Goal: Transaction & Acquisition: Download file/media

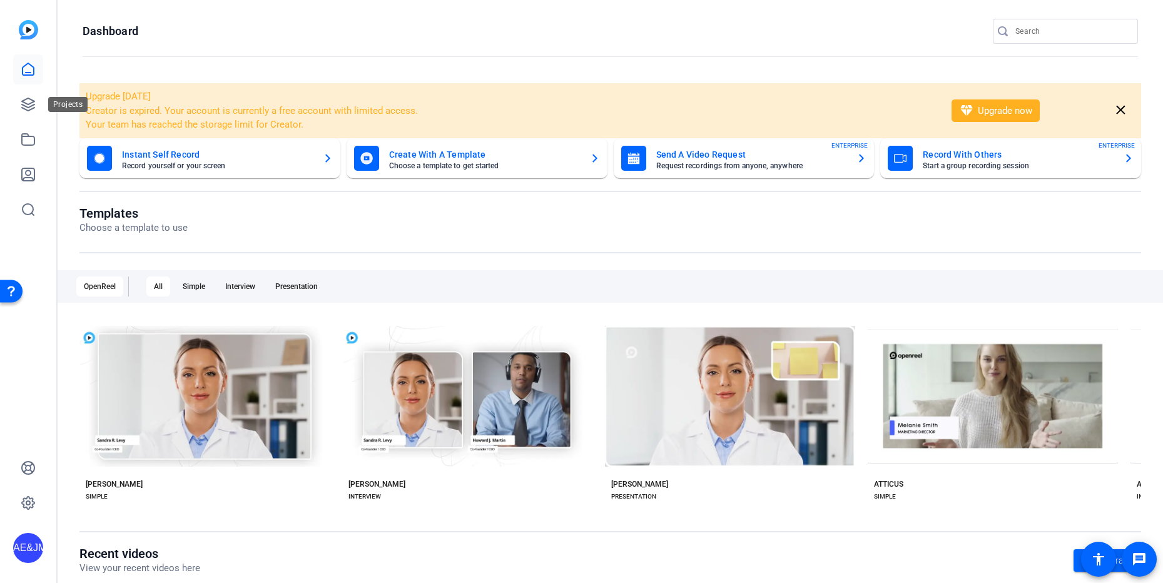
drag, startPoint x: 21, startPoint y: 115, endPoint x: 66, endPoint y: 107, distance: 46.4
click at [21, 115] on link at bounding box center [28, 104] width 30 height 30
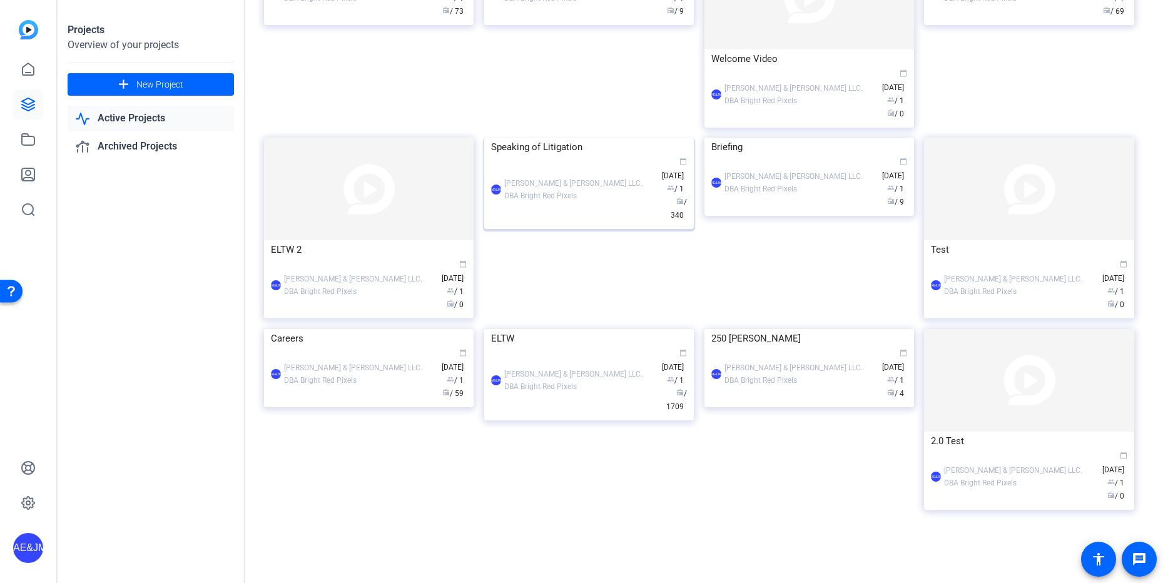
scroll to position [390, 0]
click at [535, 348] on div "ELTW" at bounding box center [589, 338] width 196 height 19
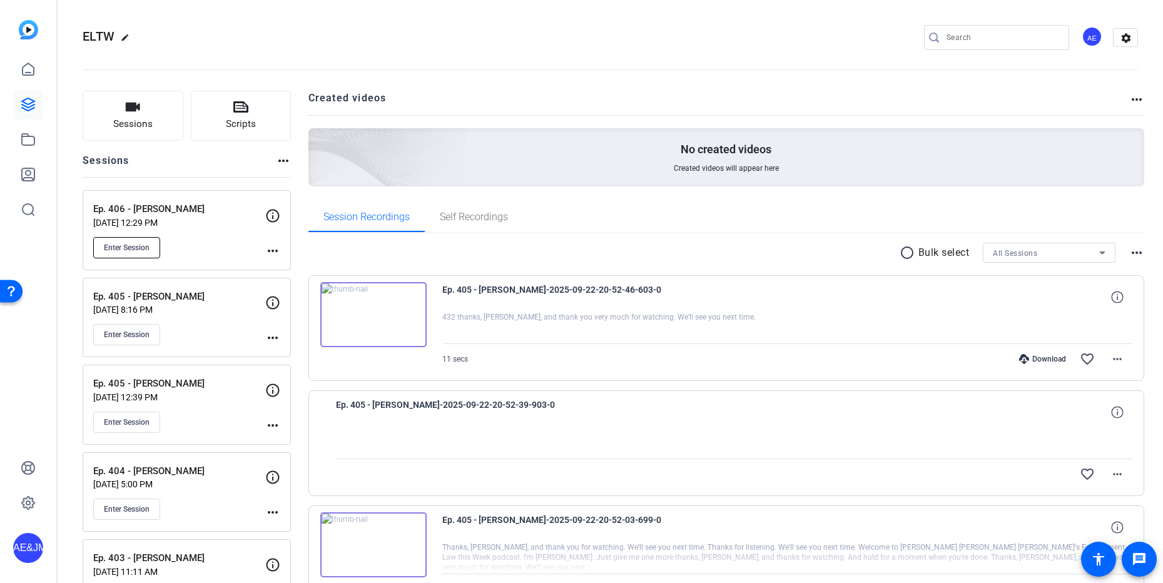
click at [131, 243] on span "Enter Session" at bounding box center [127, 248] width 46 height 10
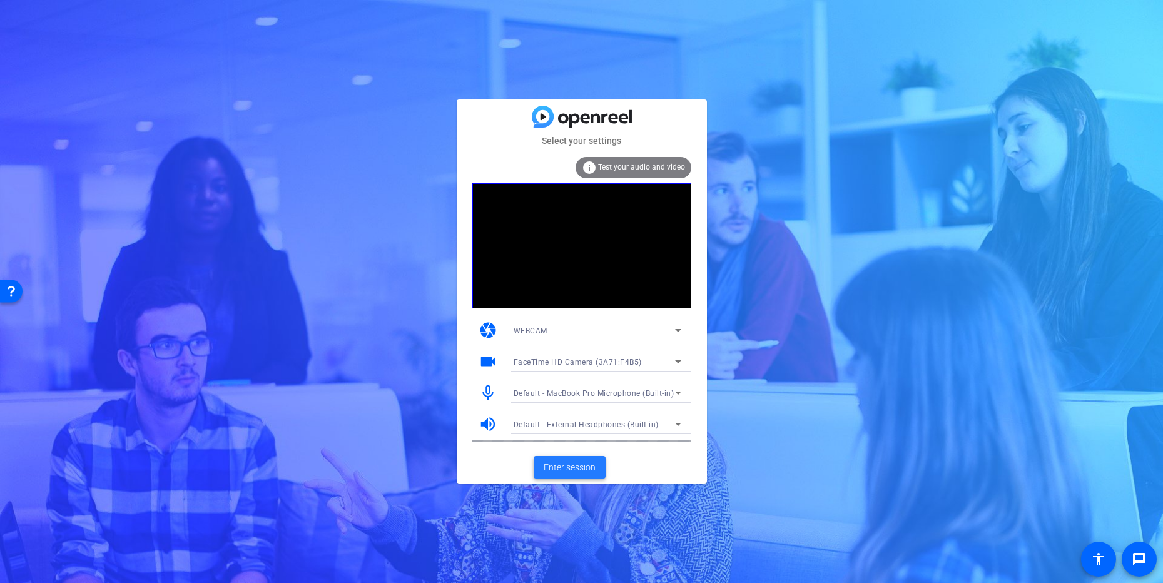
click at [562, 471] on span "Enter session" at bounding box center [570, 467] width 52 height 13
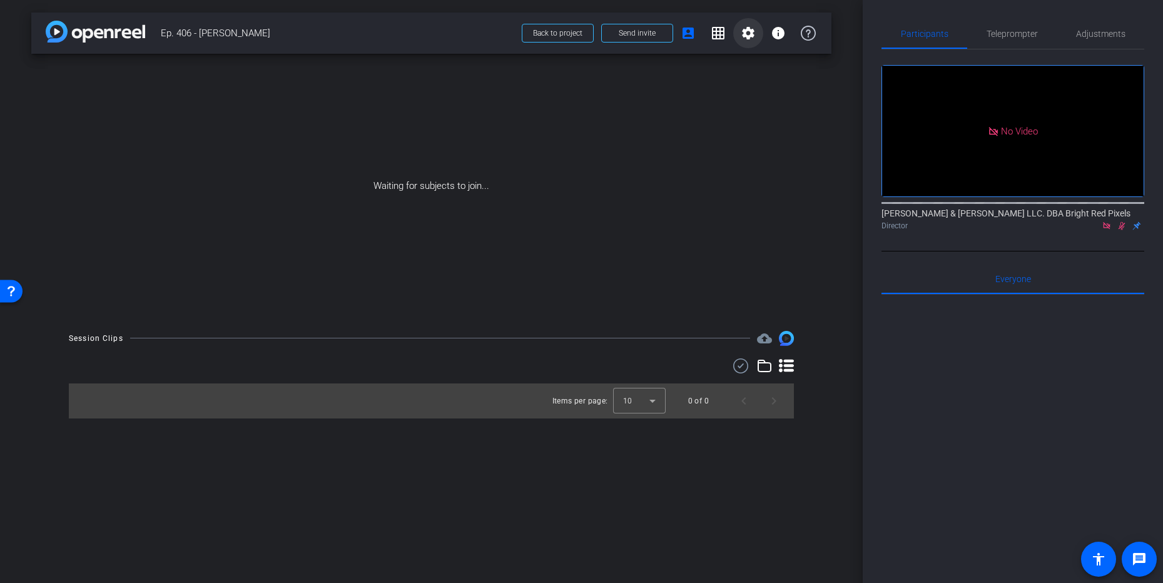
click at [747, 32] on mat-icon "settings" at bounding box center [748, 33] width 15 height 15
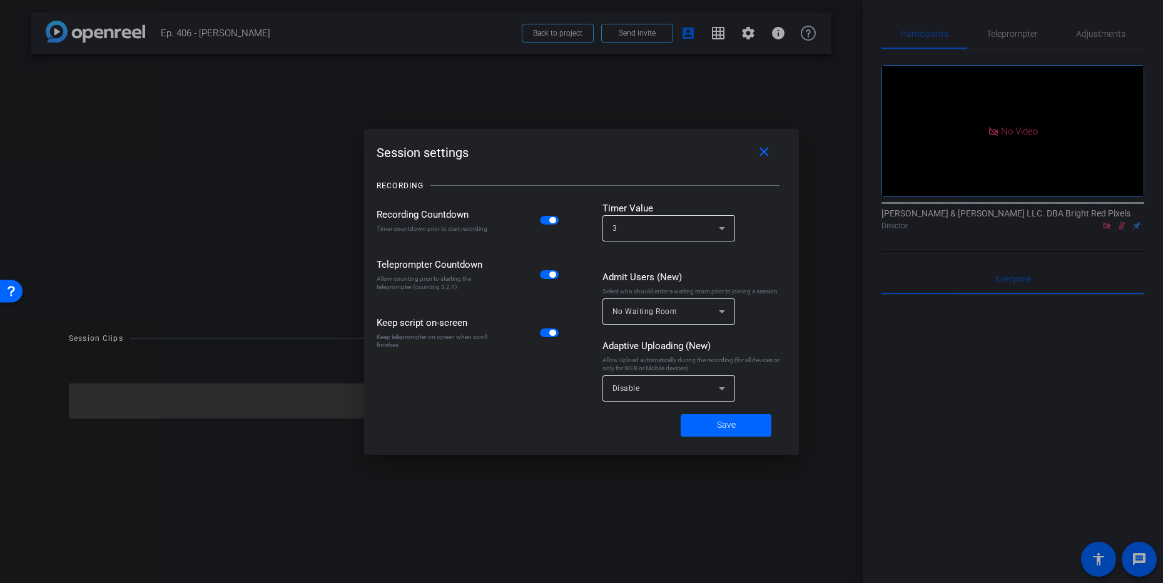
click at [550, 220] on span "button" at bounding box center [552, 220] width 6 height 6
click at [679, 393] on div "Disable" at bounding box center [665, 388] width 106 height 16
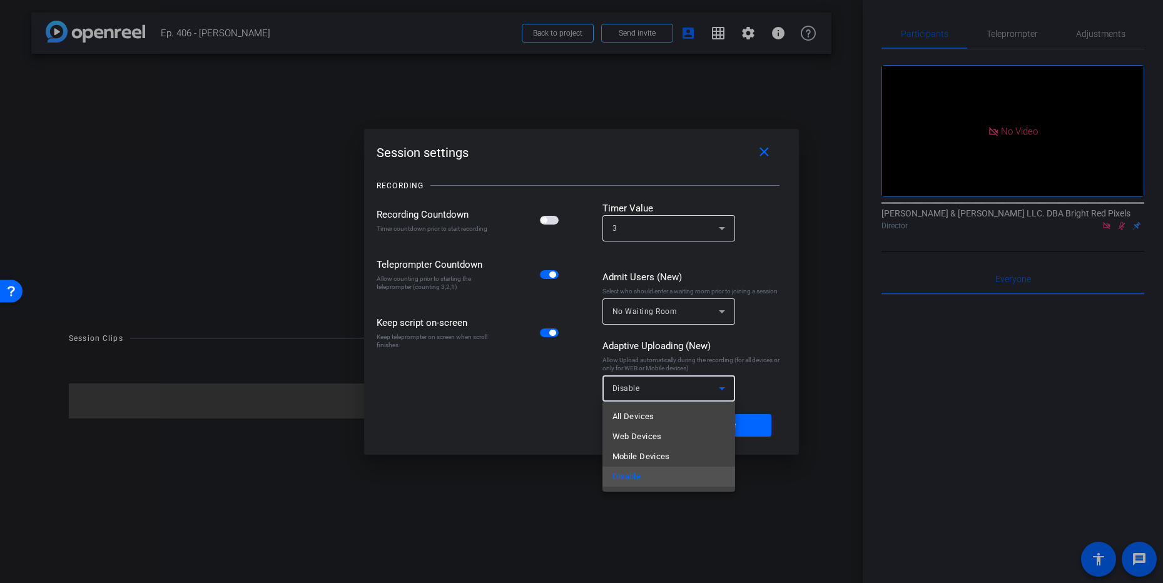
click at [665, 413] on mat-option "All Devices" at bounding box center [668, 417] width 133 height 20
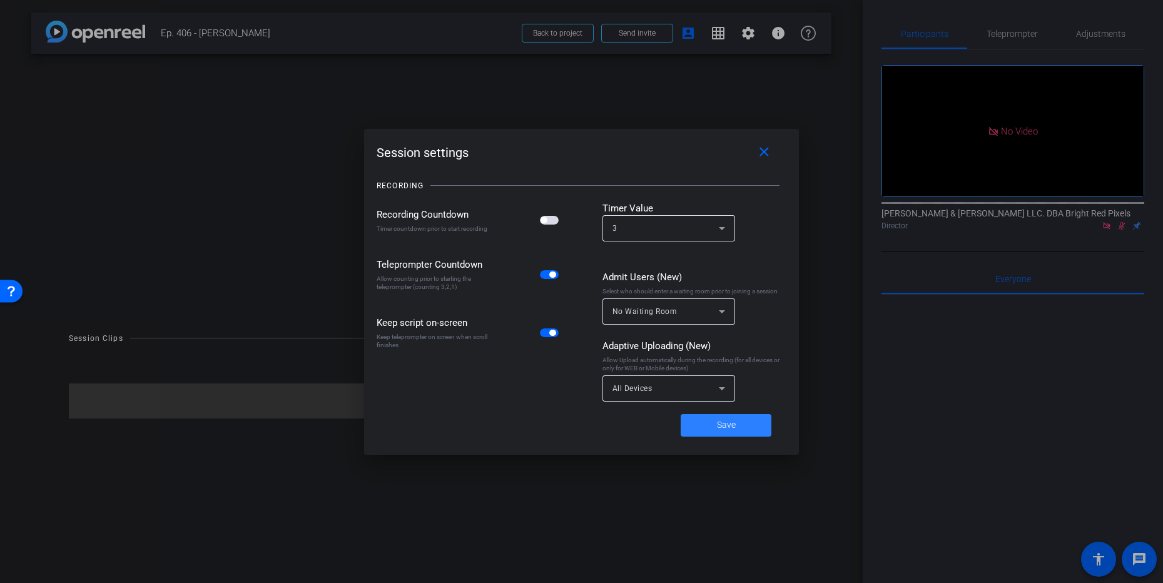
drag, startPoint x: 744, startPoint y: 437, endPoint x: 740, endPoint y: 431, distance: 7.6
click at [744, 438] on span at bounding box center [726, 425] width 91 height 30
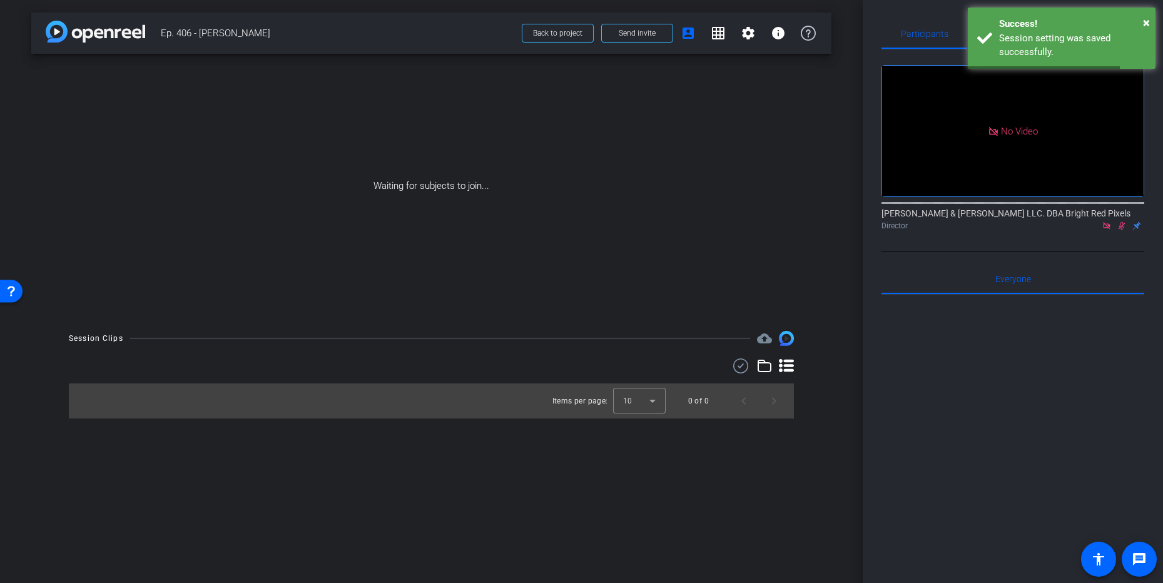
click at [1012, 375] on div at bounding box center [1012, 450] width 263 height 310
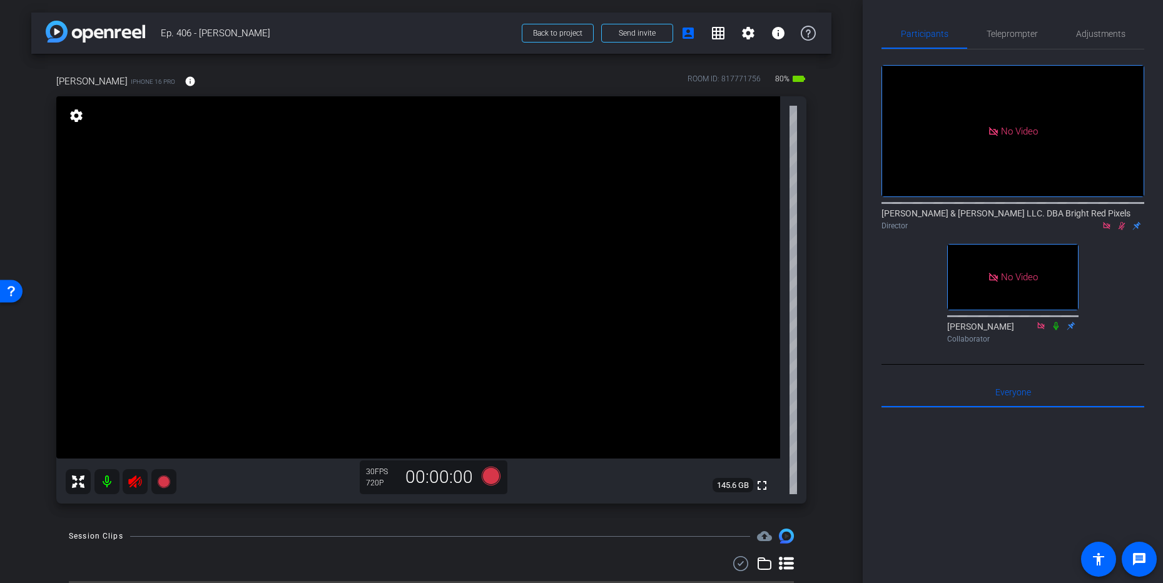
drag, startPoint x: 122, startPoint y: 521, endPoint x: 129, endPoint y: 488, distance: 34.0
click at [122, 521] on div "arrow_back Ep. 406 - [PERSON_NAME] Back to project Send invite account_box grid…" at bounding box center [431, 291] width 863 height 583
click at [134, 485] on icon at bounding box center [134, 481] width 13 height 13
click at [1124, 229] on icon at bounding box center [1121, 225] width 10 height 9
click at [1083, 26] on span "Adjustments" at bounding box center [1100, 34] width 49 height 30
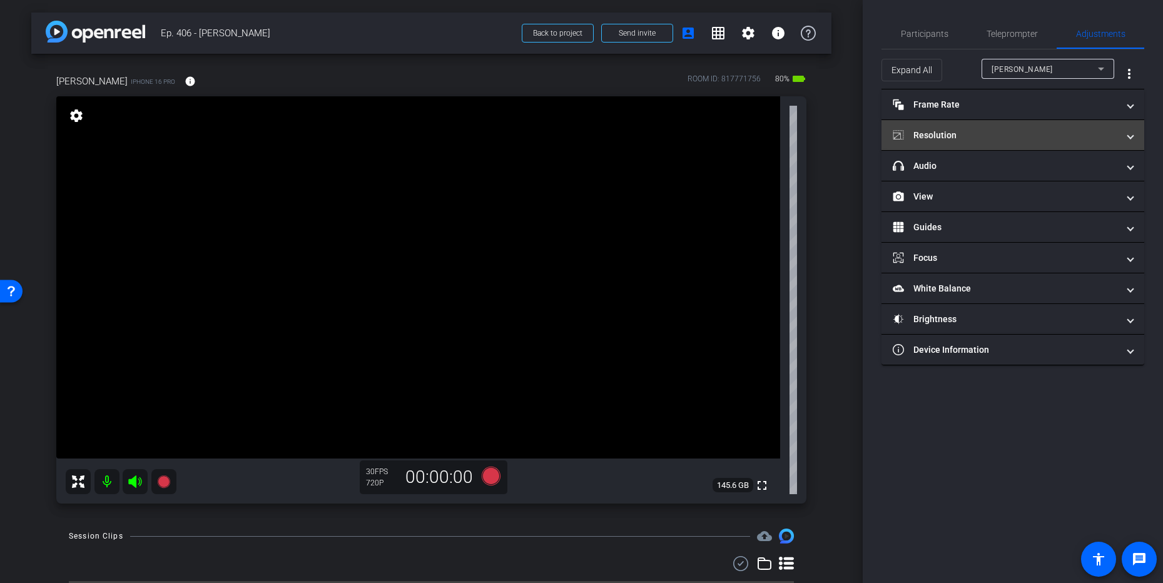
click at [1000, 130] on mat-panel-title "Resolution" at bounding box center [1005, 135] width 225 height 13
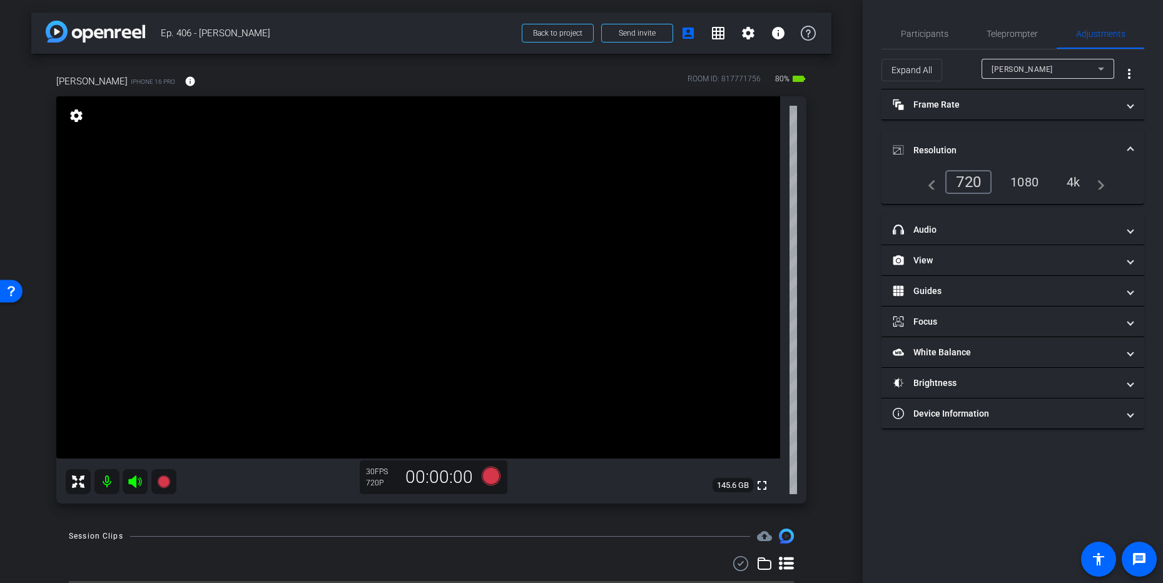
click at [1030, 183] on div "1080" at bounding box center [1024, 181] width 47 height 21
click at [1076, 183] on div "4k" at bounding box center [1074, 181] width 33 height 21
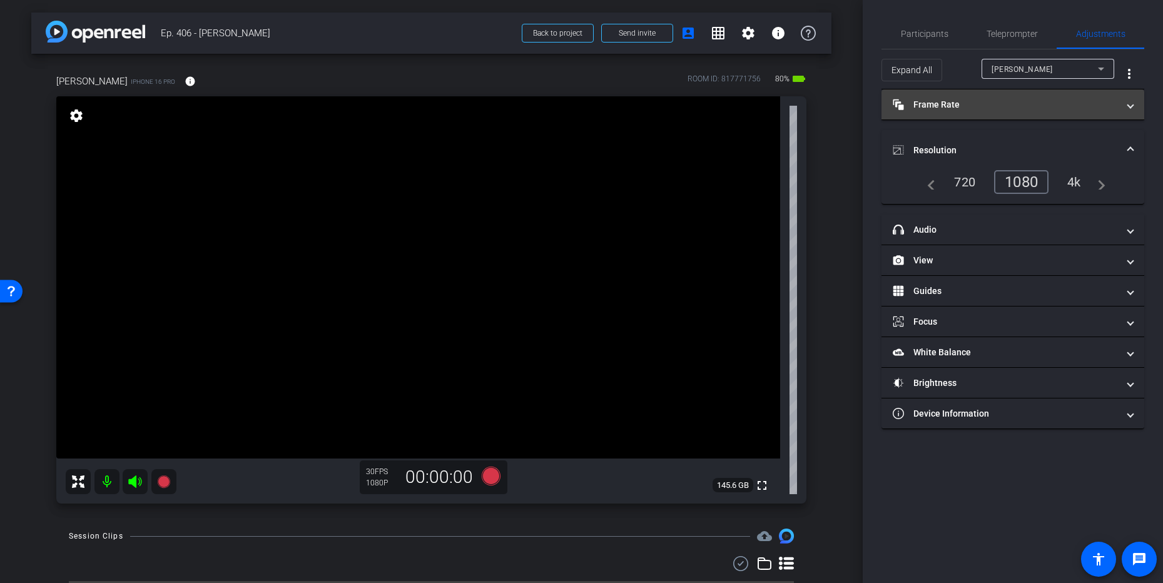
click at [986, 110] on mat-panel-title "Frame Rate Frame Rate" at bounding box center [1005, 104] width 225 height 13
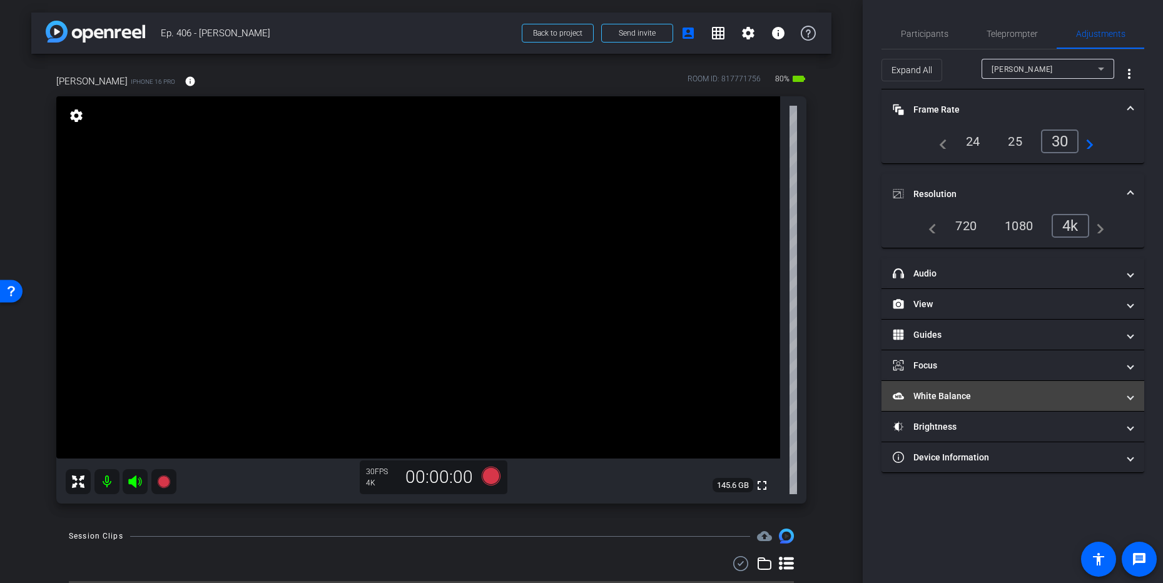
click at [964, 393] on mat-panel-title "White Balance White Balance" at bounding box center [1005, 396] width 225 height 13
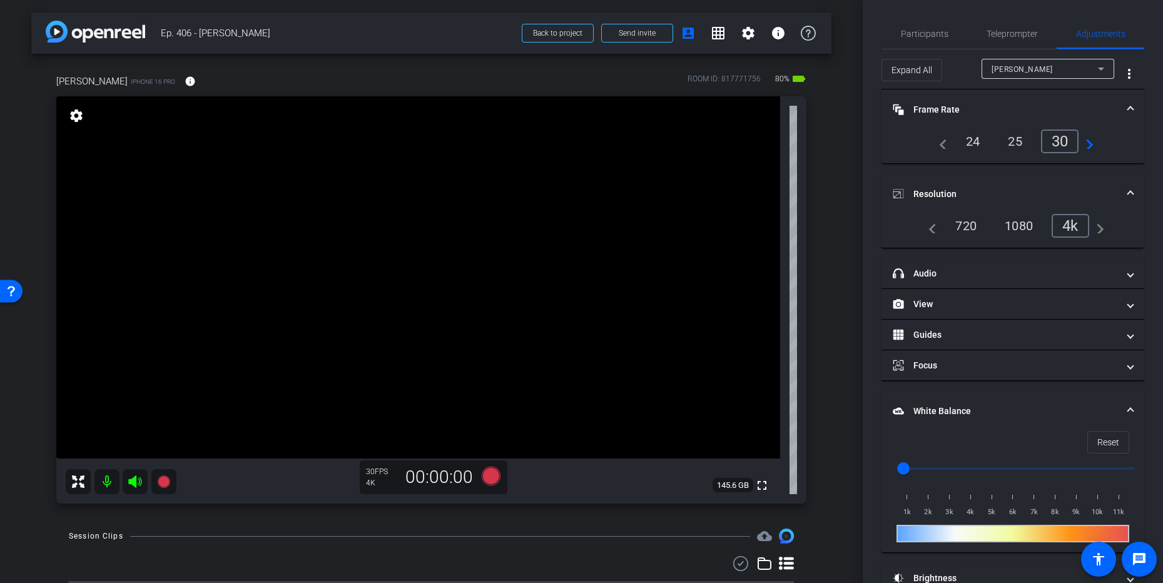
type input "3000"
click at [951, 470] on input "range" at bounding box center [1017, 469] width 259 height 28
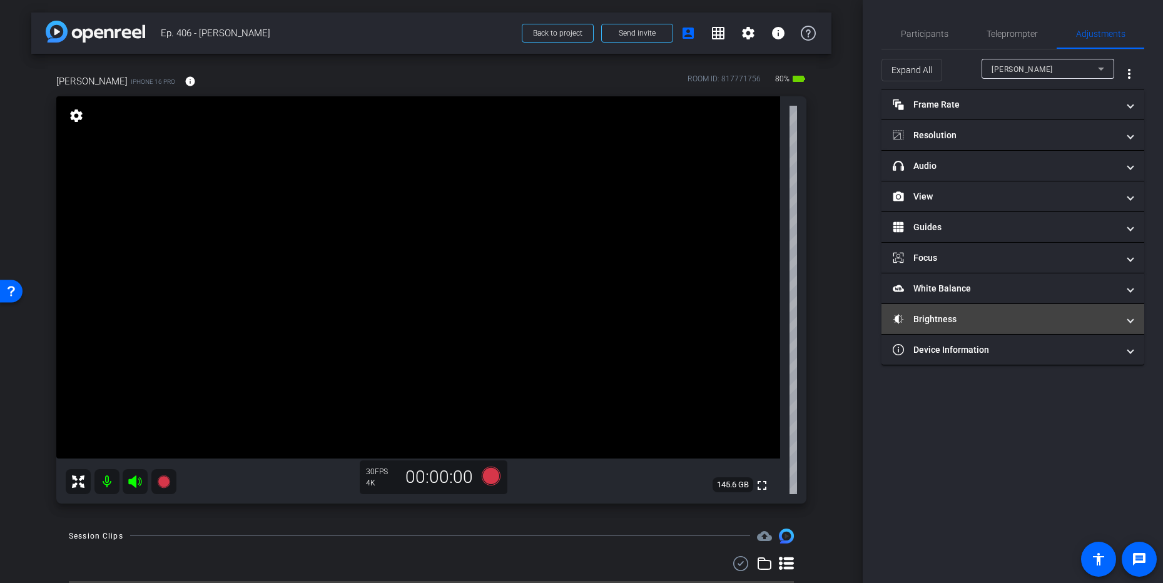
click at [940, 326] on mat-expansion-panel-header "Brightness" at bounding box center [1012, 319] width 263 height 30
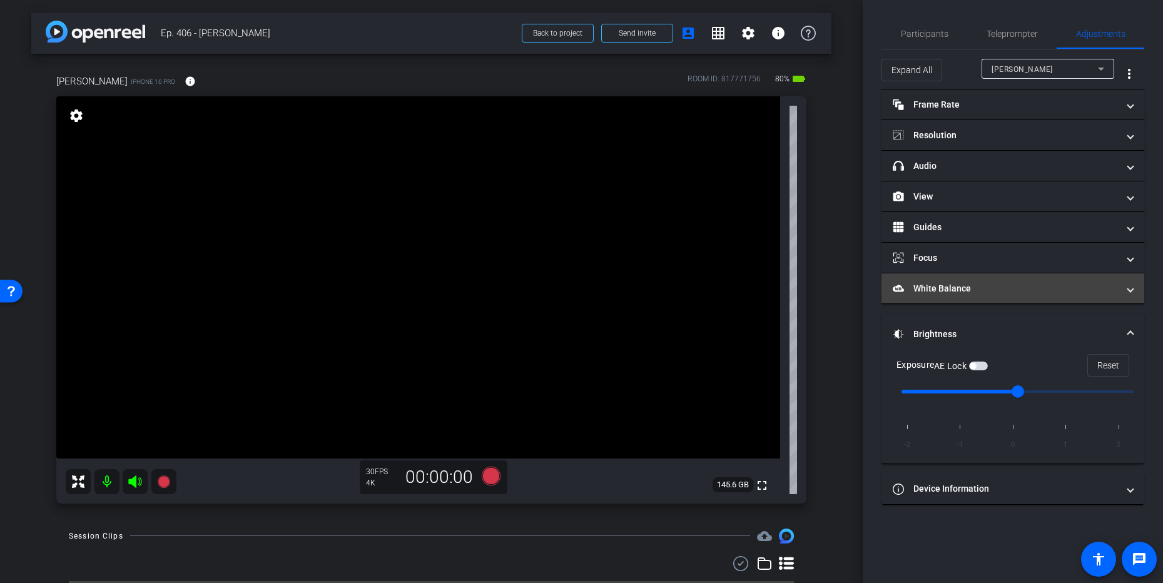
click at [947, 302] on mat-expansion-panel-header "White Balance White Balance" at bounding box center [1012, 288] width 263 height 30
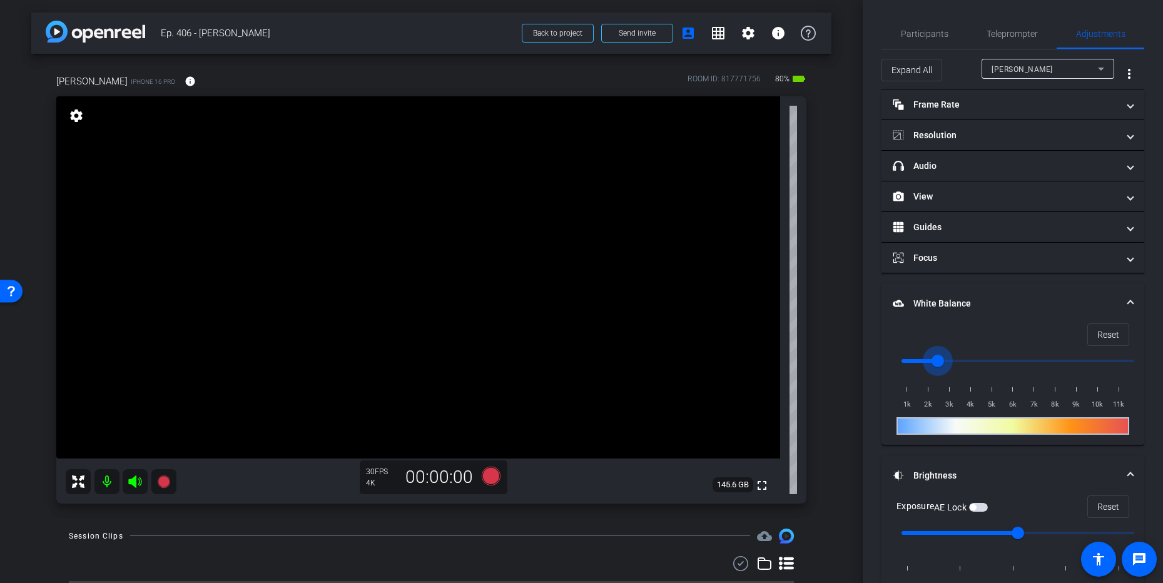
click at [936, 359] on input "range" at bounding box center [1017, 361] width 259 height 28
click at [943, 360] on input "range" at bounding box center [1017, 361] width 259 height 28
click at [947, 359] on input "range" at bounding box center [1017, 361] width 259 height 28
click at [939, 360] on input "range" at bounding box center [1017, 361] width 259 height 28
click at [980, 509] on span "button" at bounding box center [978, 507] width 19 height 9
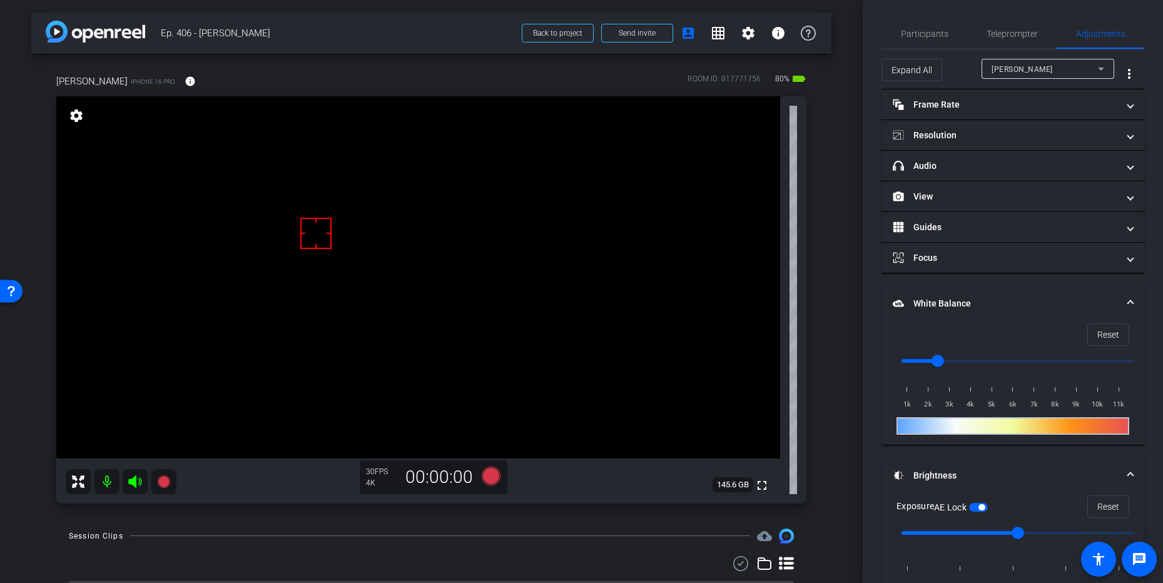
click at [839, 357] on div "arrow_back Ep. 406 - [PERSON_NAME] Back to project Send invite account_box grid…" at bounding box center [431, 291] width 863 height 583
click at [949, 365] on input "range" at bounding box center [1017, 361] width 259 height 28
type input "2500"
click at [940, 362] on input "range" at bounding box center [1017, 361] width 259 height 28
drag, startPoint x: 957, startPoint y: 131, endPoint x: 966, endPoint y: 132, distance: 8.8
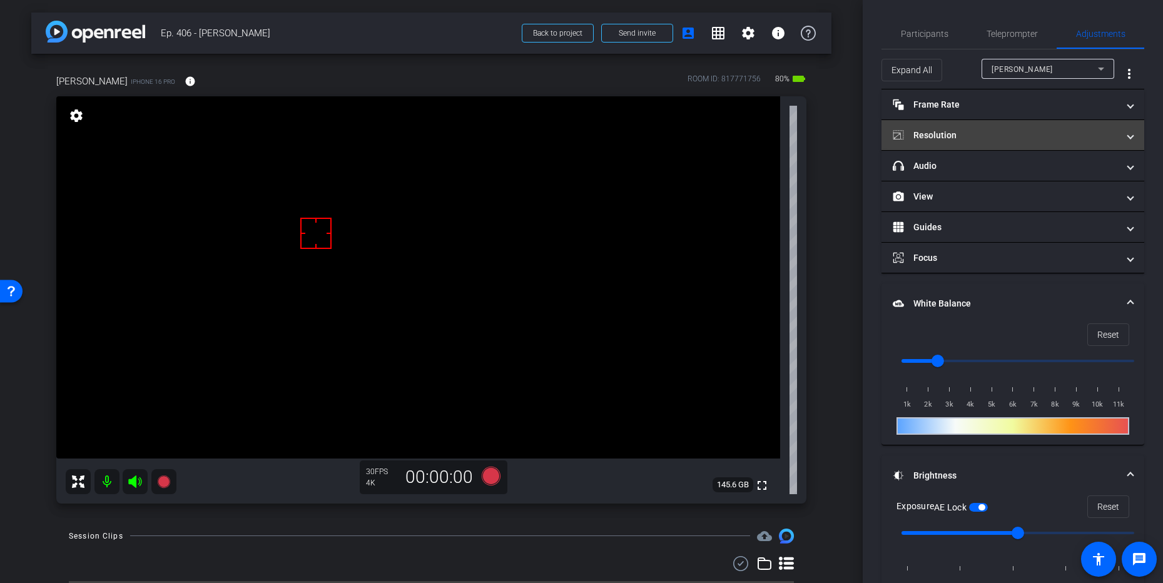
click at [957, 131] on mat-panel-title "Resolution" at bounding box center [1005, 135] width 225 height 13
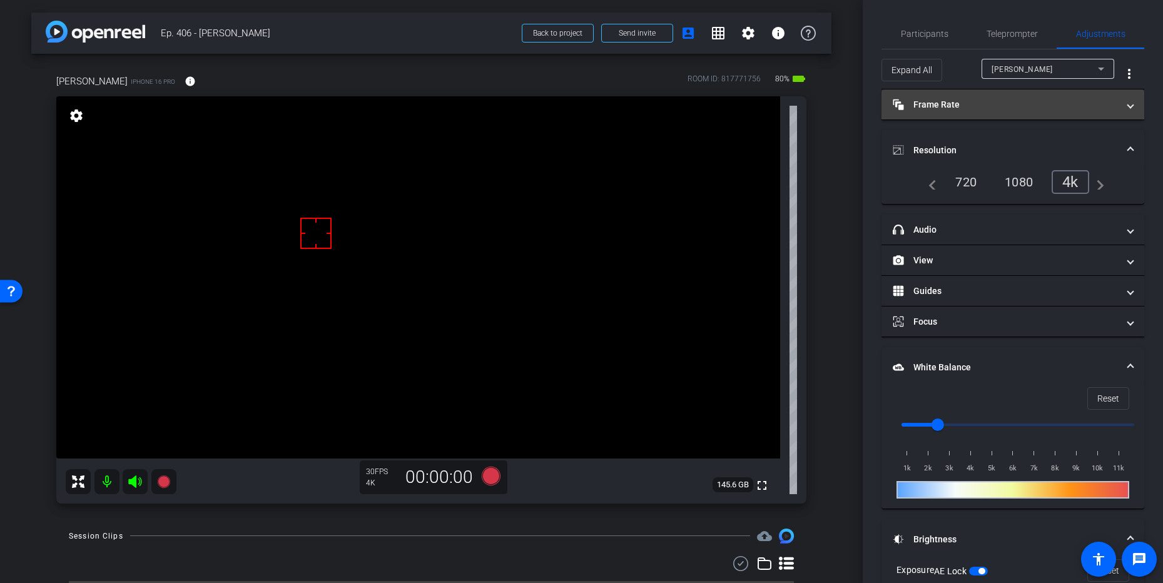
drag, startPoint x: 981, startPoint y: 137, endPoint x: 970, endPoint y: 104, distance: 34.4
click at [981, 137] on mat-expansion-panel-header "Resolution" at bounding box center [1012, 150] width 263 height 40
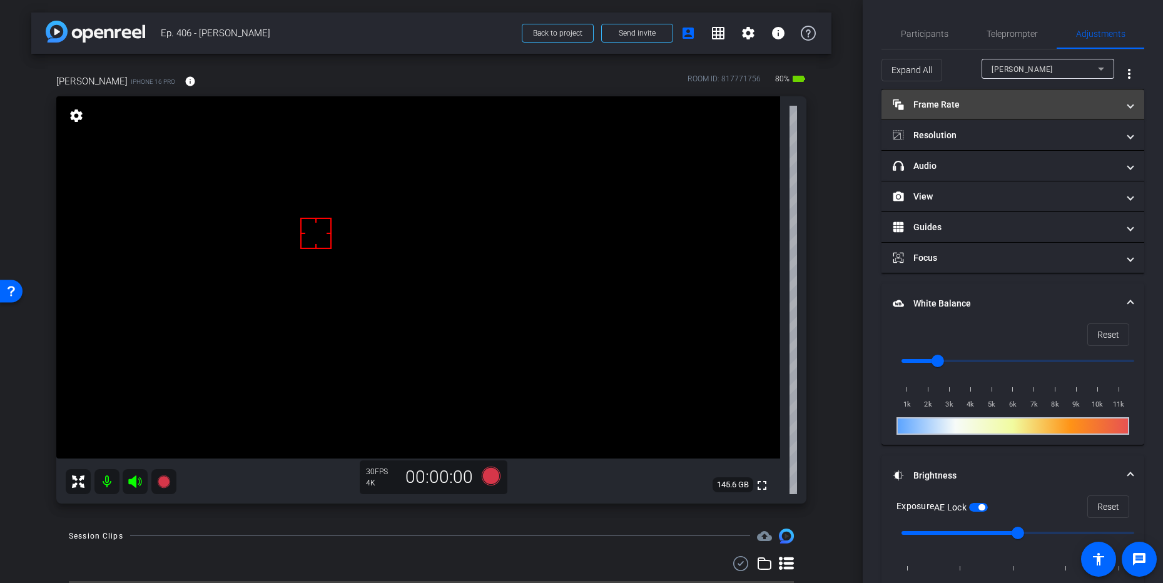
click at [969, 99] on mat-panel-title "Frame Rate Frame Rate" at bounding box center [1005, 104] width 225 height 13
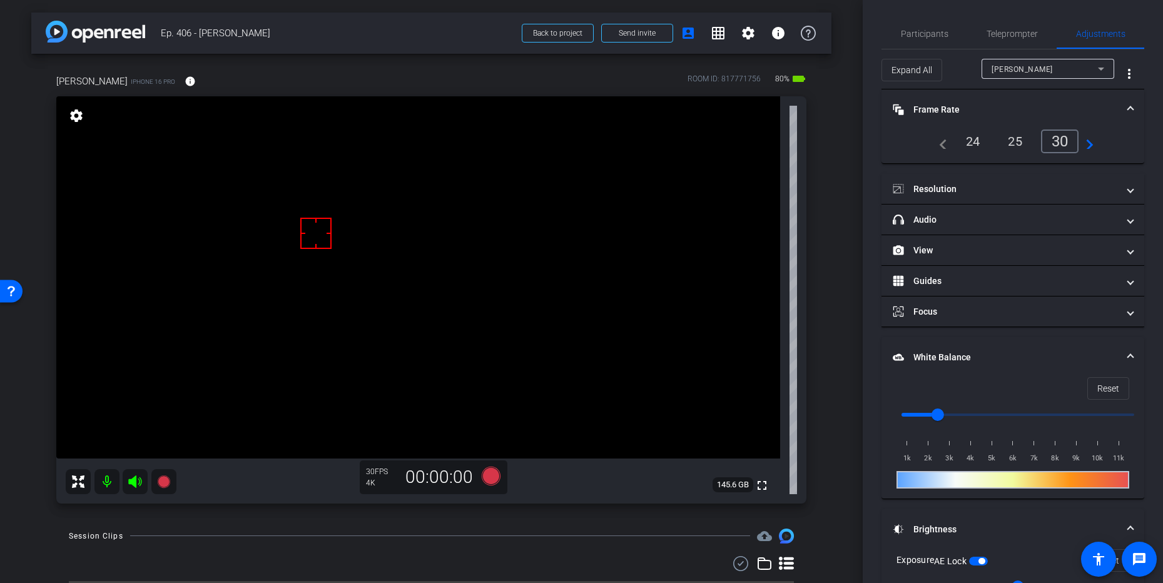
click at [990, 103] on mat-panel-title "Frame Rate Frame Rate" at bounding box center [1005, 109] width 225 height 13
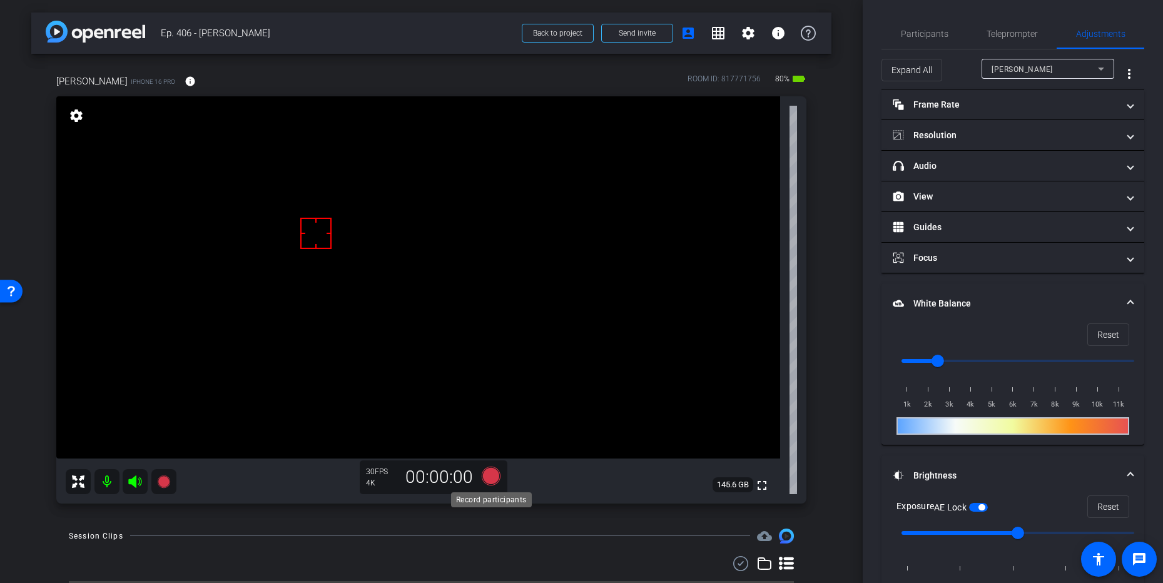
click at [491, 477] on icon at bounding box center [490, 476] width 19 height 19
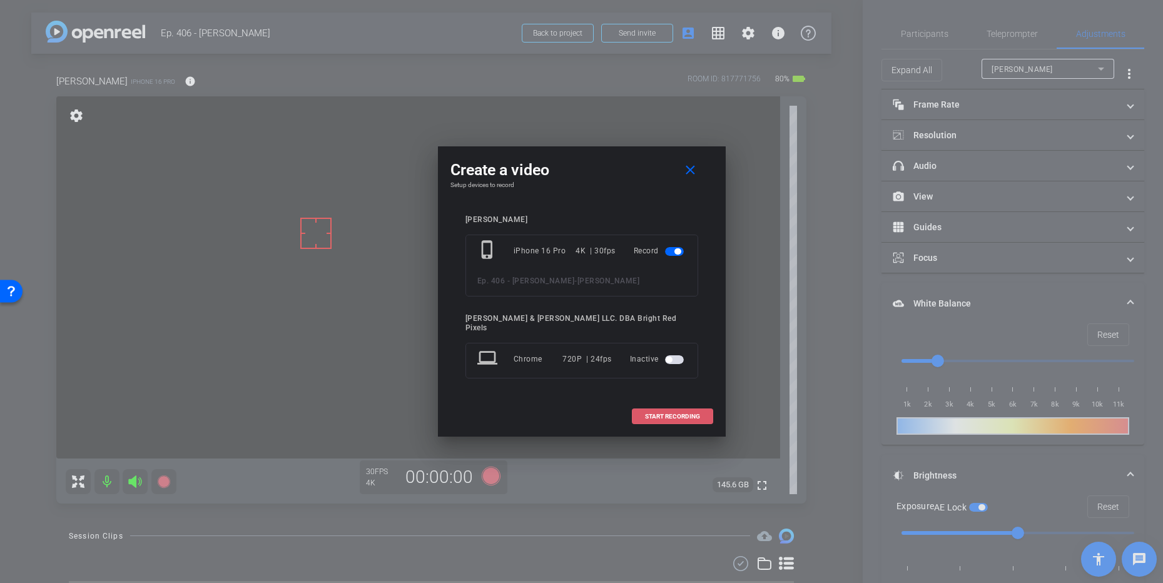
click at [659, 413] on span "START RECORDING" at bounding box center [672, 416] width 55 height 6
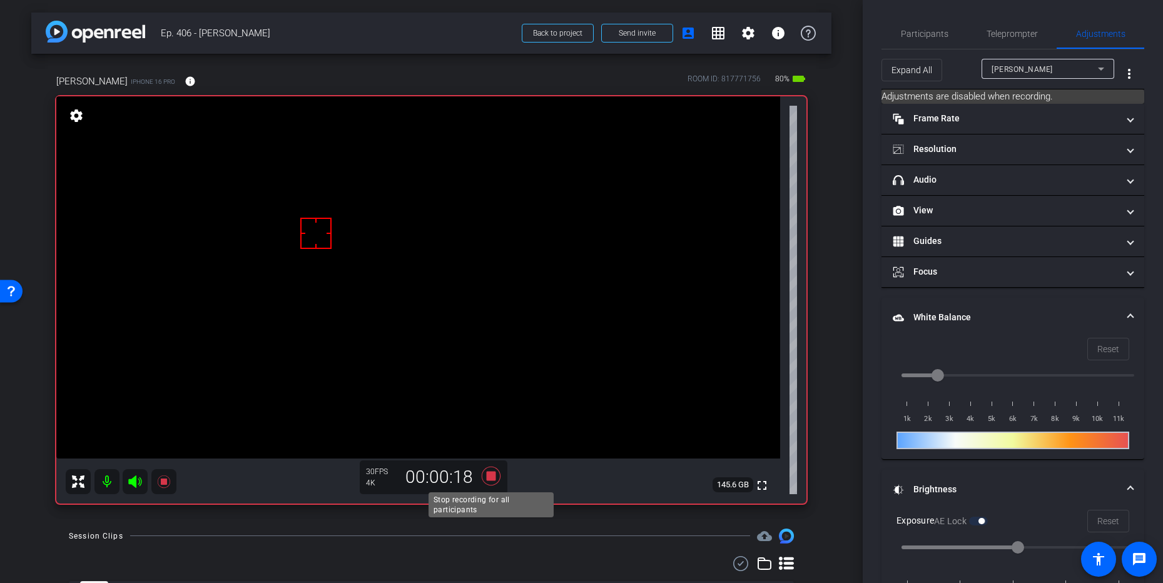
click at [498, 480] on icon at bounding box center [491, 476] width 30 height 23
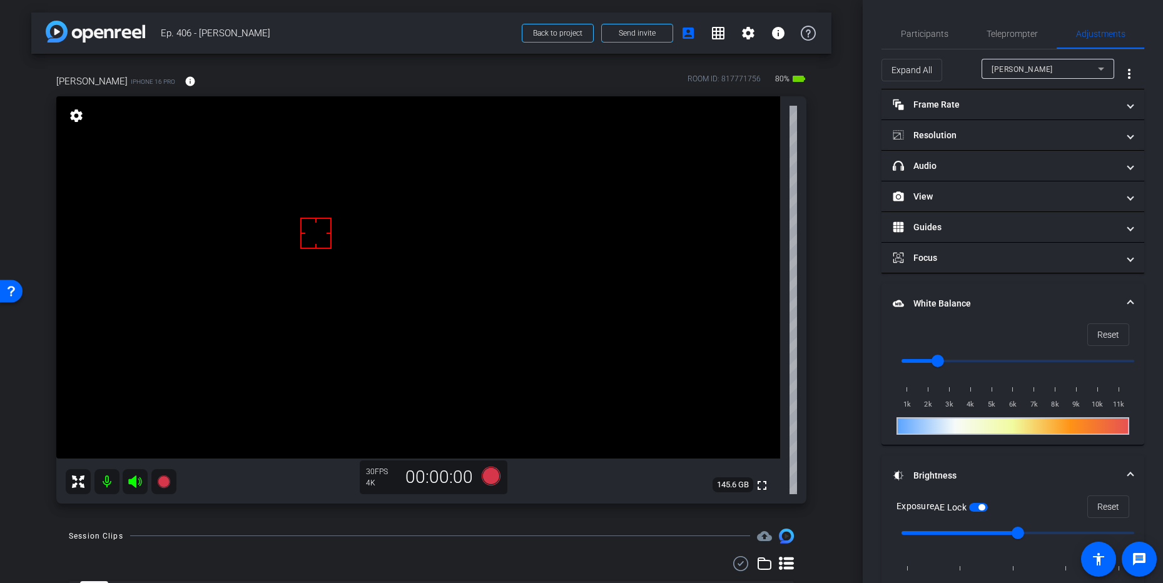
click at [580, 535] on div "Session Clips cloud_upload" at bounding box center [431, 536] width 725 height 15
click at [1001, 124] on mat-expansion-panel-header "Resolution" at bounding box center [1012, 135] width 263 height 30
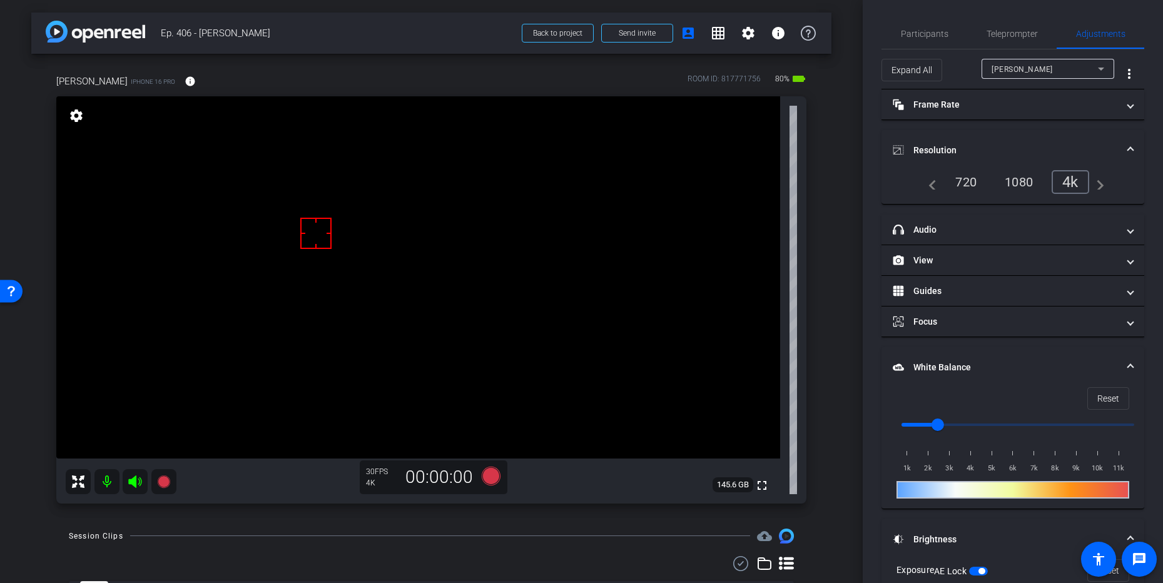
click at [1011, 131] on mat-expansion-panel-header "Resolution" at bounding box center [1012, 150] width 263 height 40
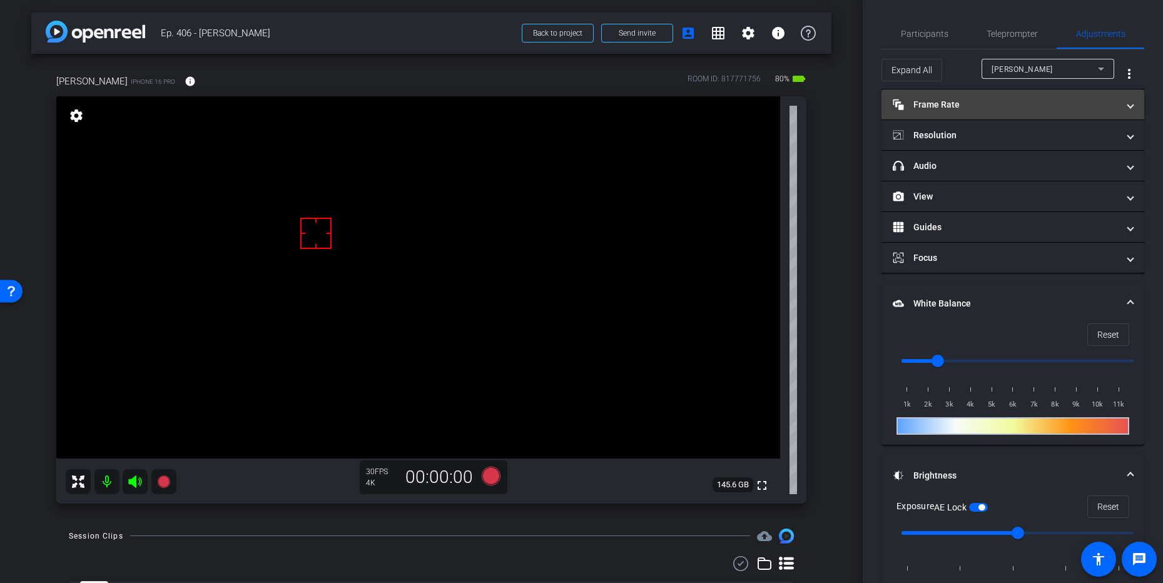
click at [1000, 99] on mat-panel-title "Frame Rate Frame Rate" at bounding box center [1005, 104] width 225 height 13
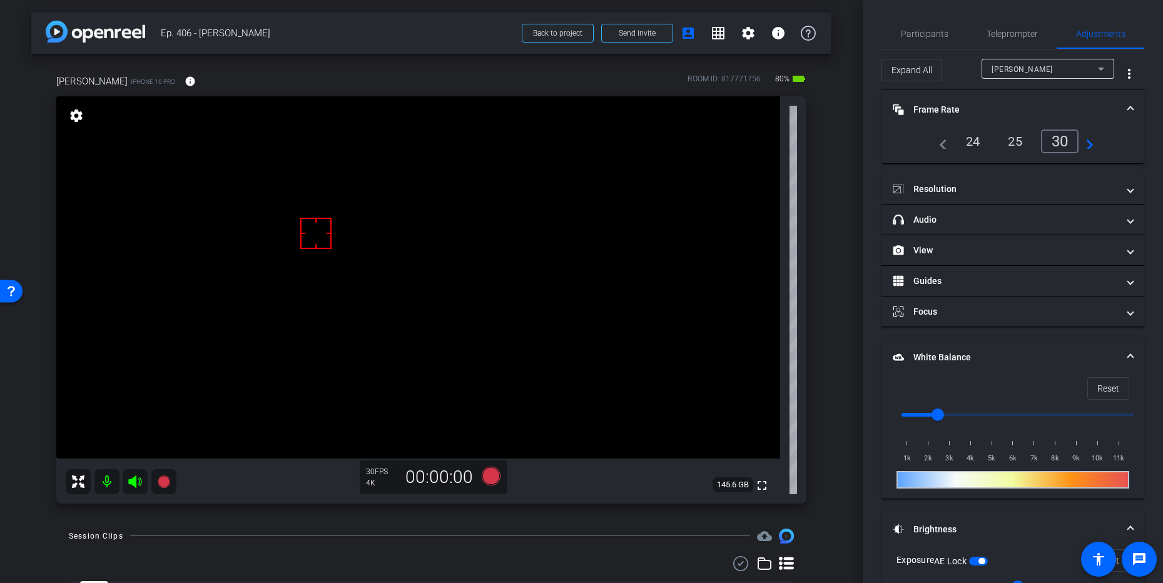
click at [1013, 108] on mat-panel-title "Frame Rate Frame Rate" at bounding box center [1005, 109] width 225 height 13
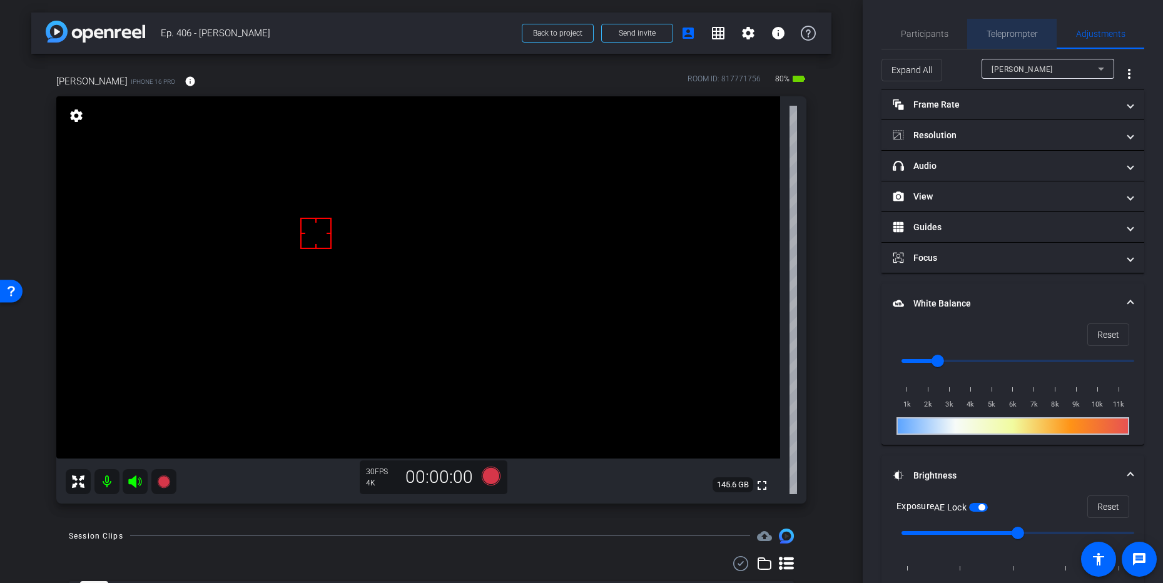
click at [998, 35] on span "Teleprompter" at bounding box center [1011, 33] width 51 height 9
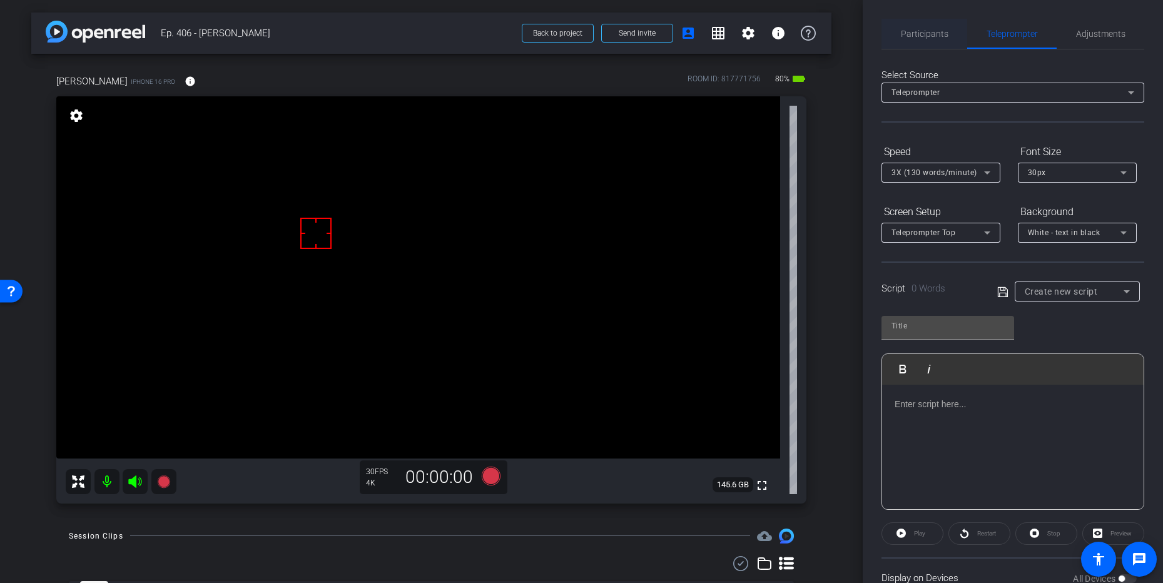
click at [913, 29] on span "Participants" at bounding box center [925, 33] width 48 height 9
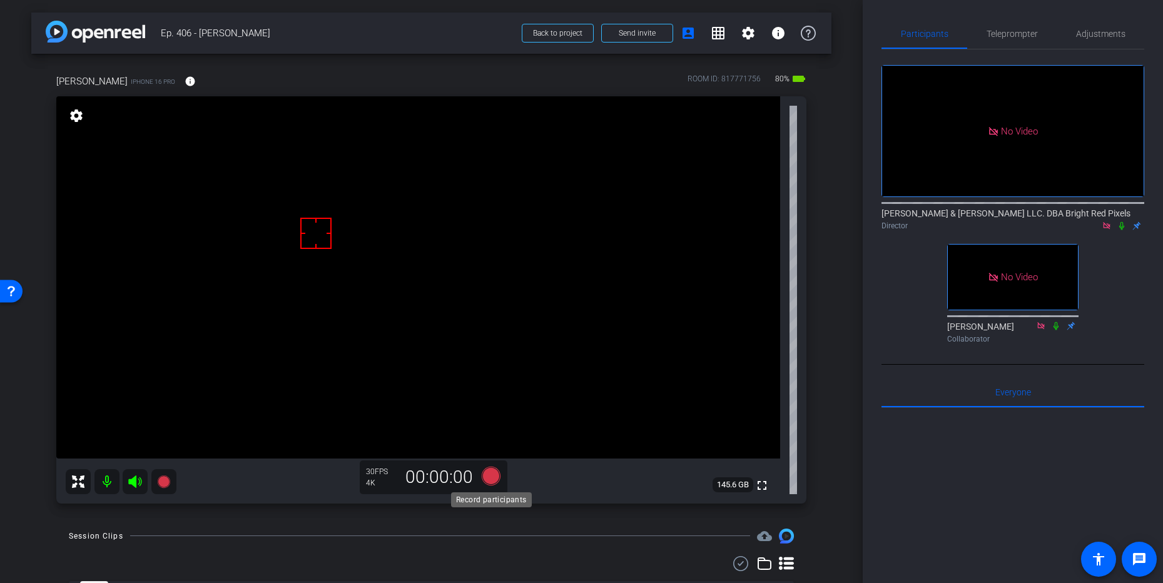
click at [487, 473] on icon at bounding box center [490, 476] width 19 height 19
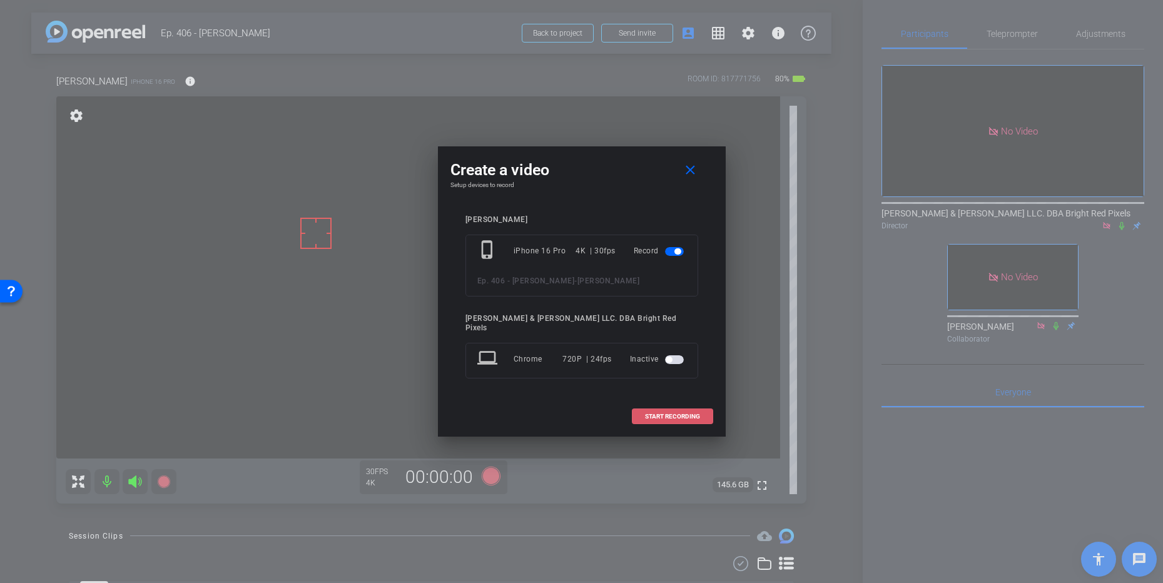
click at [654, 413] on span "START RECORDING" at bounding box center [672, 416] width 55 height 6
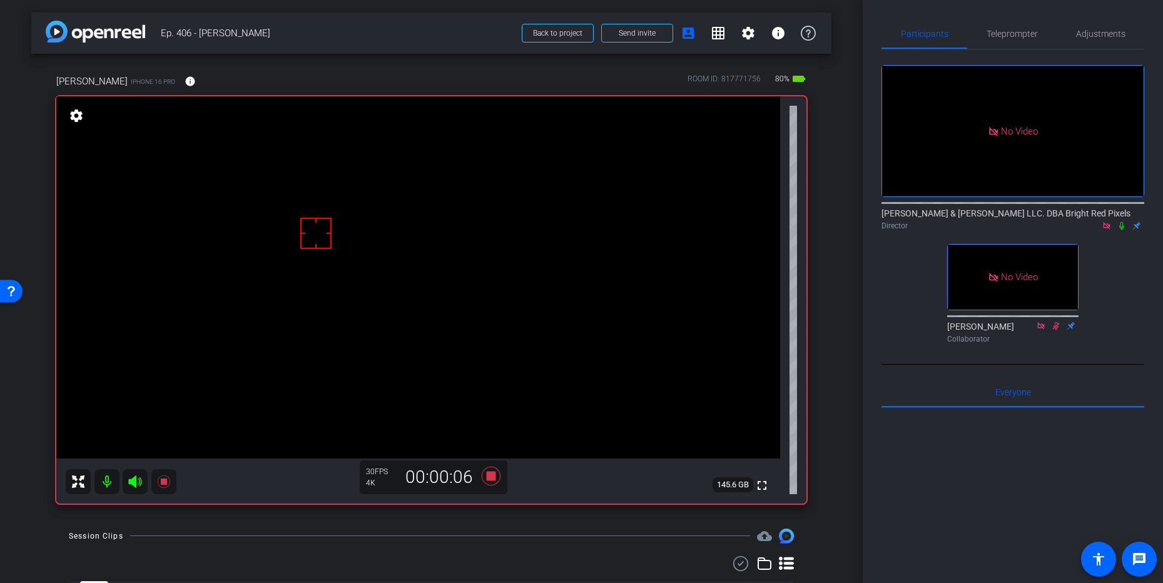
click at [1122, 221] on icon at bounding box center [1121, 225] width 10 height 9
click at [853, 183] on div "arrow_back Ep. 406 - [PERSON_NAME] Back to project Send invite account_box grid…" at bounding box center [431, 291] width 863 height 583
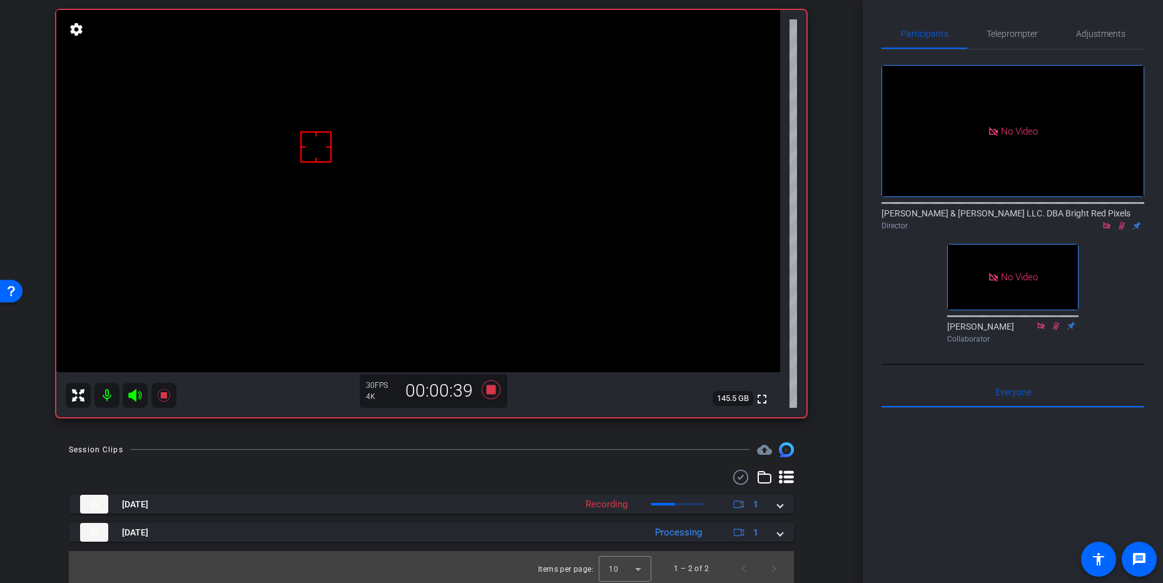
scroll to position [89, 0]
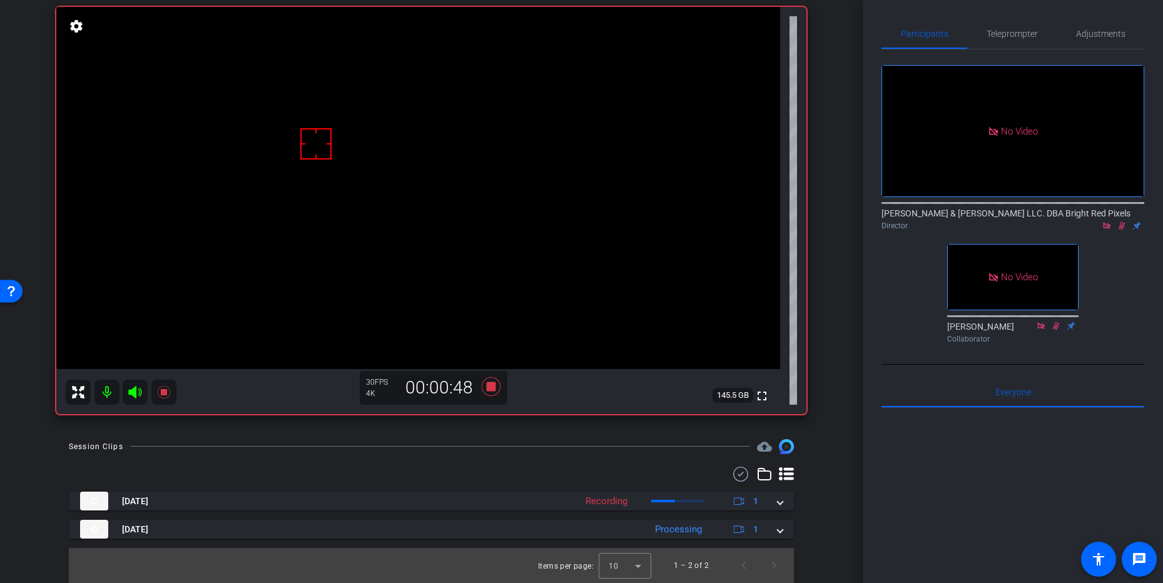
click at [833, 183] on div "arrow_back Ep. 406 - [PERSON_NAME] Back to project Send invite account_box grid…" at bounding box center [431, 202] width 863 height 583
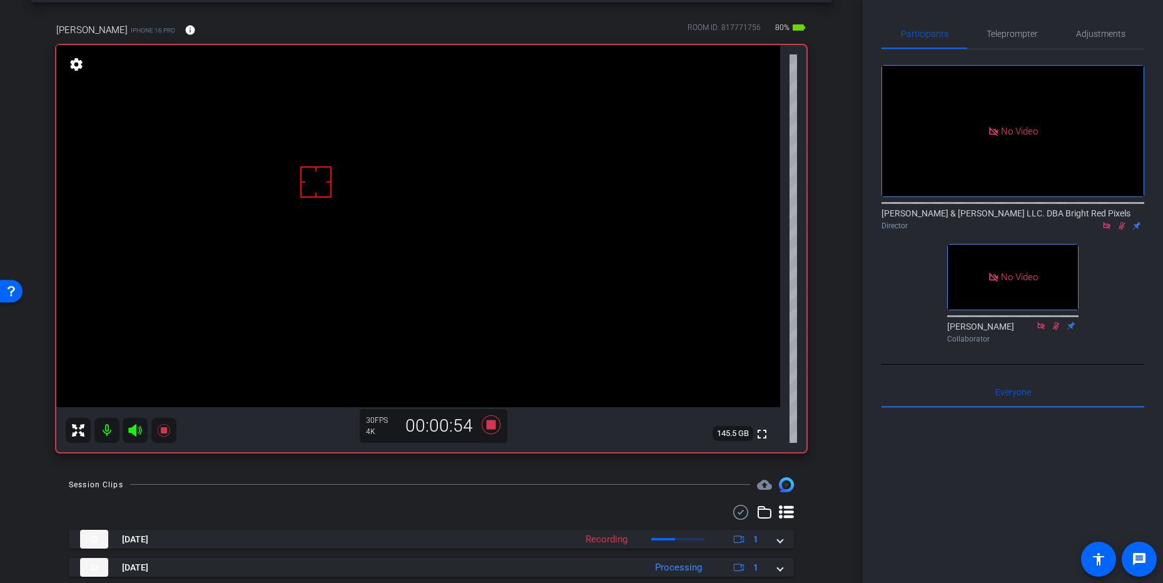
scroll to position [61, 0]
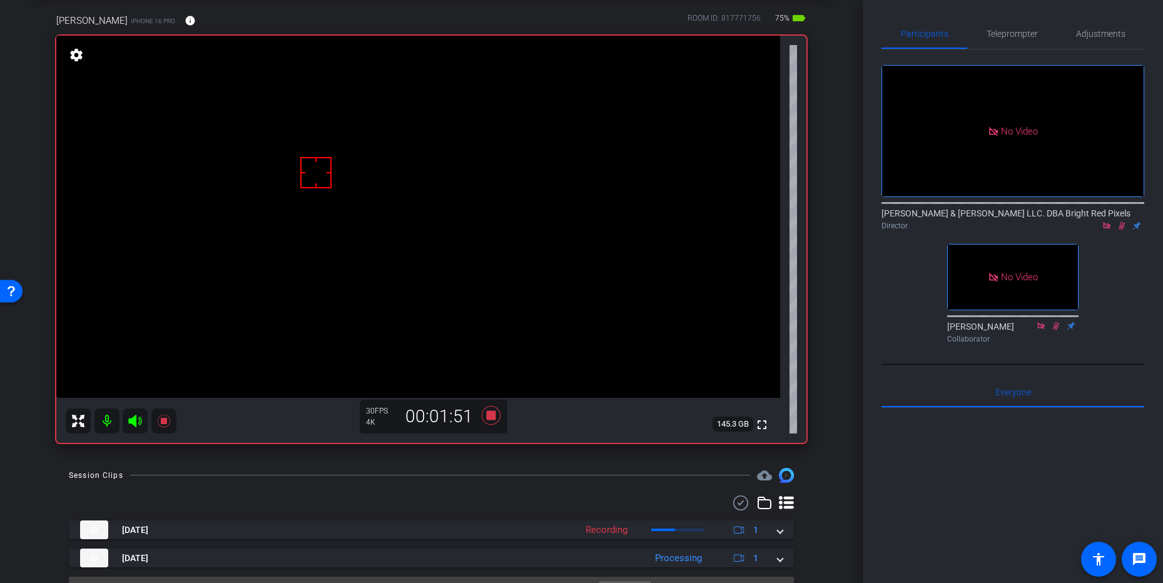
click at [1122, 222] on icon at bounding box center [1121, 226] width 7 height 8
click at [490, 415] on icon at bounding box center [490, 415] width 19 height 19
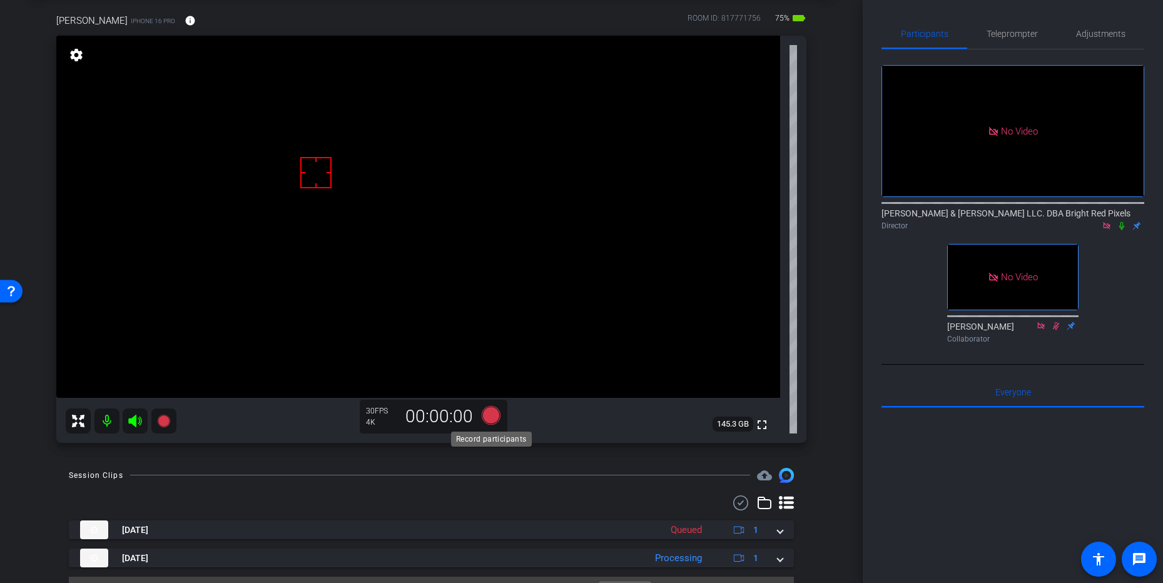
click at [494, 417] on icon at bounding box center [490, 415] width 19 height 19
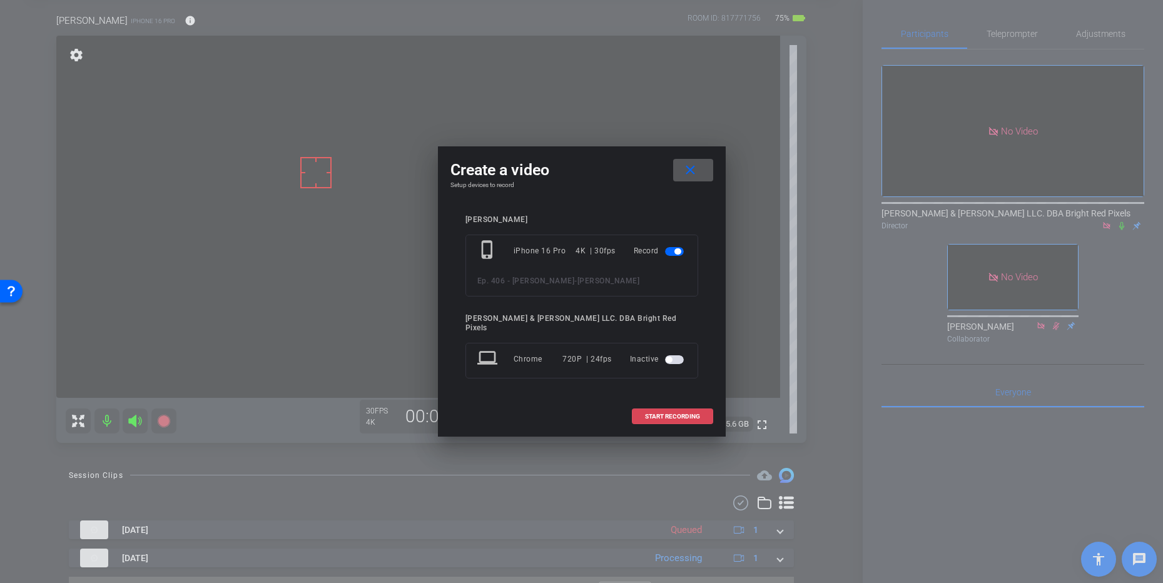
click at [664, 413] on span "START RECORDING" at bounding box center [672, 416] width 55 height 6
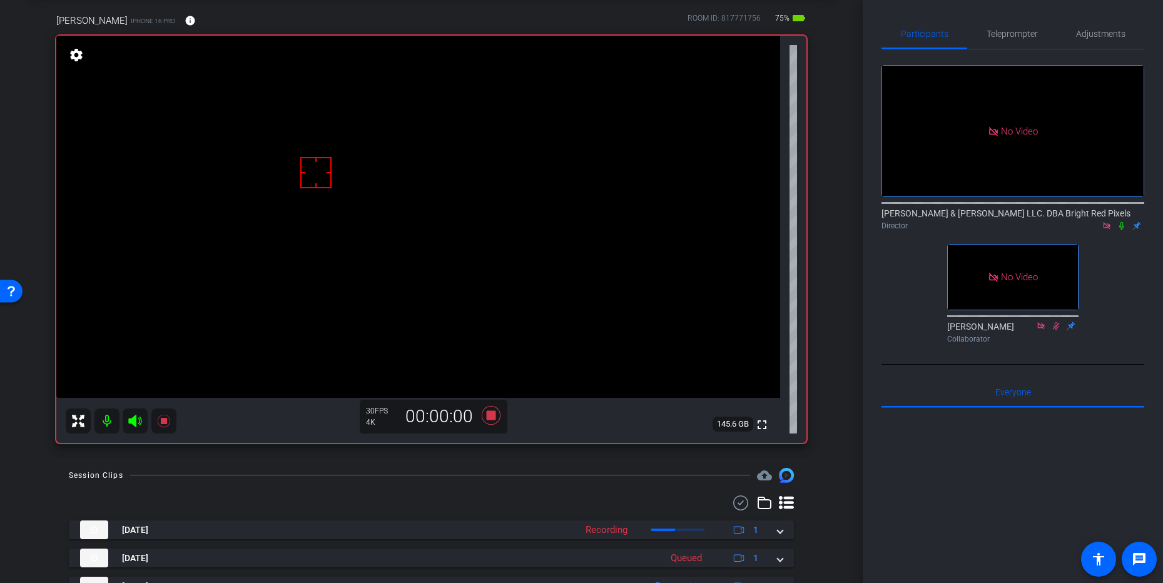
click at [458, 477] on div "Session Clips cloud_upload" at bounding box center [431, 475] width 725 height 15
drag, startPoint x: 1124, startPoint y: 176, endPoint x: 1037, endPoint y: 345, distance: 189.9
click at [1124, 221] on icon at bounding box center [1121, 225] width 10 height 9
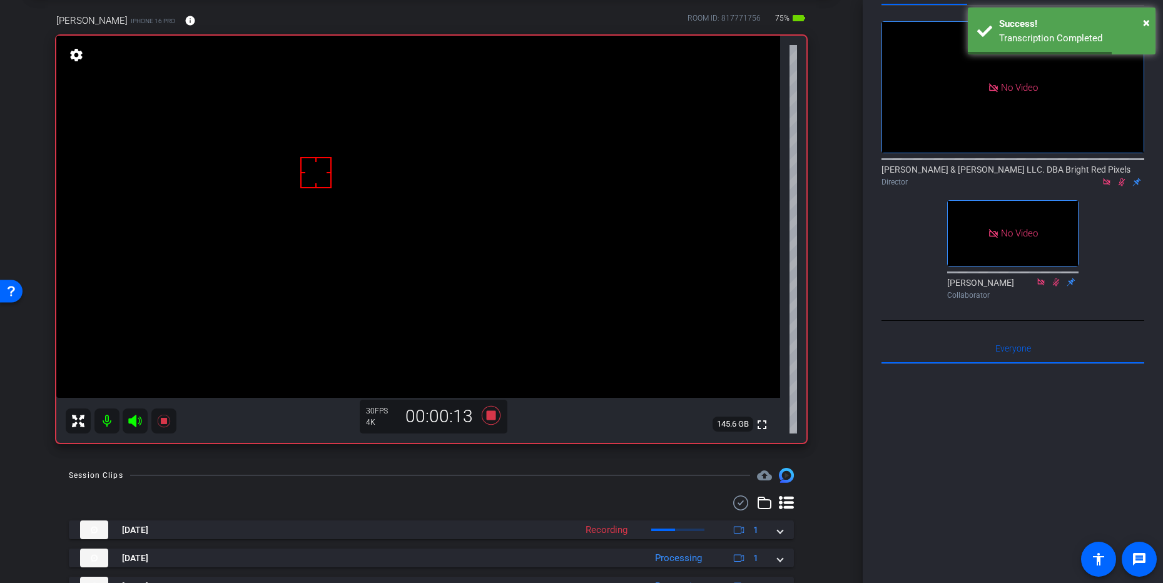
scroll to position [45, 0]
click at [888, 400] on div at bounding box center [1012, 518] width 263 height 310
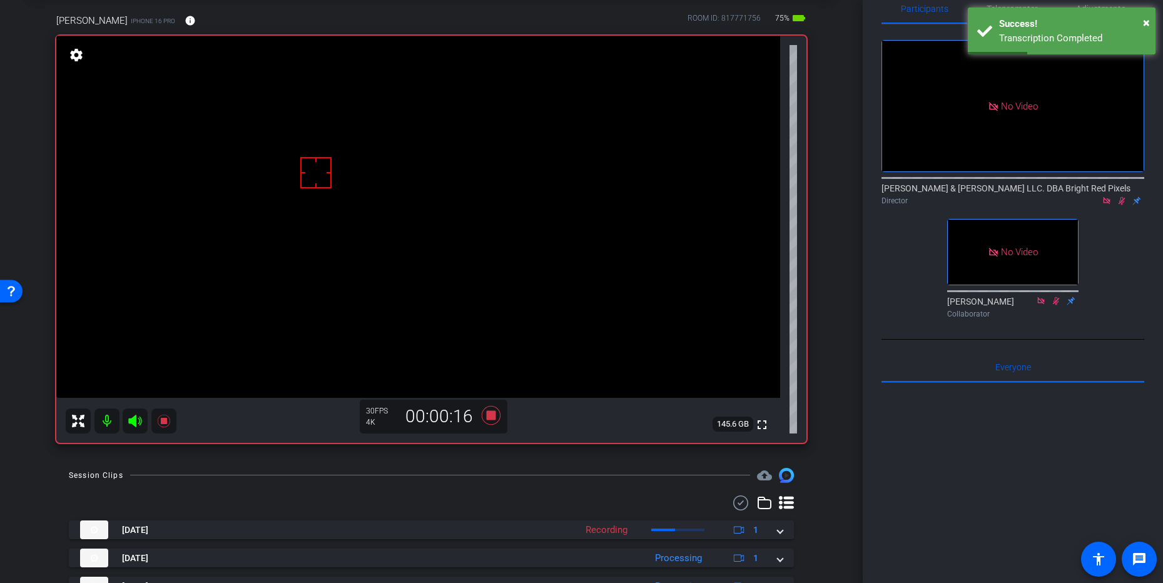
scroll to position [0, 0]
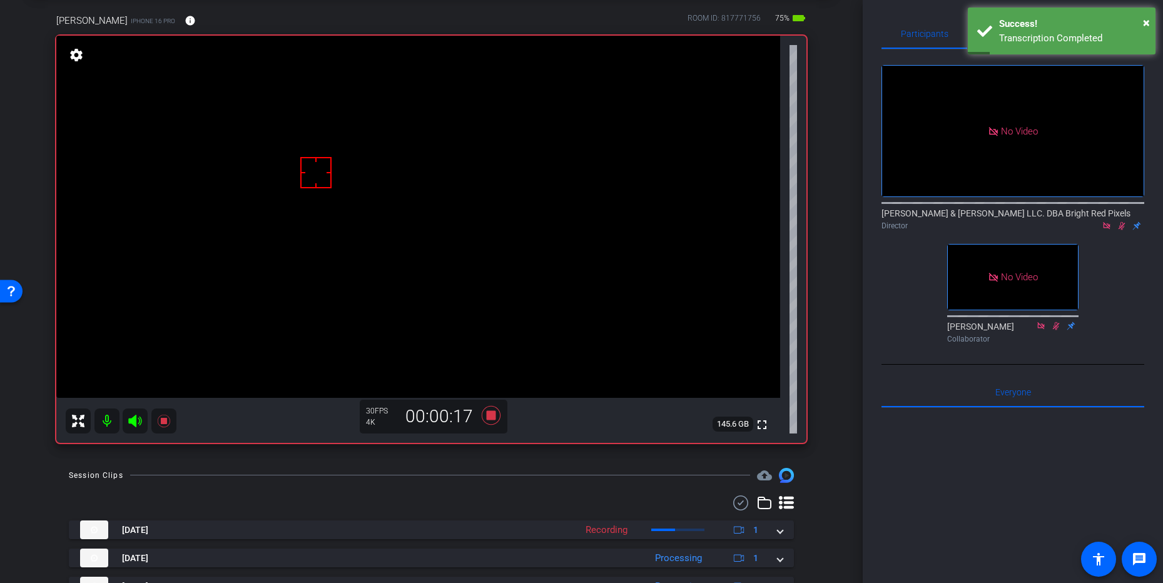
click at [831, 349] on div "arrow_back Ep. 406 - [PERSON_NAME] Back to project Send invite account_box grid…" at bounding box center [431, 230] width 863 height 583
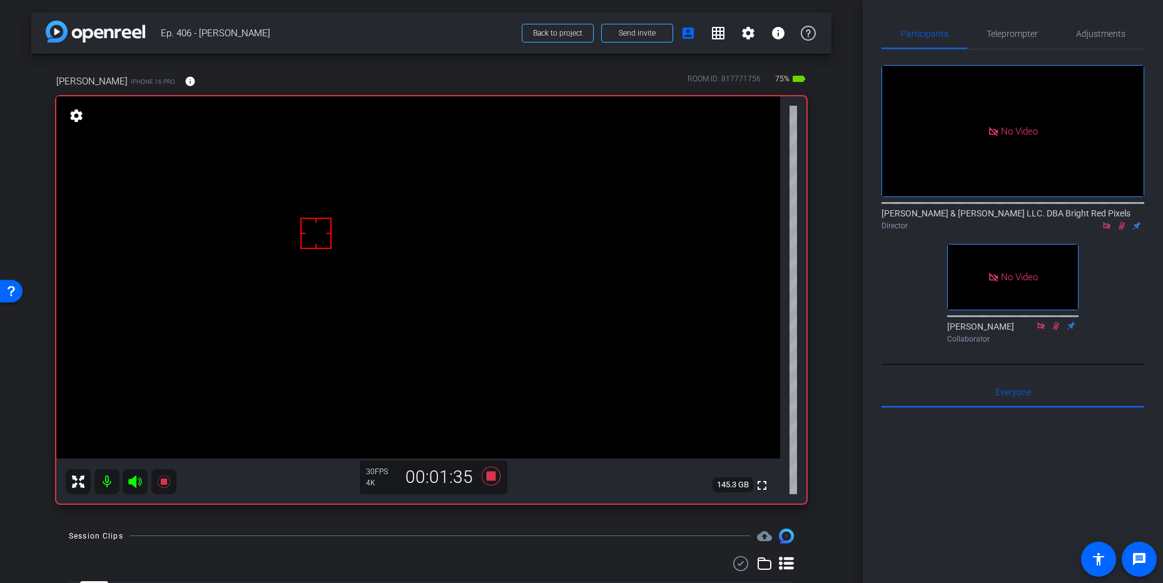
click at [862, 310] on div "arrow_back Ep. 406 - [PERSON_NAME] Back to project Send invite account_box grid…" at bounding box center [431, 291] width 863 height 583
click at [1118, 221] on icon at bounding box center [1121, 225] width 10 height 9
click at [490, 478] on icon at bounding box center [490, 476] width 19 height 19
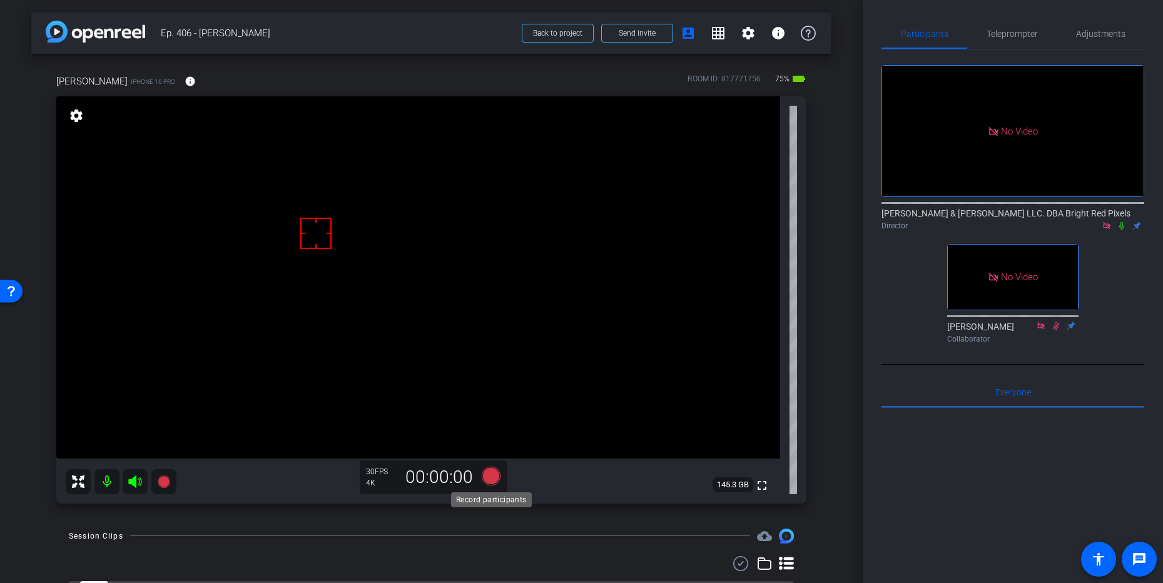
scroll to position [118, 0]
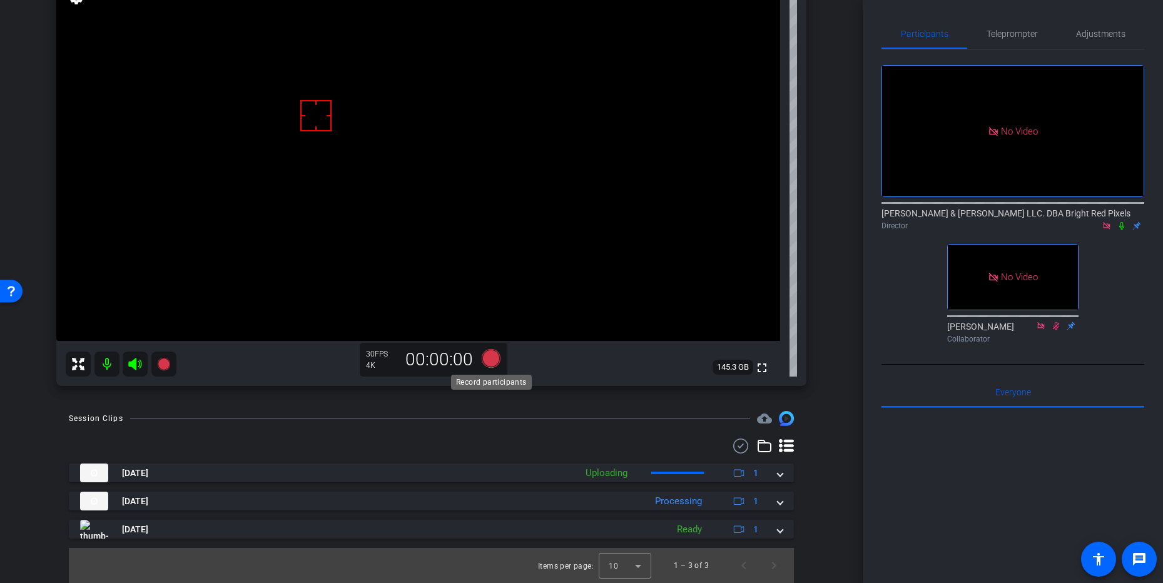
click at [493, 358] on icon at bounding box center [490, 358] width 19 height 19
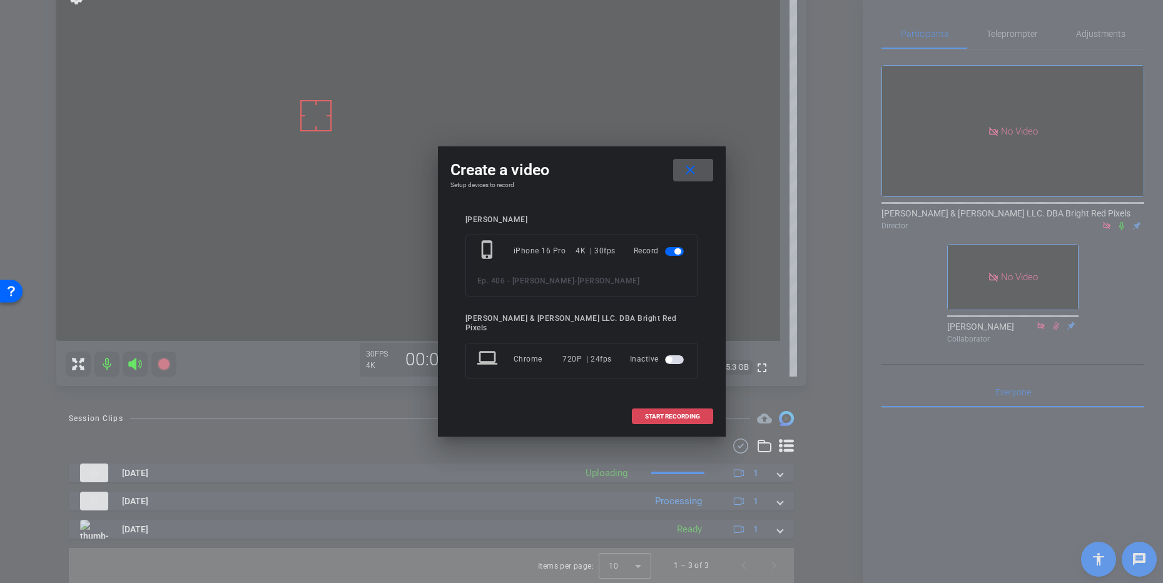
click at [642, 409] on span at bounding box center [672, 417] width 80 height 30
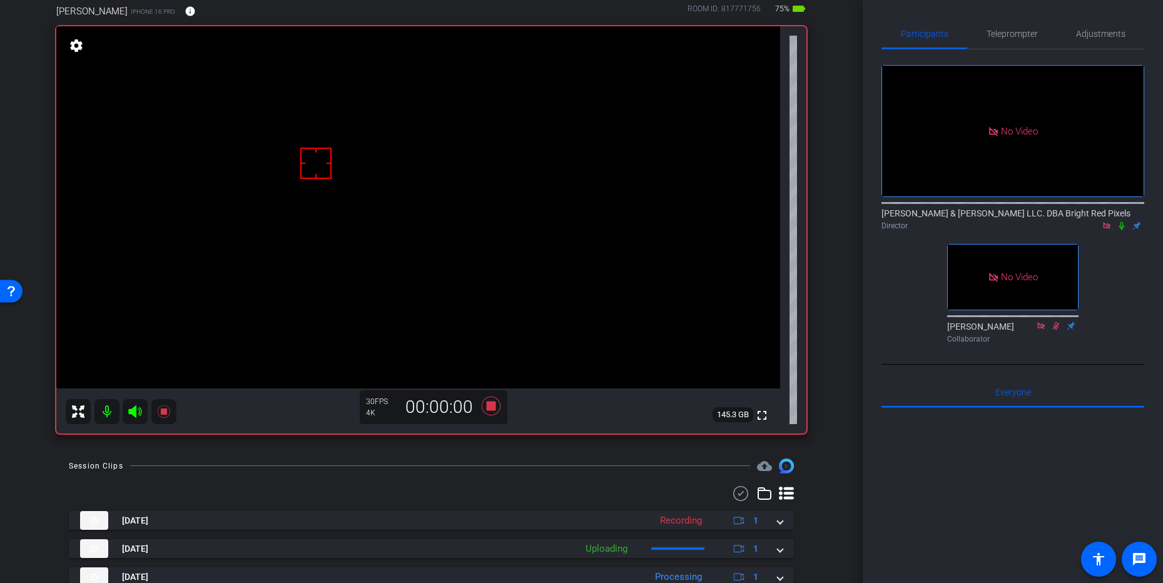
scroll to position [24, 0]
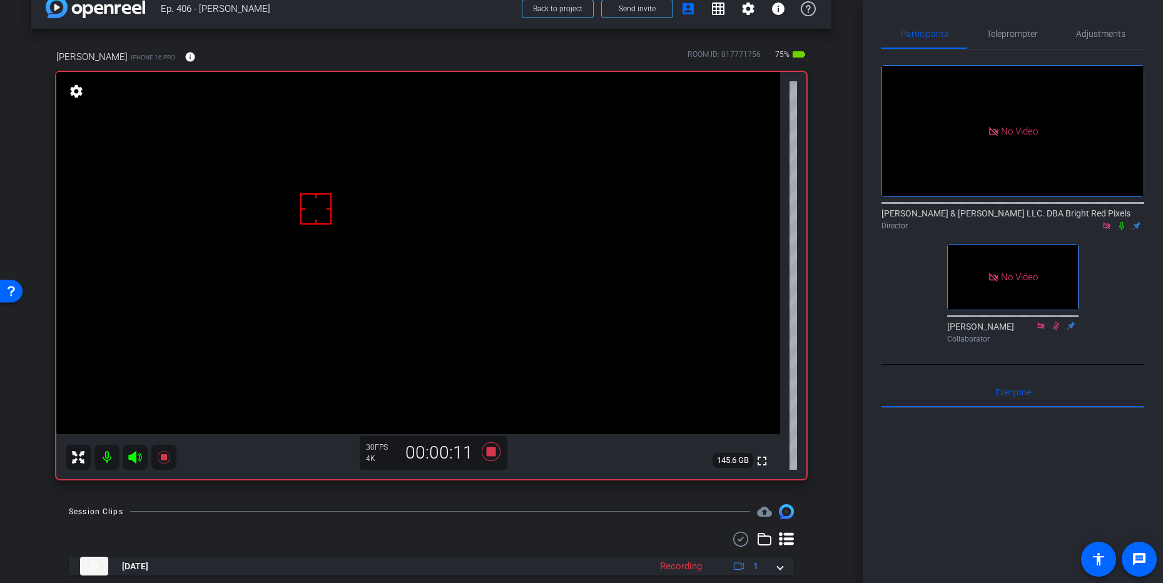
click at [1121, 221] on icon at bounding box center [1121, 225] width 10 height 9
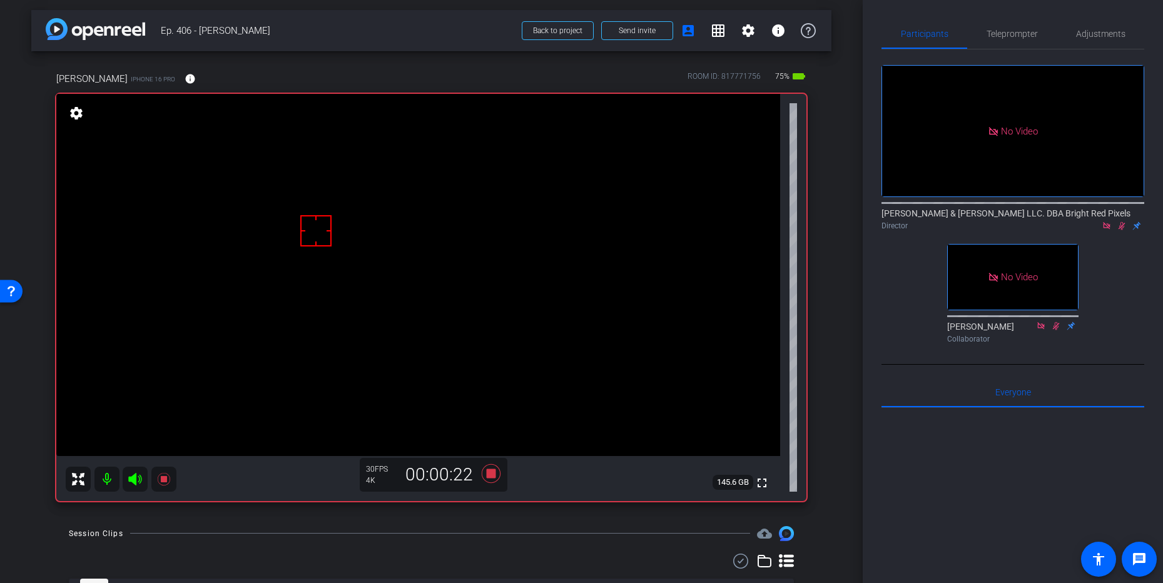
scroll to position [0, 0]
click at [850, 193] on div "arrow_back Ep. 406 - [PERSON_NAME] Back to project Send invite account_box grid…" at bounding box center [431, 291] width 863 height 583
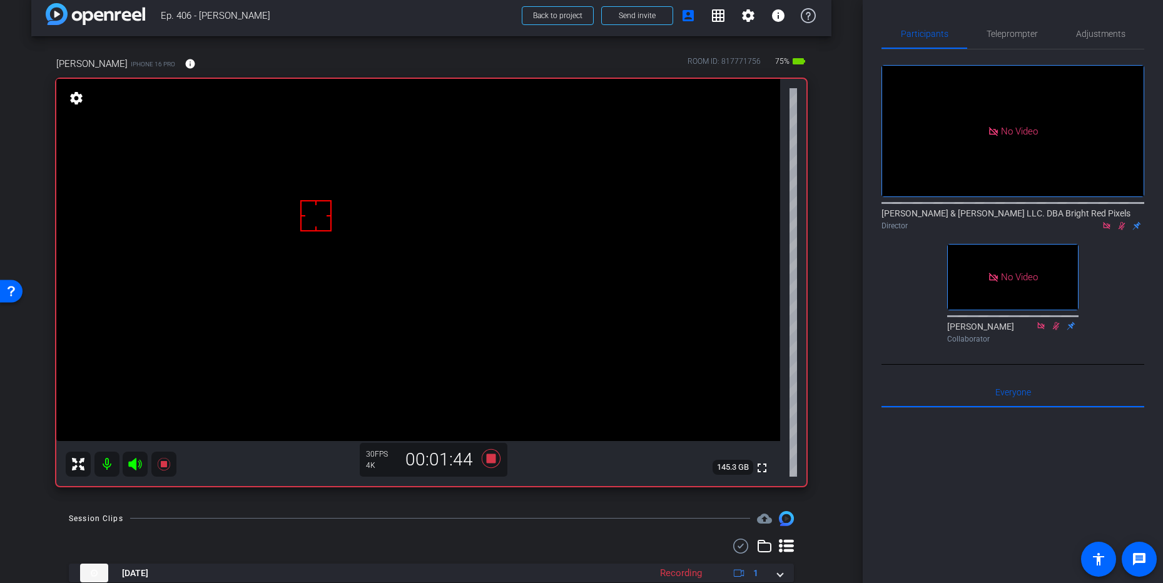
scroll to position [146, 0]
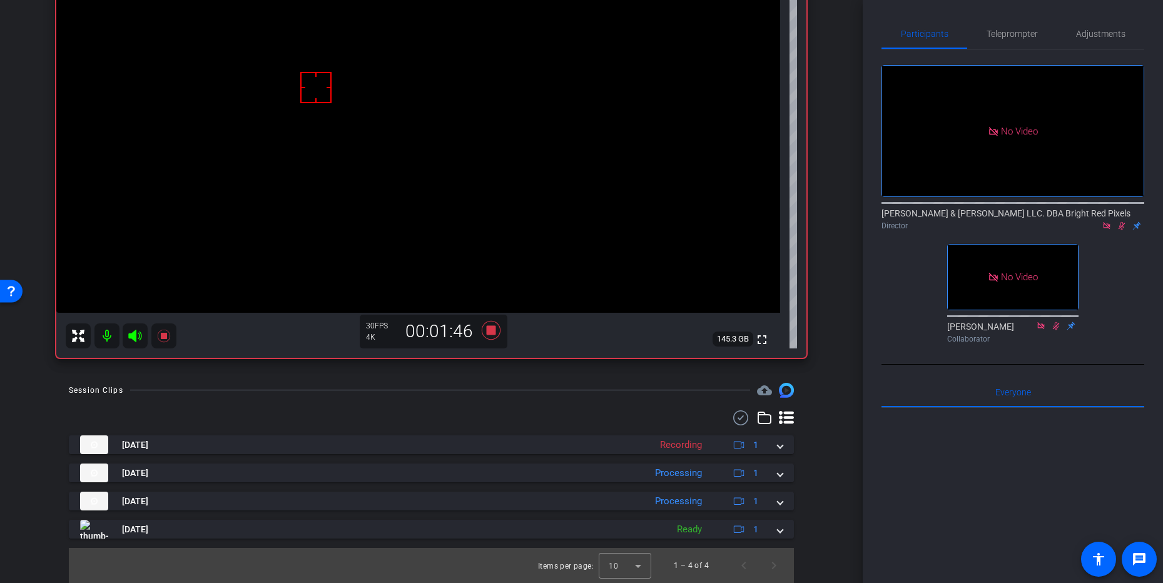
click at [838, 188] on div "arrow_back Ep. 406 - [PERSON_NAME] Back to project Send invite account_box grid…" at bounding box center [431, 145] width 863 height 583
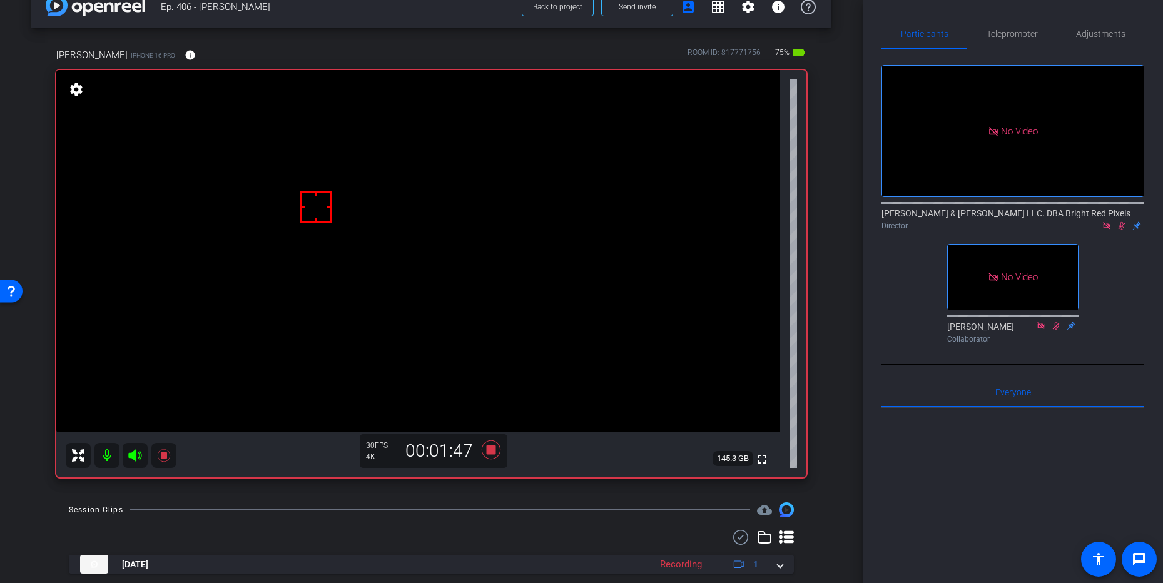
scroll to position [0, 0]
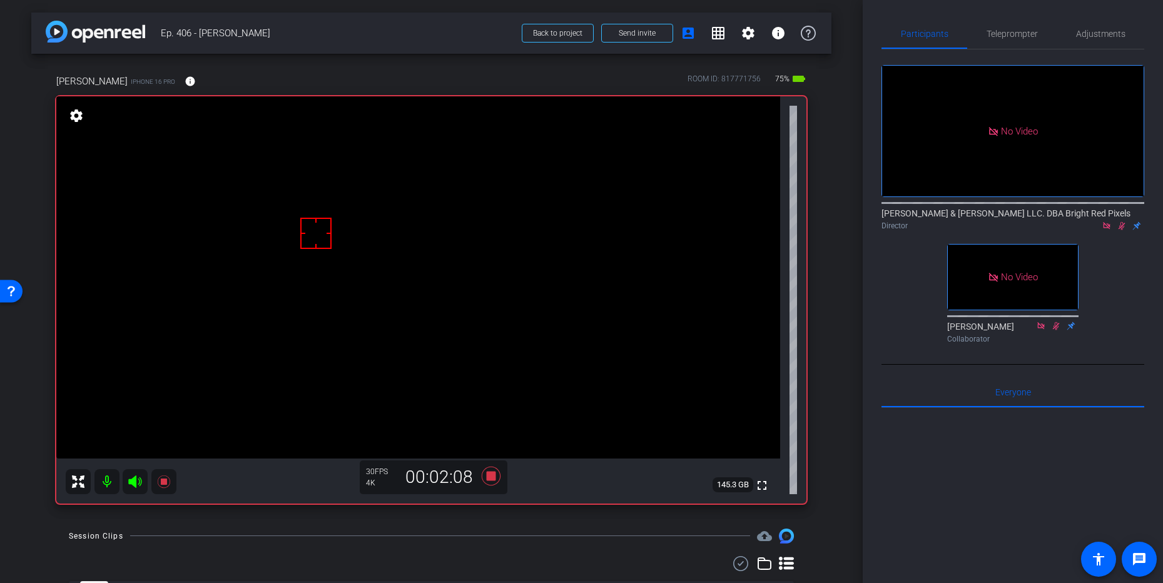
click at [836, 196] on div "arrow_back Ep. 406 - [PERSON_NAME] Back to project Send invite account_box grid…" at bounding box center [431, 291] width 863 height 583
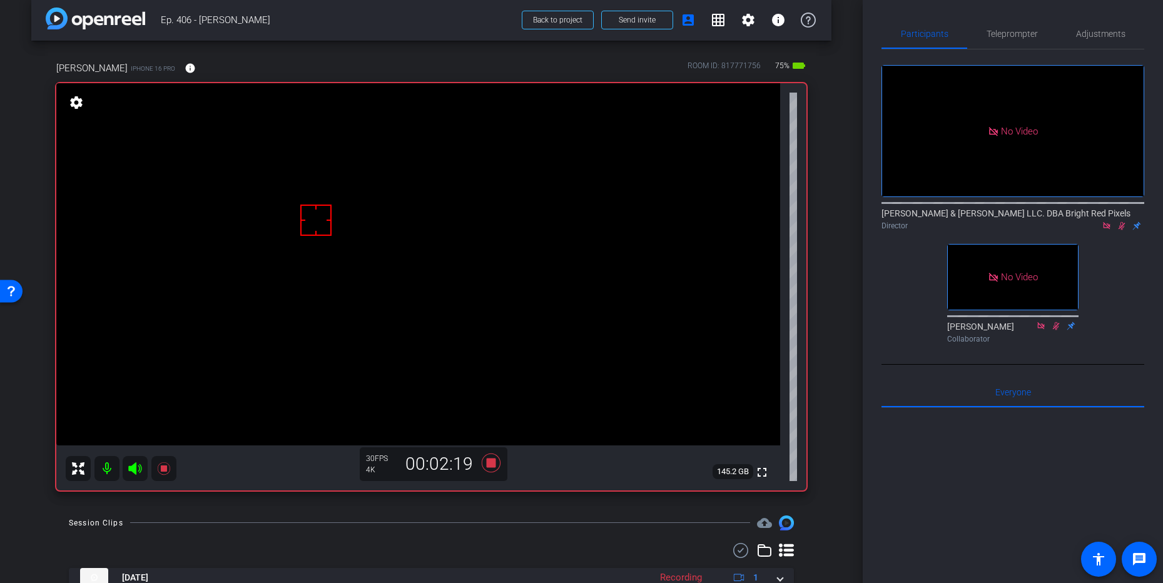
scroll to position [10, 0]
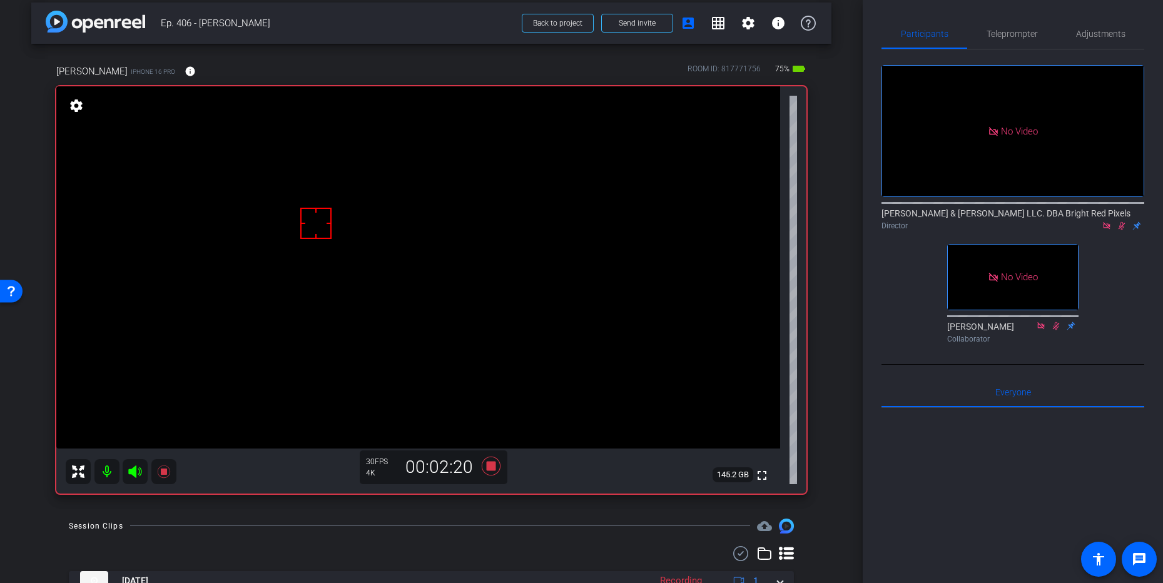
click at [1115, 197] on div "[PERSON_NAME] & [PERSON_NAME] LLC. DBA Bright Red Pixels Director" at bounding box center [1012, 216] width 263 height 38
click at [1124, 221] on icon at bounding box center [1121, 225] width 10 height 9
click at [487, 467] on icon at bounding box center [490, 466] width 19 height 19
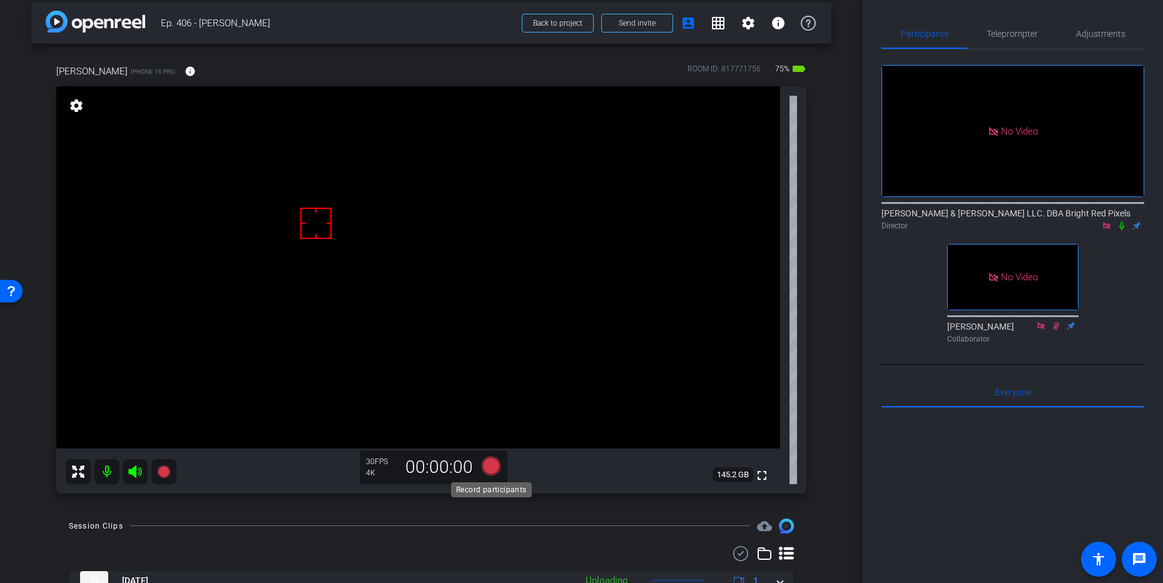
click at [492, 467] on icon at bounding box center [490, 466] width 19 height 19
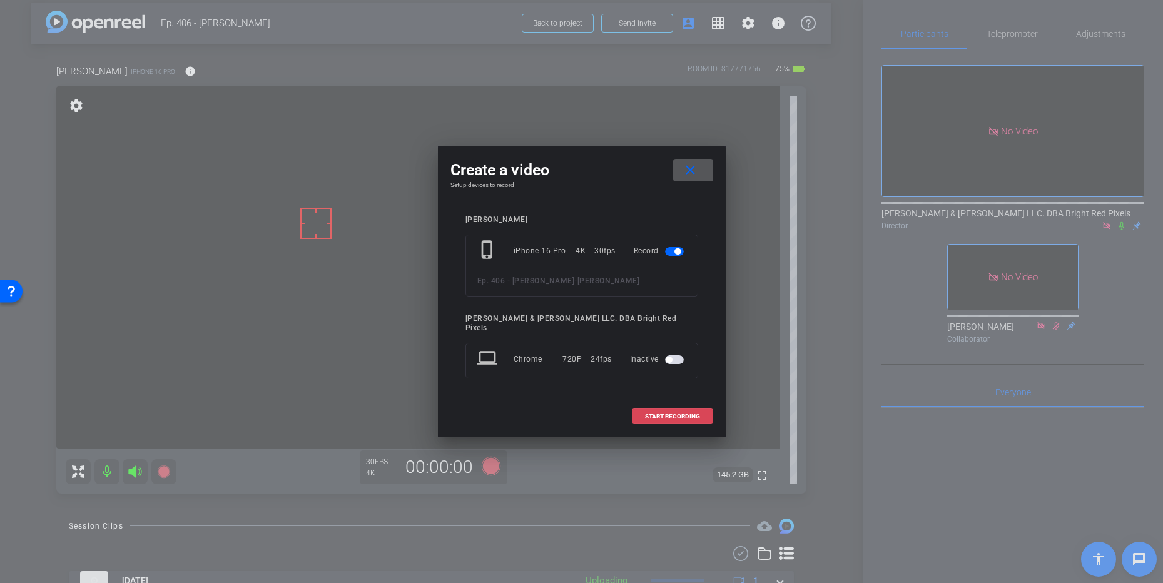
click at [669, 405] on span at bounding box center [672, 417] width 80 height 30
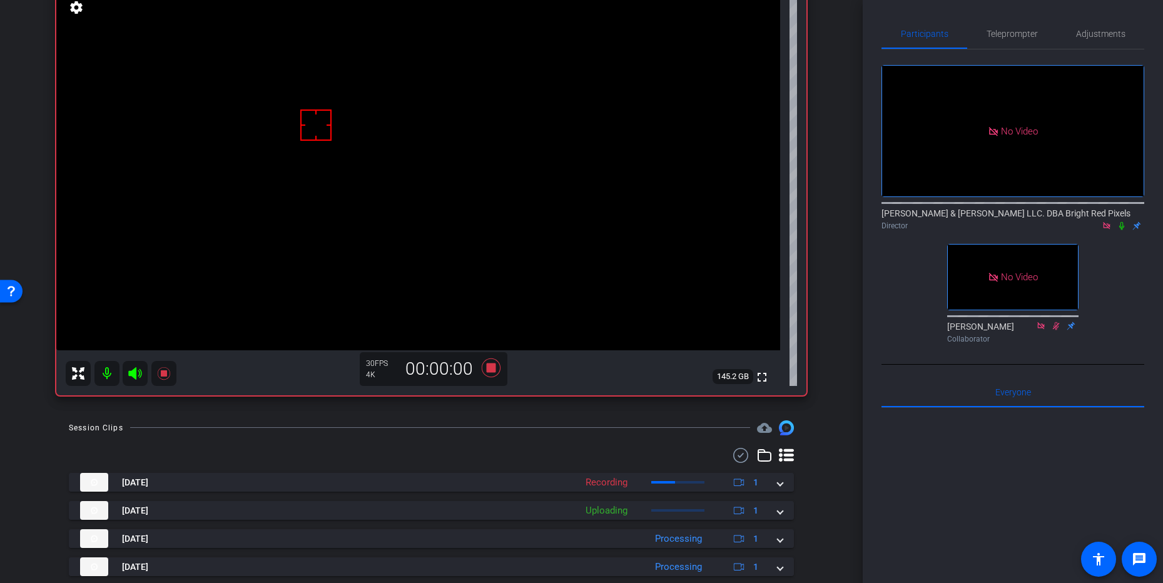
scroll to position [108, 0]
click at [498, 365] on icon at bounding box center [491, 368] width 30 height 23
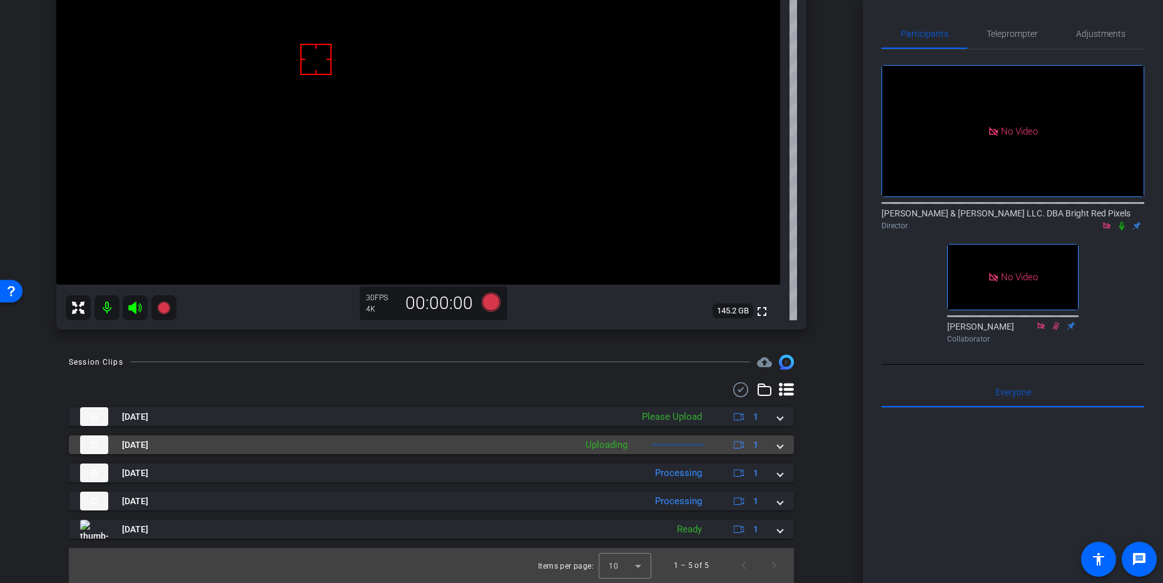
click at [777, 446] on span at bounding box center [779, 444] width 5 height 13
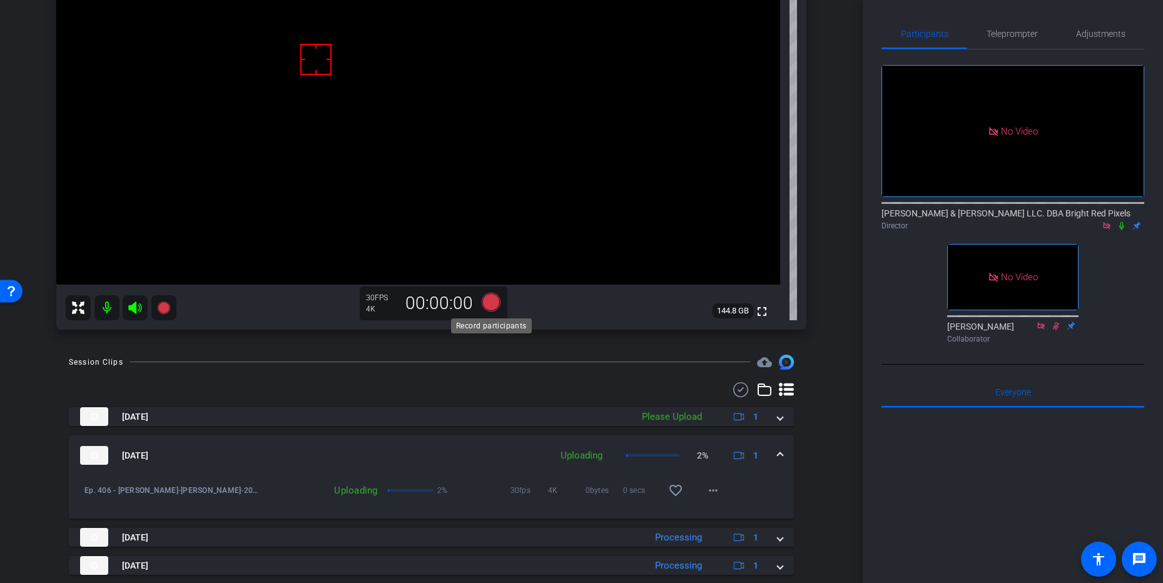
click at [482, 299] on icon at bounding box center [491, 302] width 30 height 23
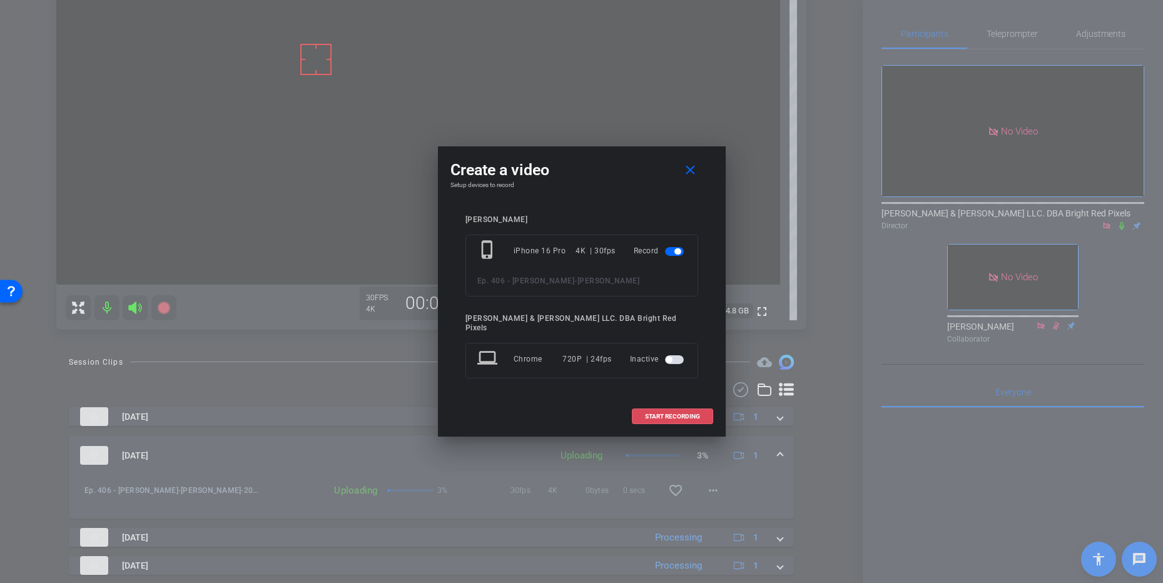
drag, startPoint x: 661, startPoint y: 408, endPoint x: 649, endPoint y: 402, distance: 13.7
click at [660, 413] on span "START RECORDING" at bounding box center [672, 416] width 55 height 6
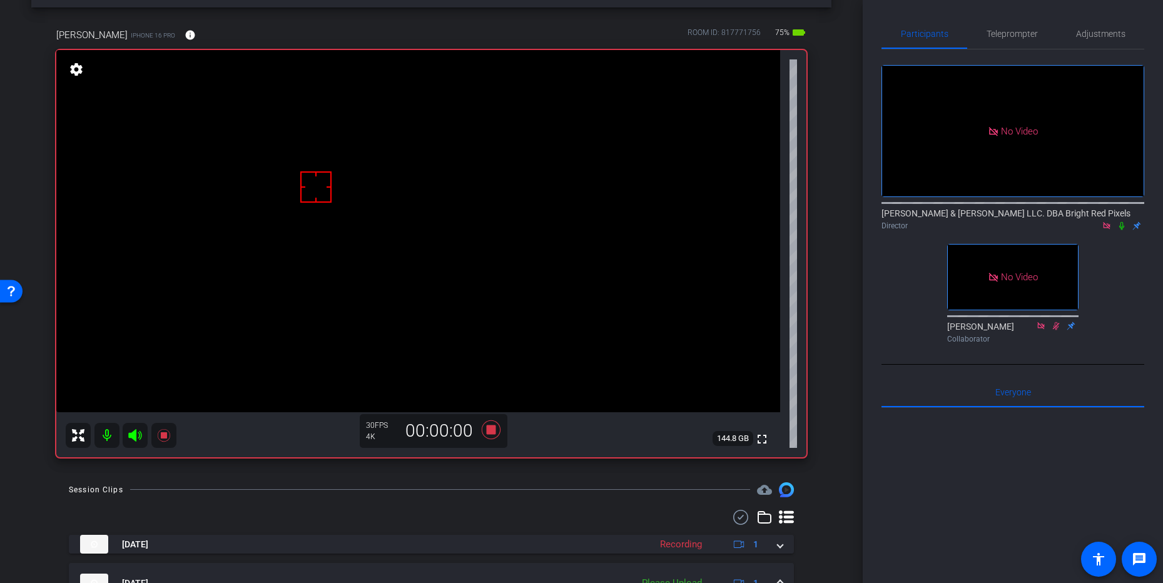
scroll to position [0, 0]
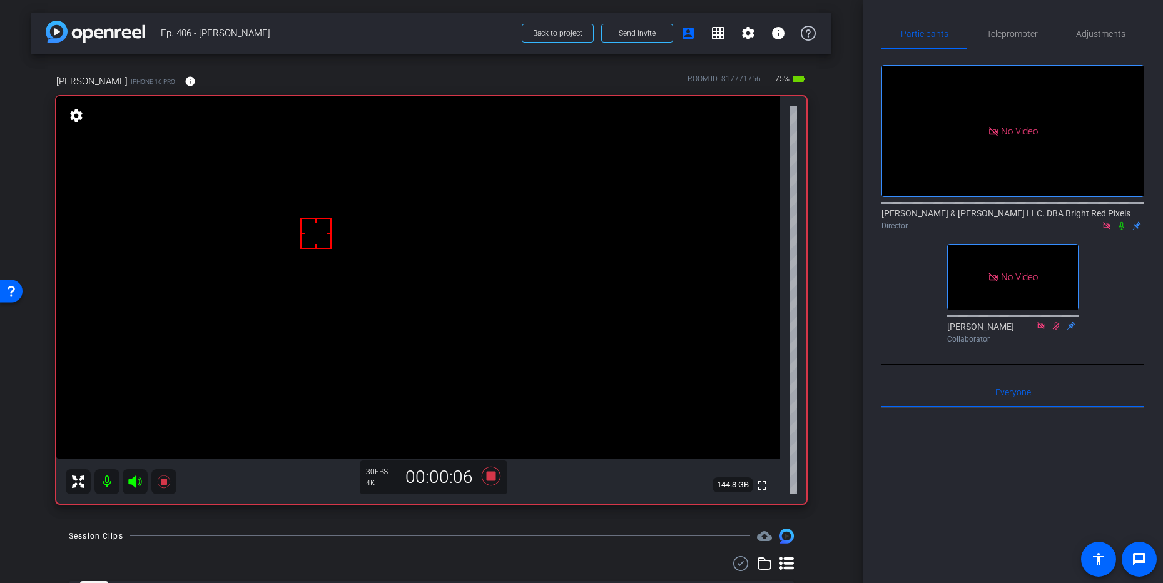
click at [1123, 221] on icon at bounding box center [1121, 225] width 10 height 9
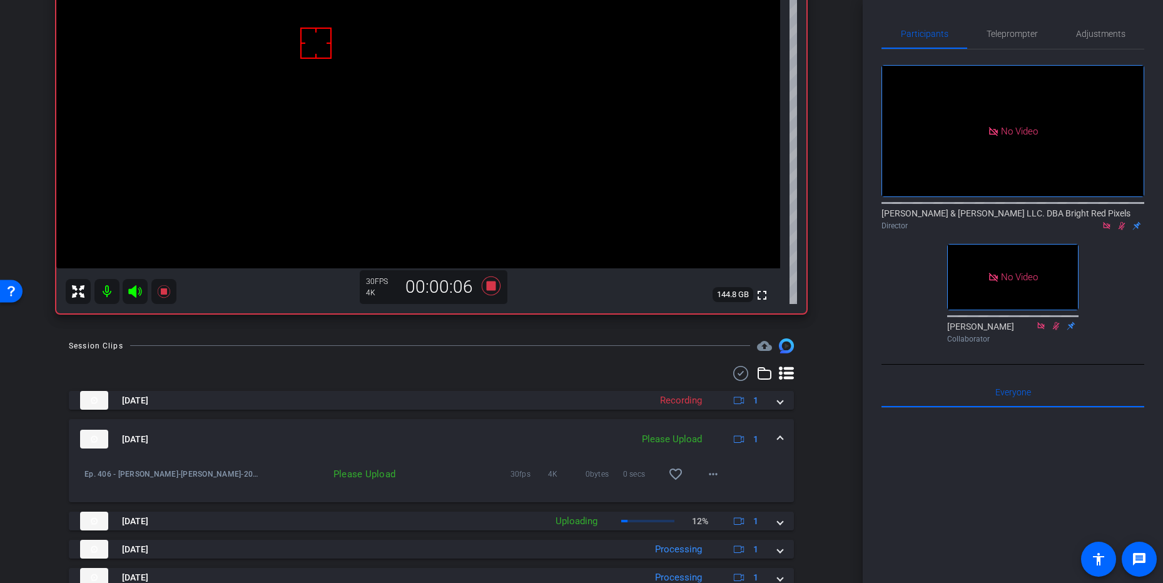
scroll to position [266, 0]
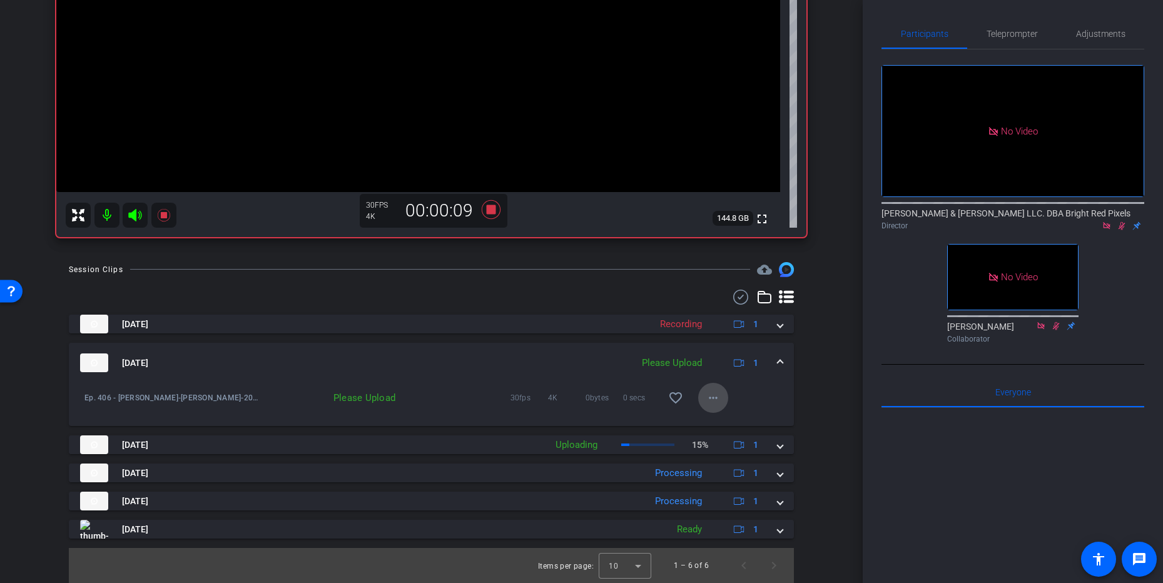
click at [713, 398] on mat-icon "more_horiz" at bounding box center [713, 397] width 15 height 15
click at [729, 451] on span "Delete clip" at bounding box center [733, 454] width 50 height 15
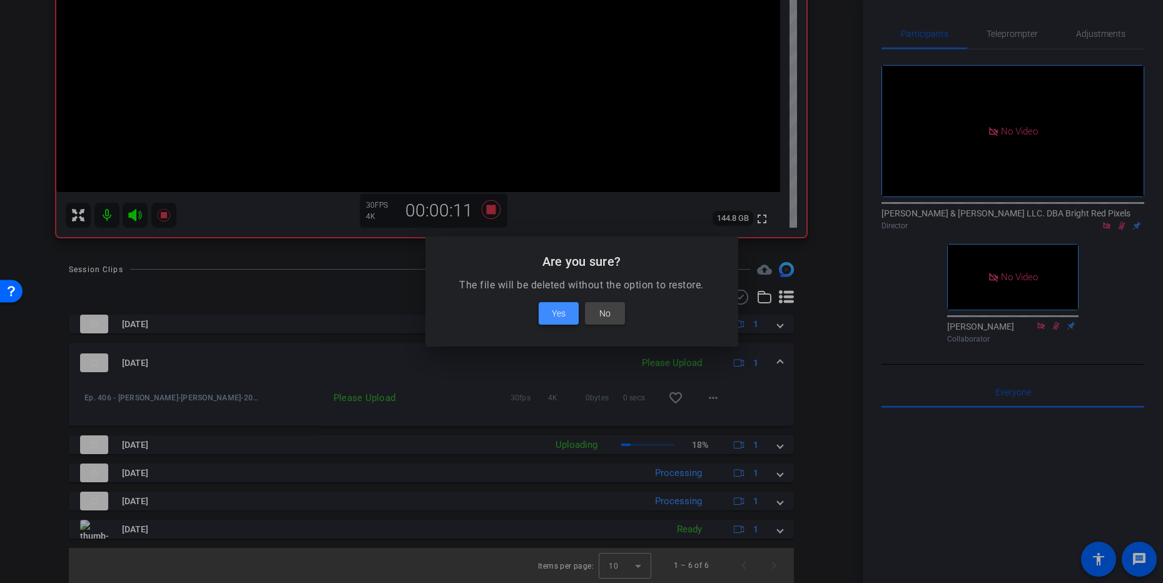
click at [554, 313] on span "Yes" at bounding box center [559, 313] width 14 height 15
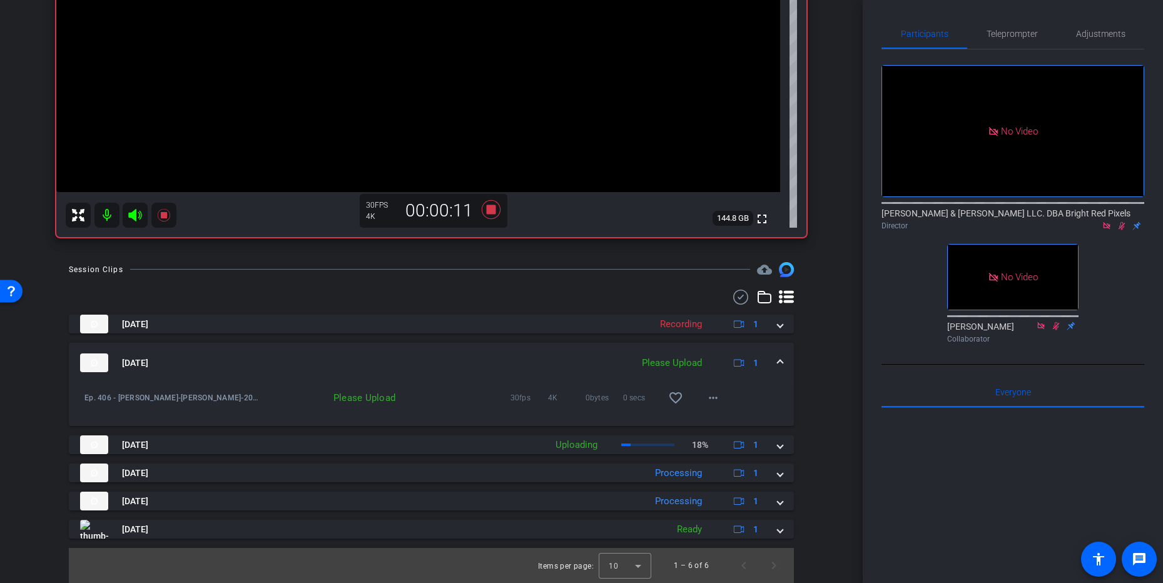
scroll to position [238, 0]
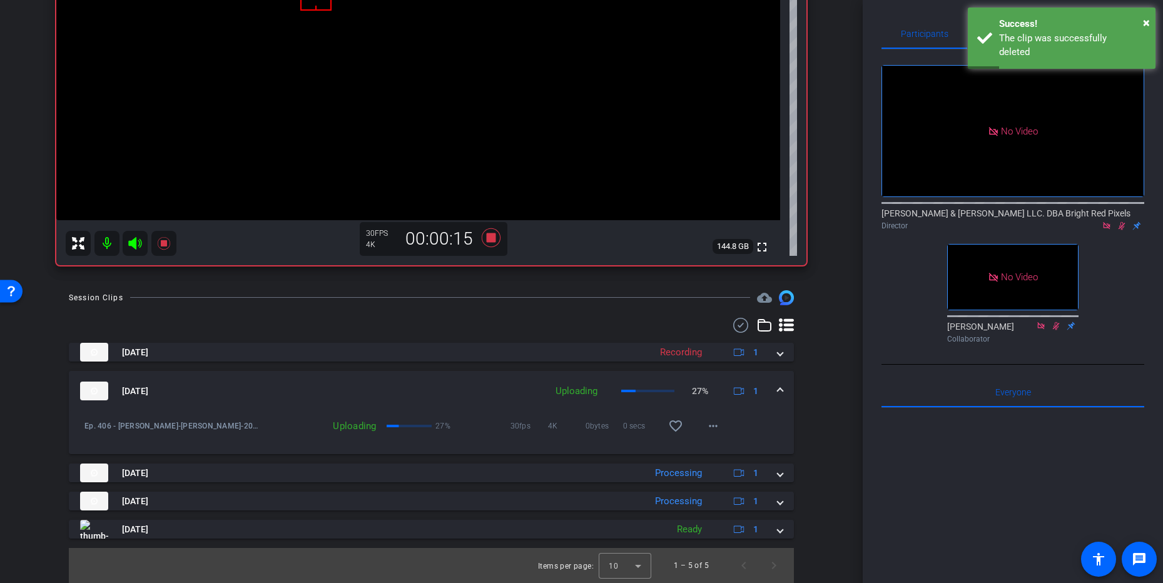
click at [813, 454] on div "Session Clips cloud_upload [DATE] Recording 1 [DATE] Uploading 27% 1 Ep. 406 - …" at bounding box center [431, 436] width 800 height 293
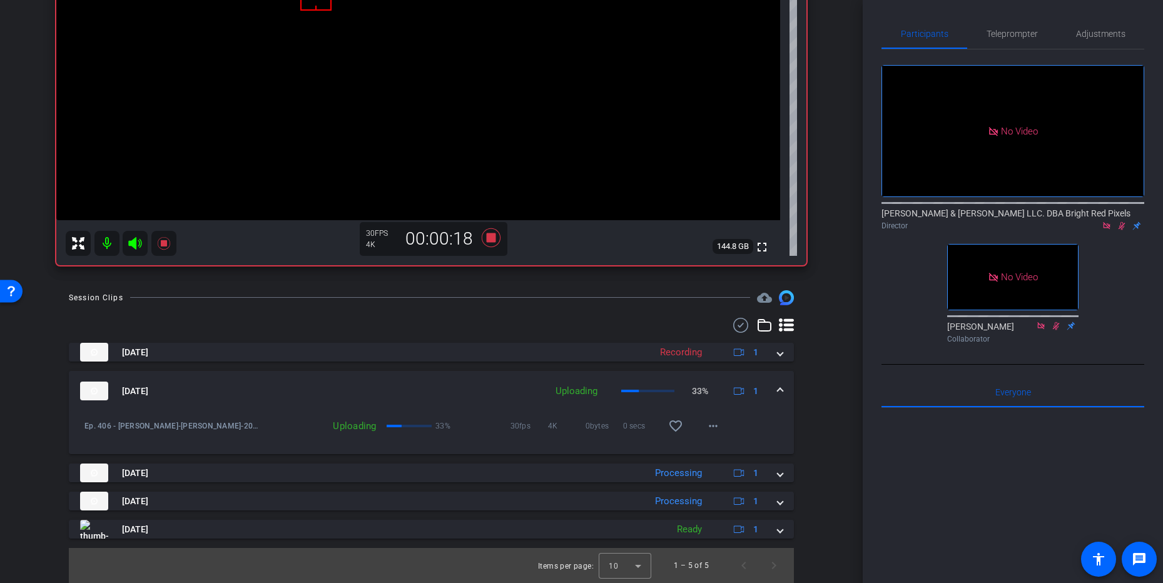
click at [818, 453] on div "Session Clips cloud_upload [DATE] Recording 1 [DATE] Uploading 33% 1 Ep. 406 - …" at bounding box center [431, 436] width 800 height 293
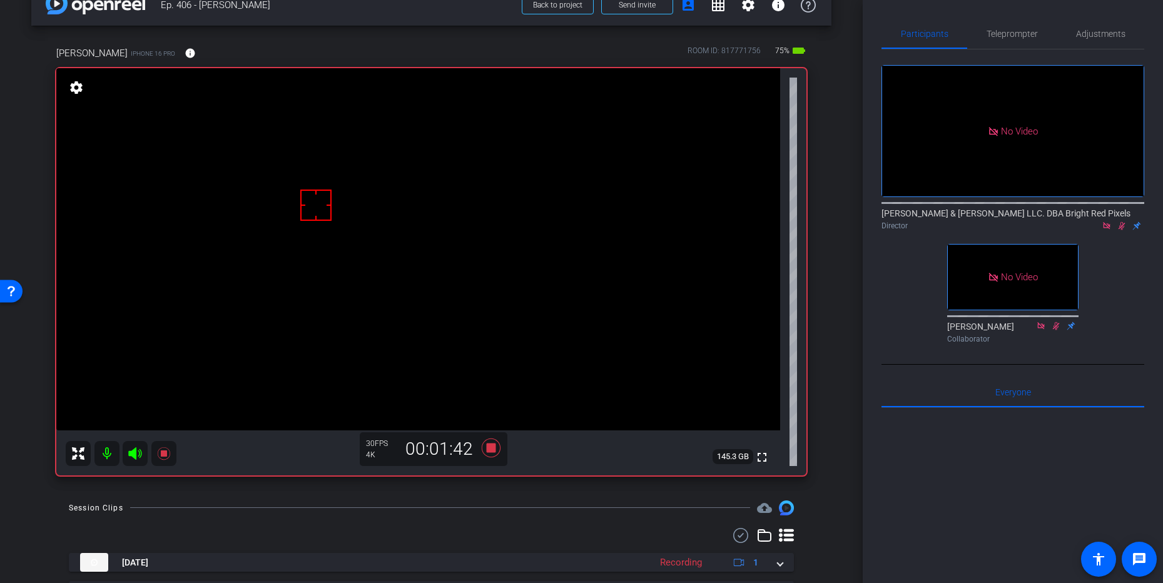
scroll to position [0, 0]
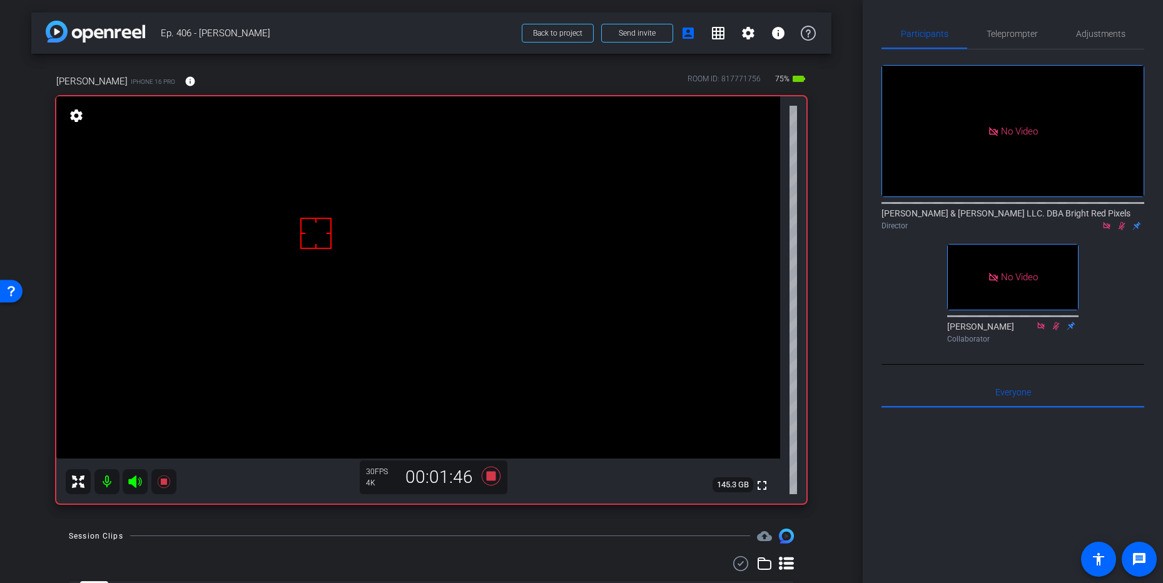
click at [1103, 235] on div "No Video [PERSON_NAME] & [PERSON_NAME] LLC. DBA Bright Red Pixels Director No V…" at bounding box center [1012, 198] width 263 height 299
click at [1106, 234] on div "No Video [PERSON_NAME] & [PERSON_NAME] LLC. DBA Bright Red Pixels Director No V…" at bounding box center [1012, 198] width 263 height 299
click at [1121, 222] on icon at bounding box center [1121, 226] width 7 height 8
click at [492, 478] on icon at bounding box center [490, 476] width 19 height 19
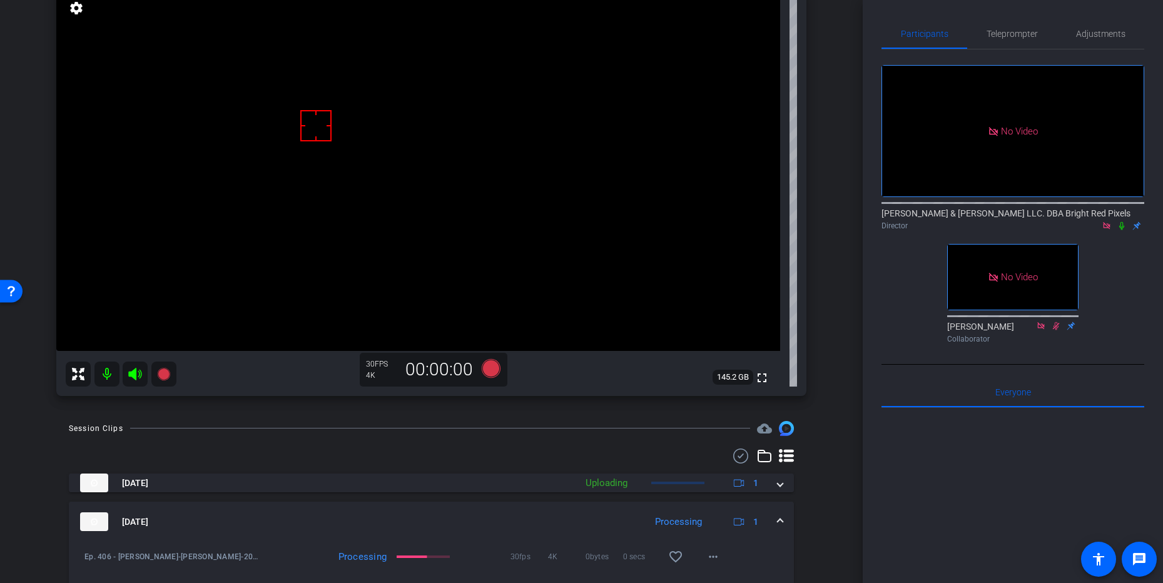
scroll to position [238, 0]
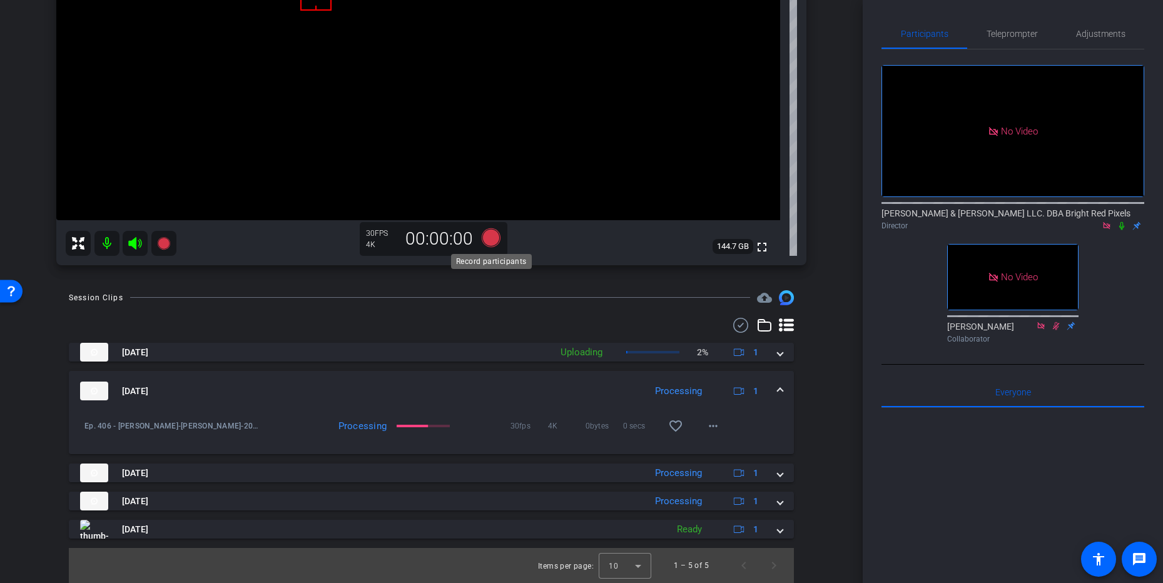
click at [488, 243] on icon at bounding box center [490, 237] width 19 height 19
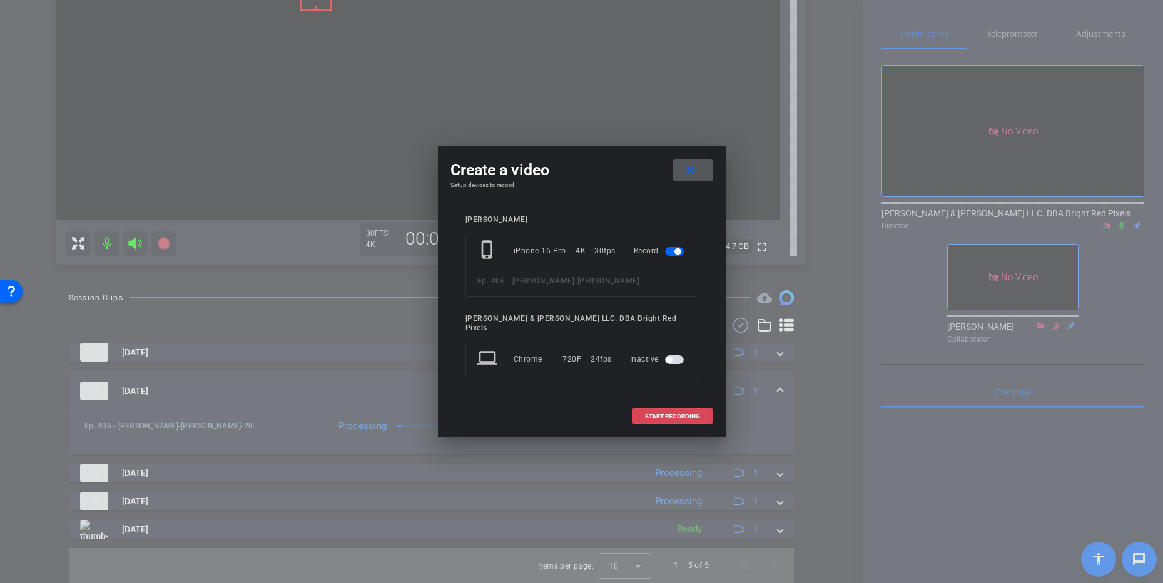
drag, startPoint x: 694, startPoint y: 408, endPoint x: 703, endPoint y: 405, distance: 9.5
click at [694, 413] on span "START RECORDING" at bounding box center [672, 416] width 55 height 6
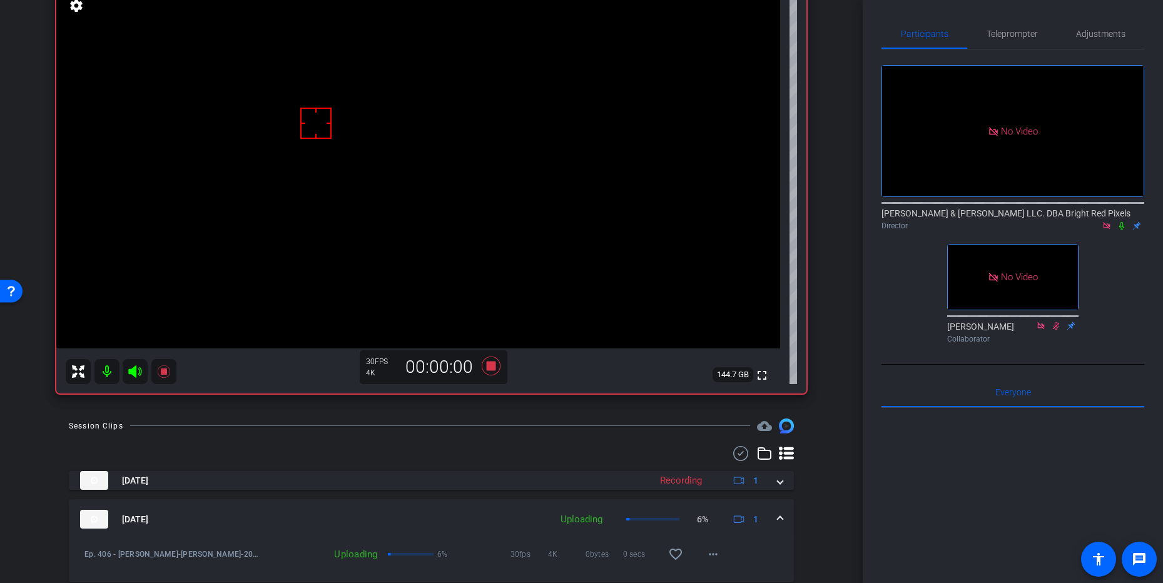
scroll to position [66, 0]
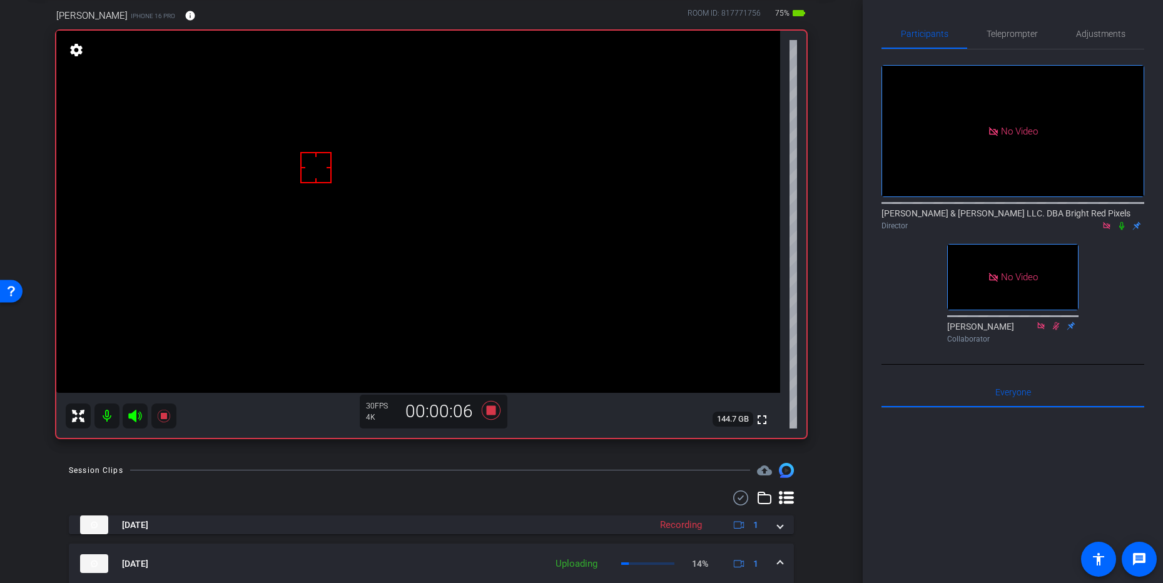
click at [1122, 222] on icon at bounding box center [1121, 226] width 5 height 8
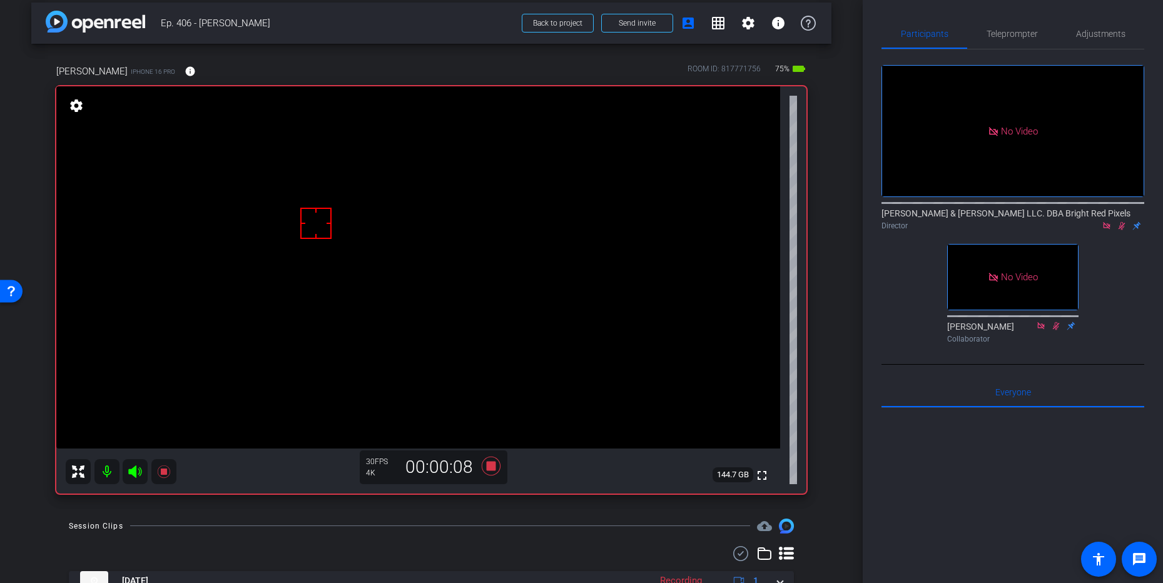
scroll to position [0, 0]
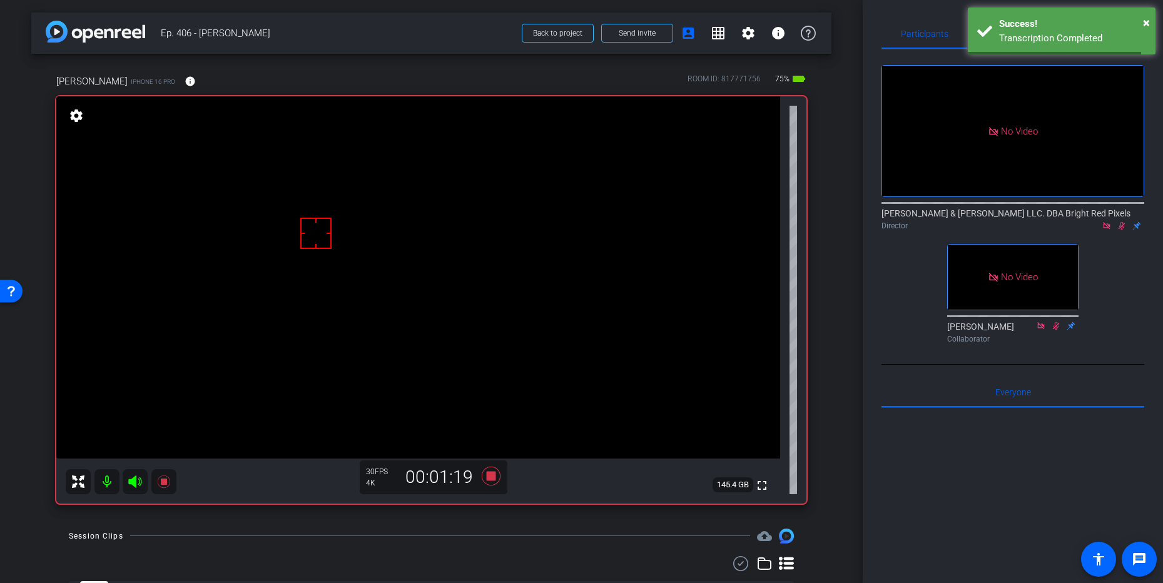
click at [1123, 222] on icon at bounding box center [1121, 226] width 7 height 8
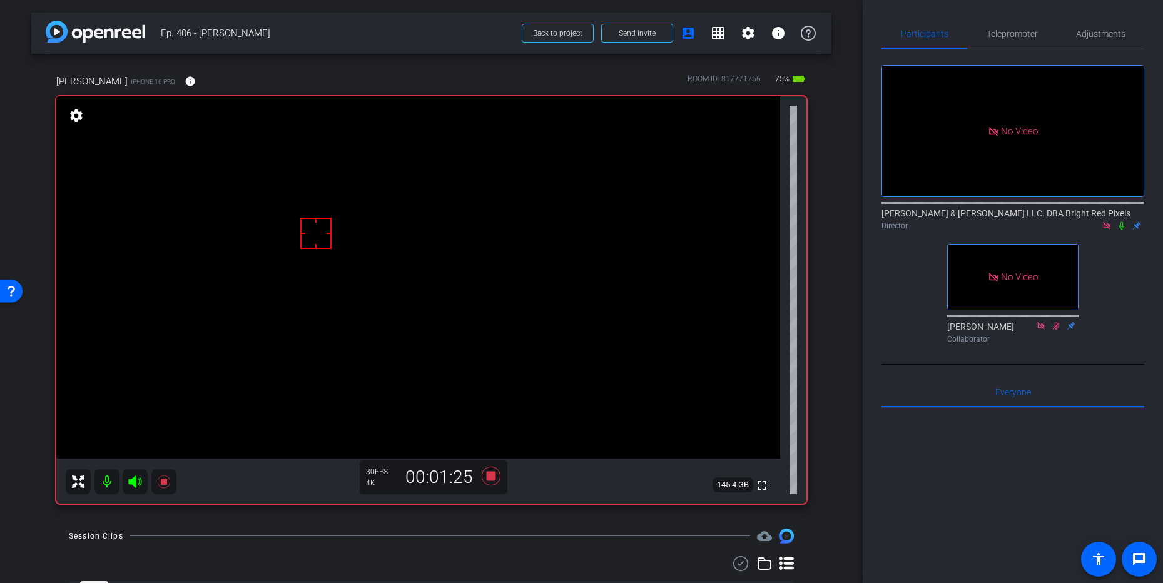
drag, startPoint x: 1123, startPoint y: 176, endPoint x: 1129, endPoint y: 181, distance: 8.0
click at [1123, 221] on icon at bounding box center [1121, 225] width 10 height 9
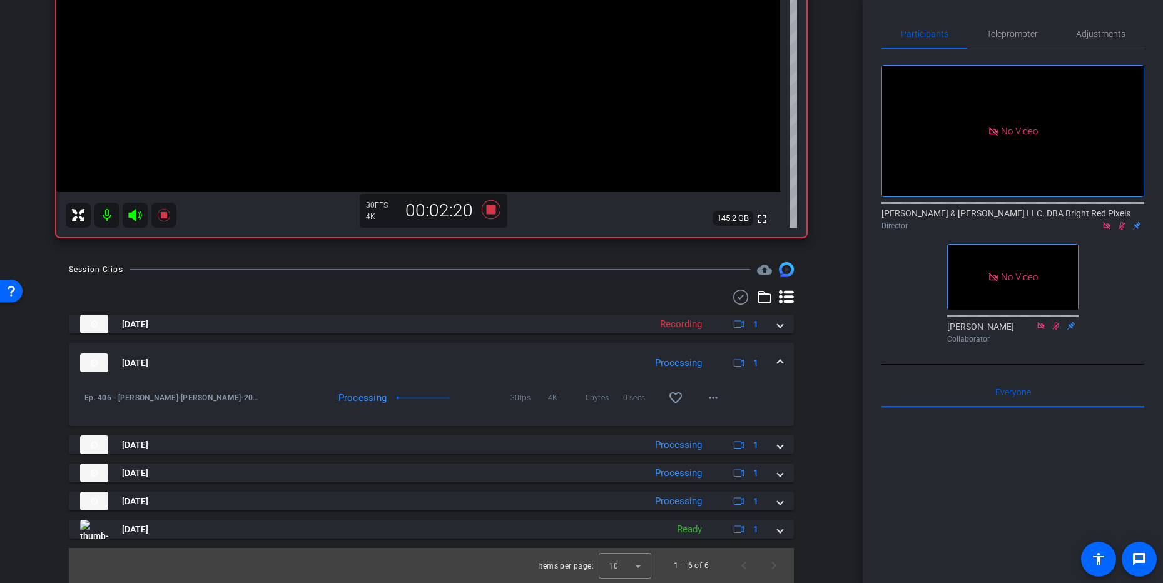
click at [829, 323] on div "Session Clips cloud_upload [DATE] Recording 1 [DATE] Processing 1 Ep. 406 - [PE…" at bounding box center [431, 422] width 800 height 321
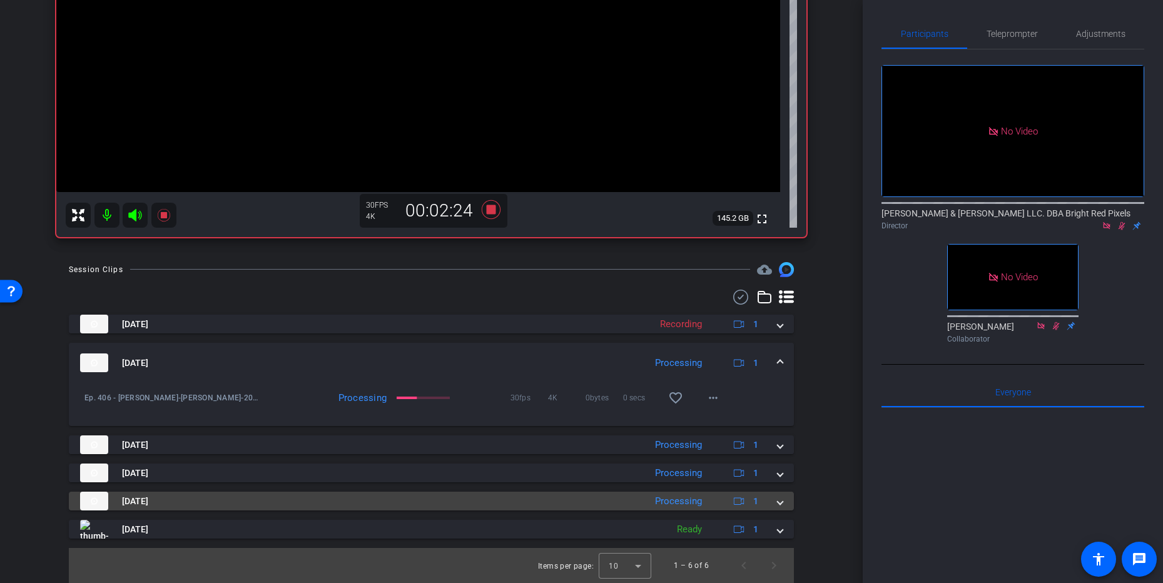
click at [780, 504] on span at bounding box center [779, 501] width 5 height 13
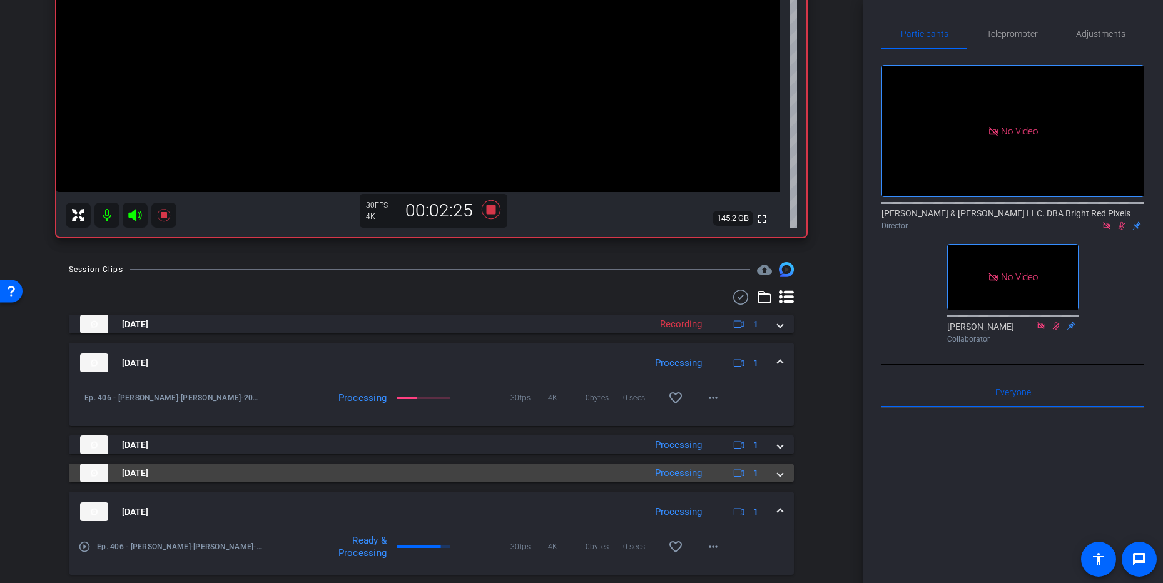
click at [783, 475] on mat-expansion-panel-header "[DATE] Processing 1" at bounding box center [431, 472] width 725 height 19
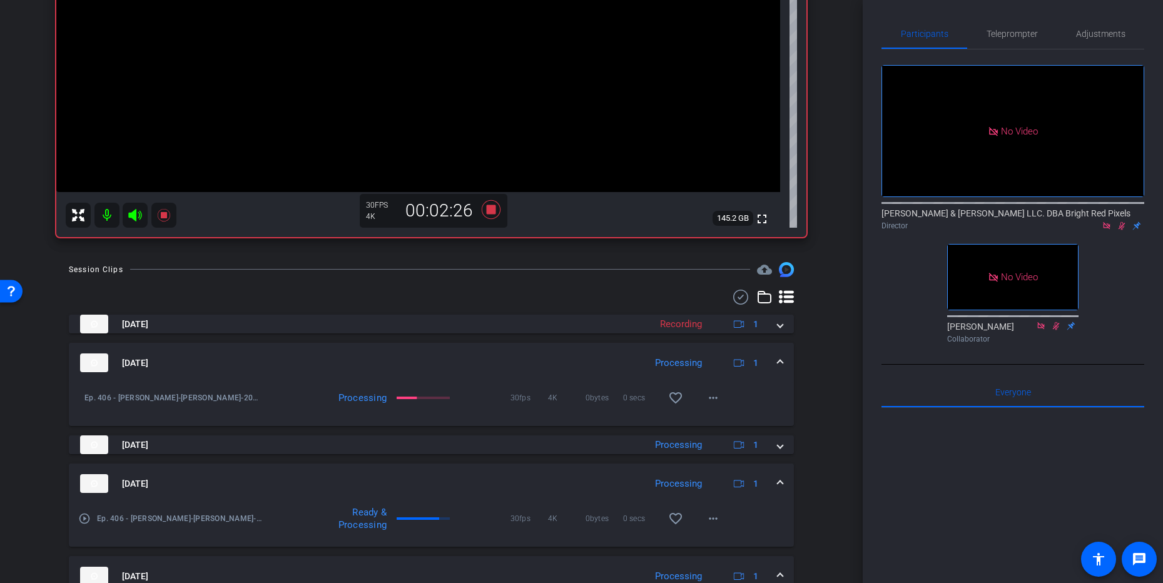
drag, startPoint x: 781, startPoint y: 448, endPoint x: 814, endPoint y: 455, distance: 33.2
click at [781, 448] on span at bounding box center [779, 444] width 5 height 13
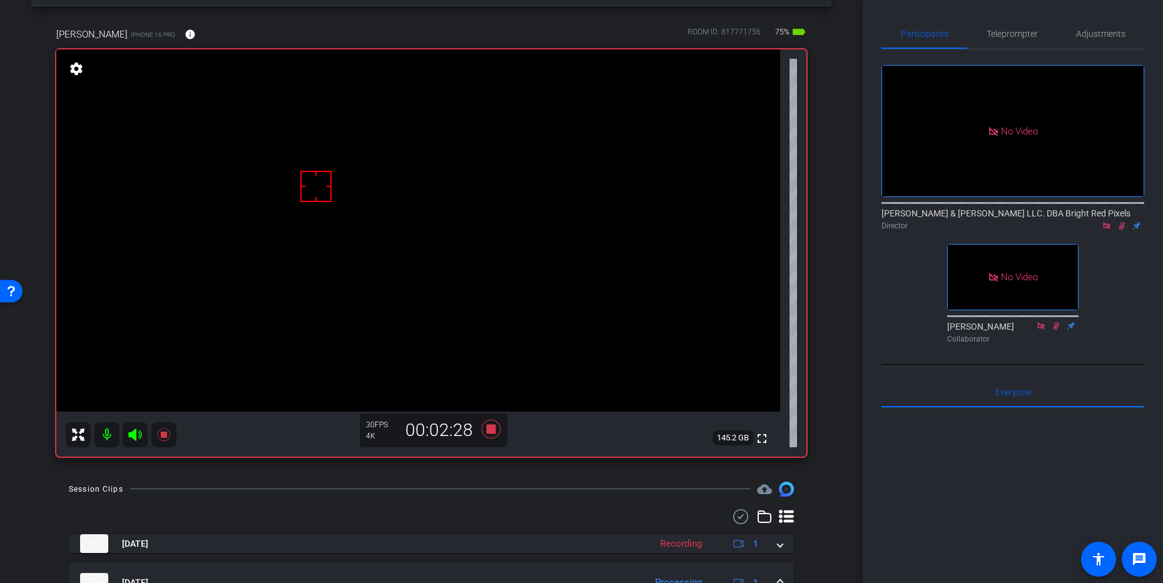
scroll to position [41, 0]
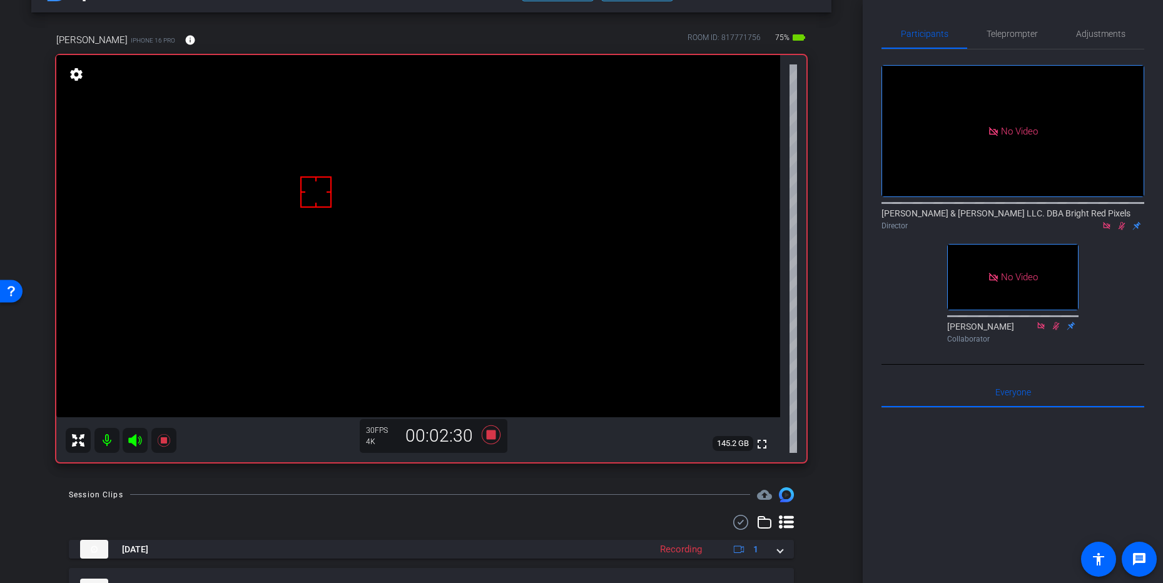
click at [831, 465] on div "arrow_back Ep. 406 - [PERSON_NAME] Back to project Send invite account_box grid…" at bounding box center [431, 250] width 863 height 583
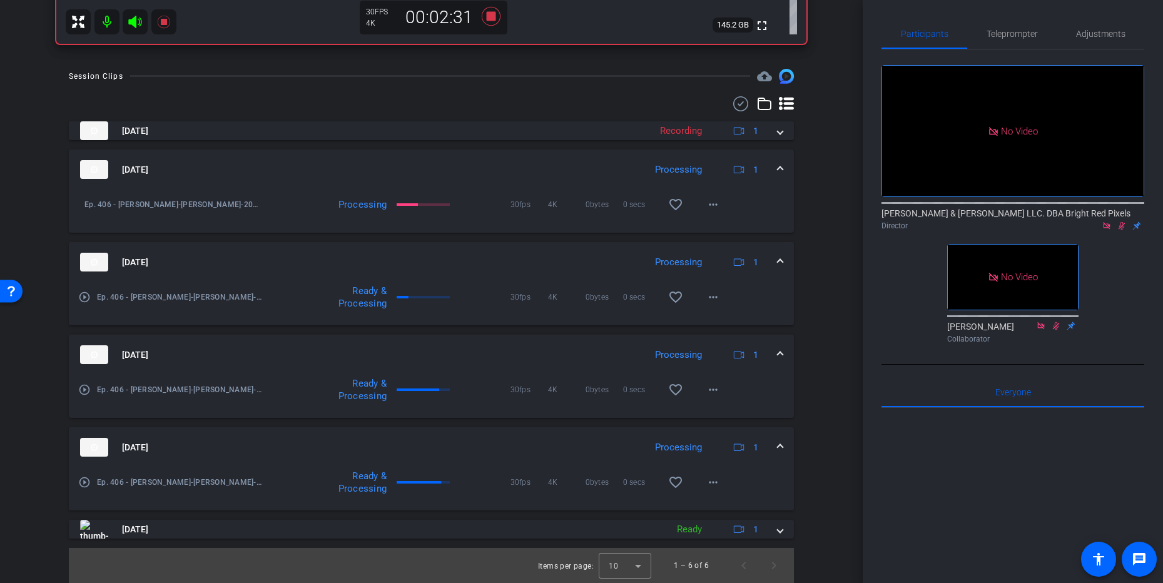
scroll to position [459, 0]
click at [719, 387] on mat-icon "more_horiz" at bounding box center [713, 390] width 15 height 15
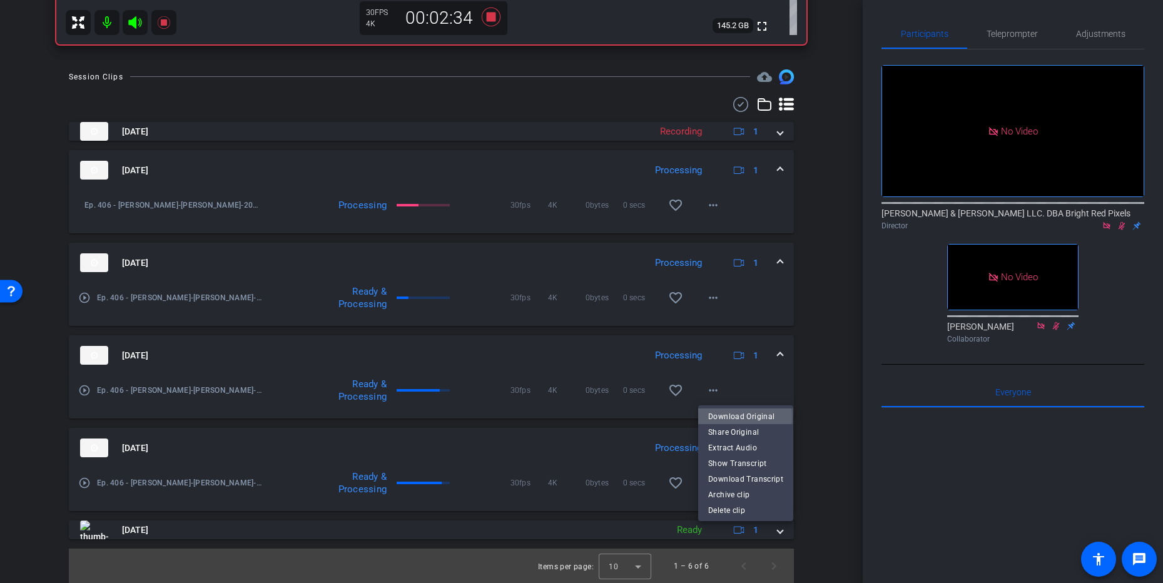
click at [729, 417] on span "Download Original" at bounding box center [745, 415] width 75 height 15
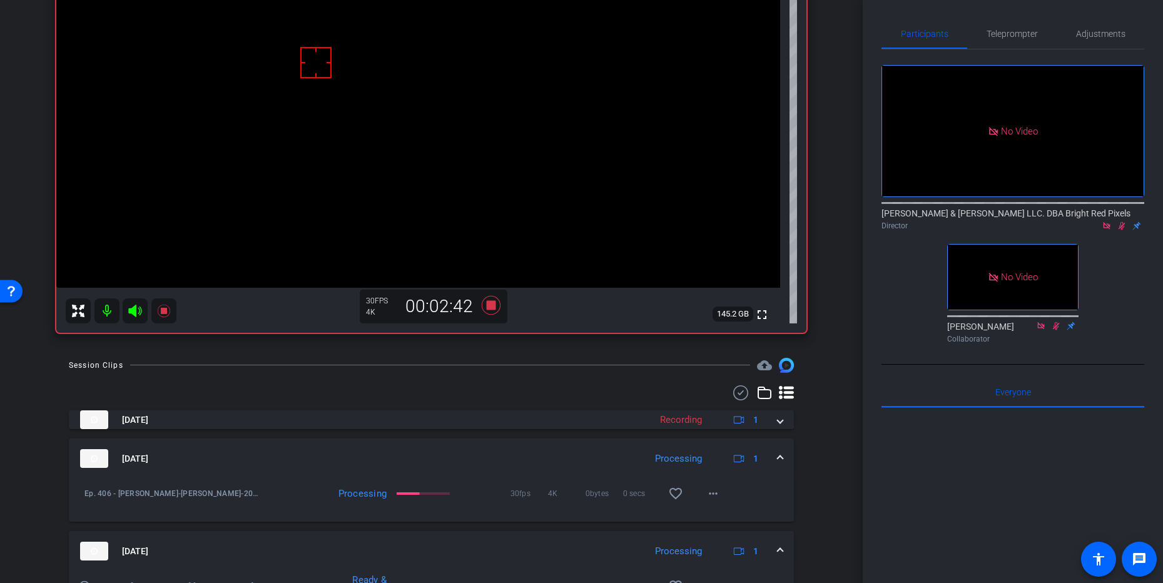
scroll to position [0, 0]
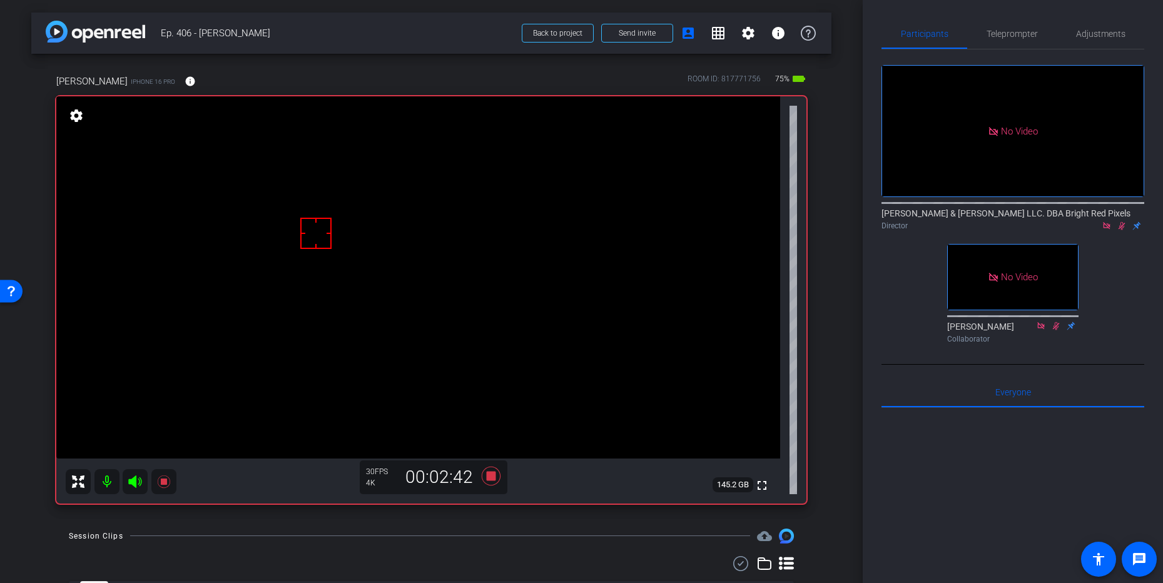
click at [1109, 207] on div "No Video [PERSON_NAME] & [PERSON_NAME] LLC. DBA Bright Red Pixels Director No V…" at bounding box center [1012, 198] width 263 height 299
drag, startPoint x: 1123, startPoint y: 175, endPoint x: 1068, endPoint y: 183, distance: 55.6
click at [1123, 221] on icon at bounding box center [1121, 225] width 10 height 9
click at [493, 478] on icon at bounding box center [490, 474] width 19 height 19
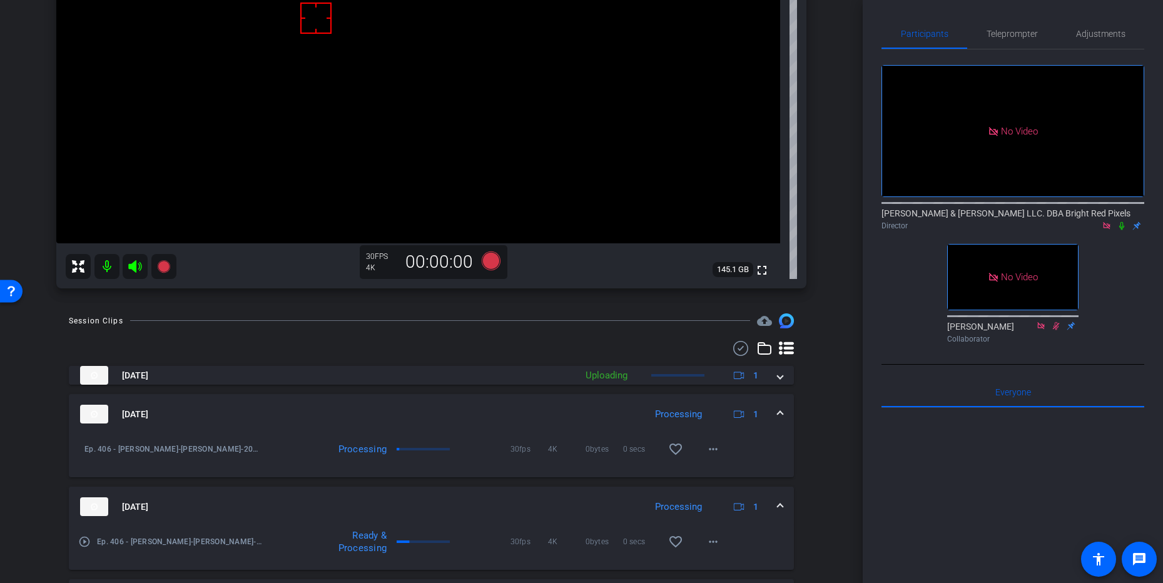
scroll to position [246, 0]
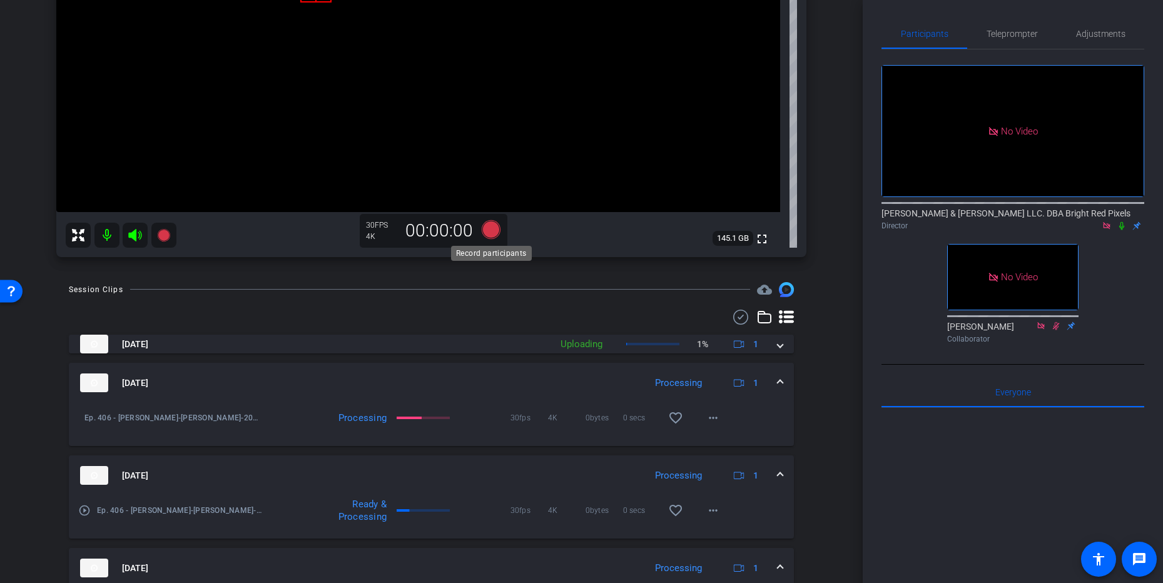
click at [492, 228] on icon at bounding box center [490, 229] width 19 height 19
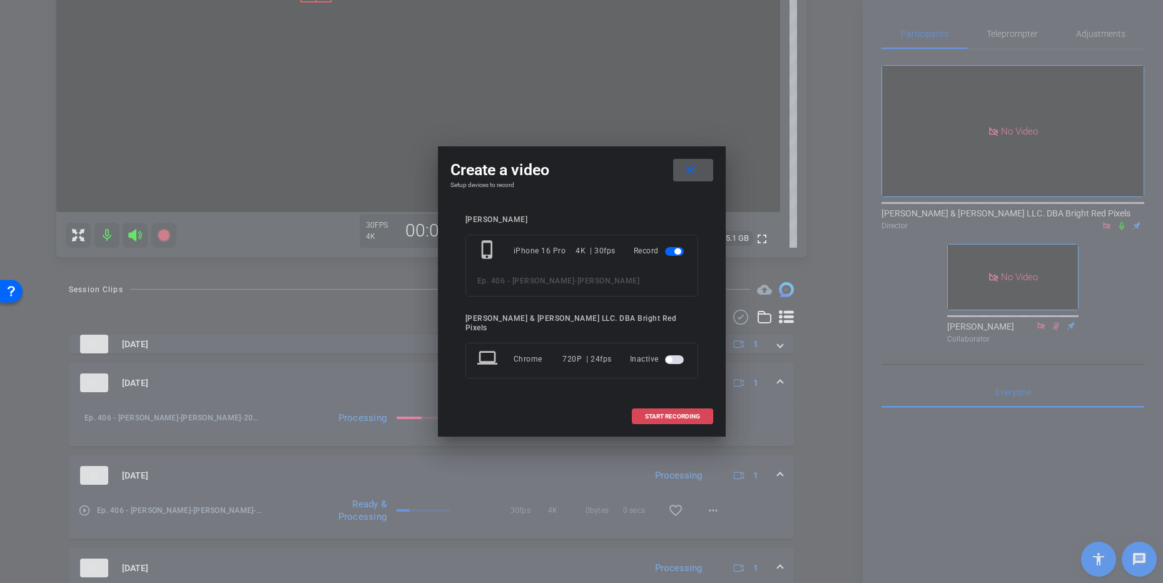
click at [667, 420] on span at bounding box center [672, 417] width 80 height 30
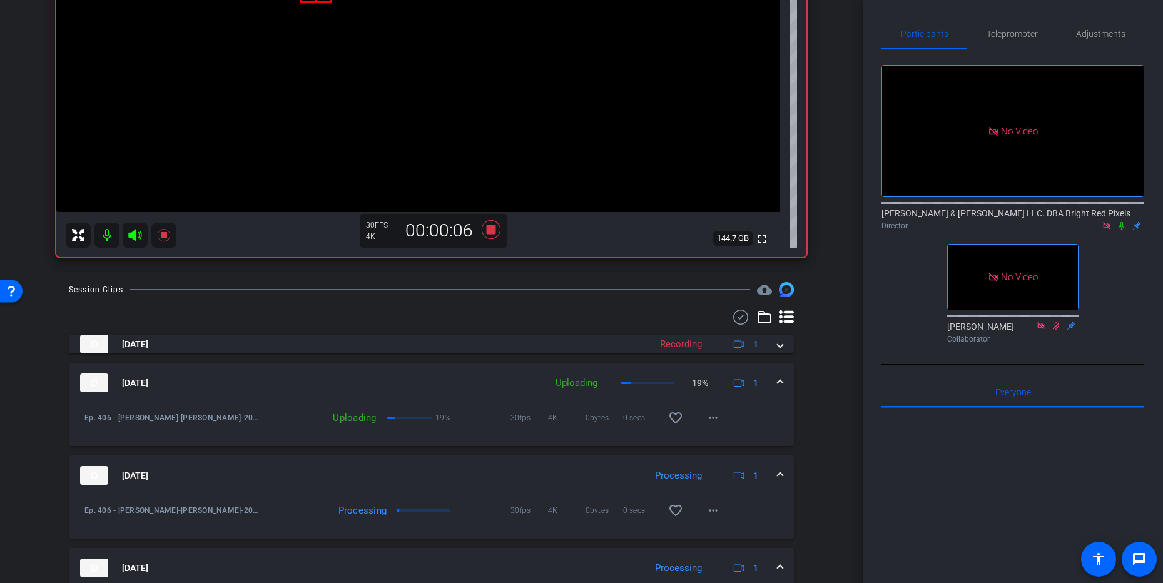
scroll to position [0, 0]
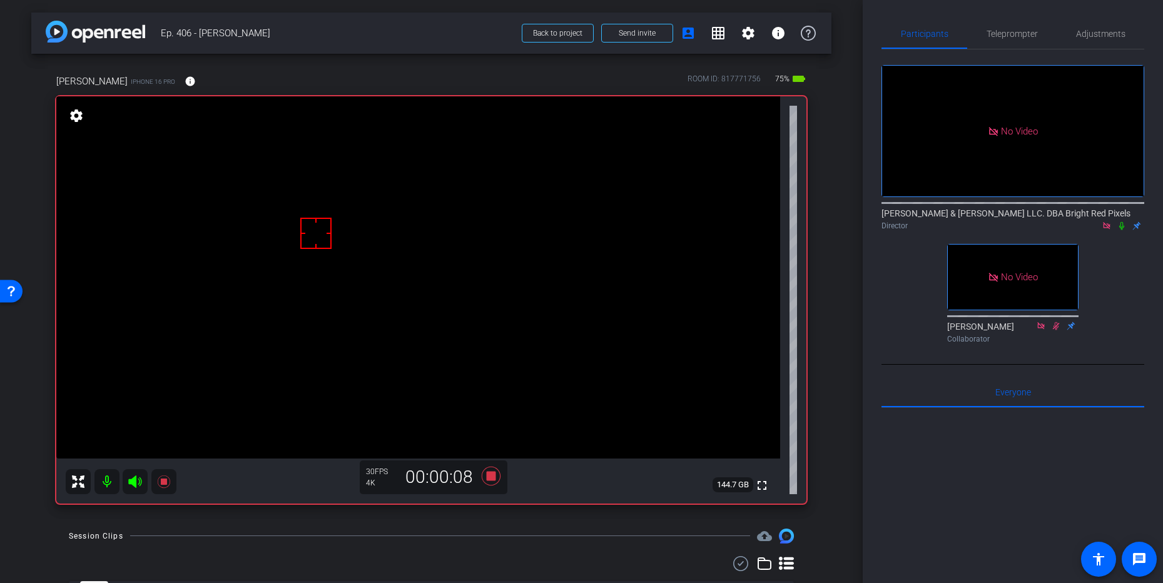
drag, startPoint x: 1121, startPoint y: 175, endPoint x: 1034, endPoint y: 210, distance: 94.3
click at [1122, 221] on icon at bounding box center [1121, 225] width 10 height 9
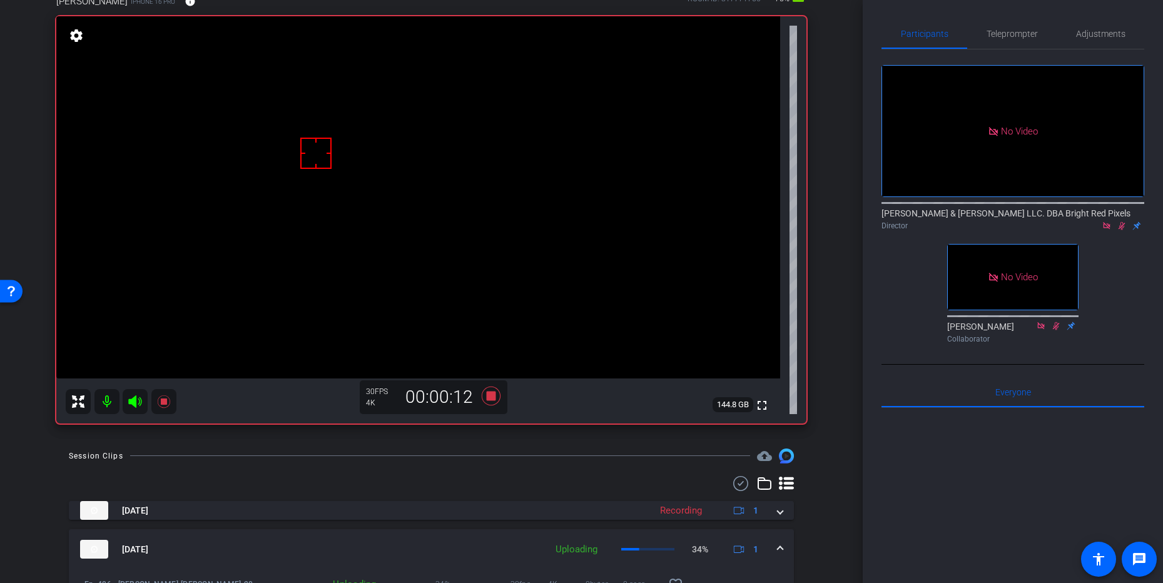
scroll to position [78, 0]
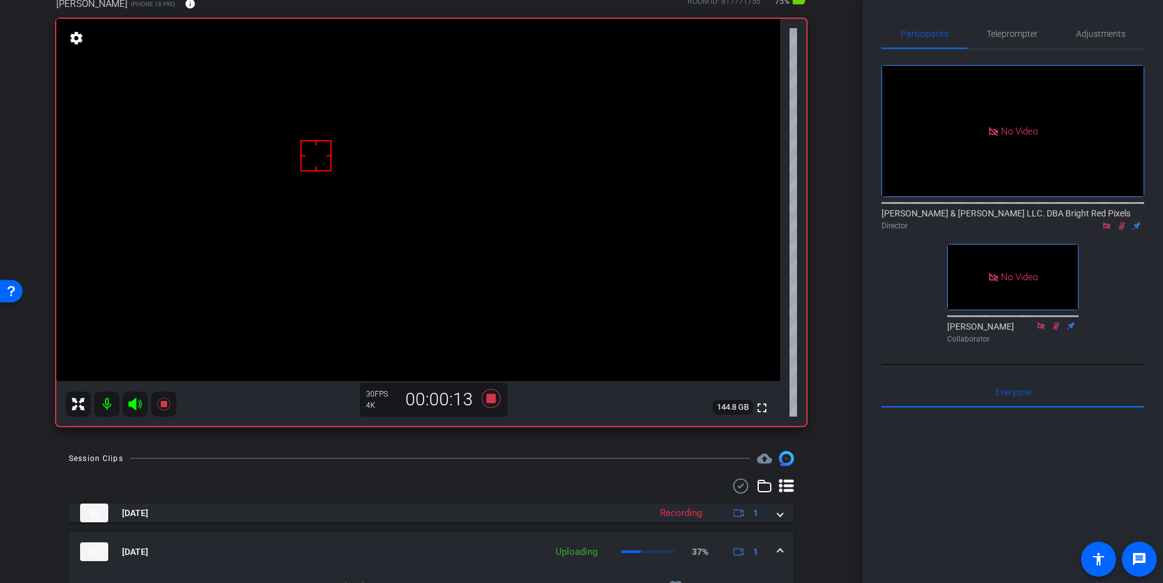
click at [840, 274] on div "arrow_back Ep. 406 - [PERSON_NAME] Back to project Send invite account_box grid…" at bounding box center [431, 213] width 863 height 583
click at [1122, 221] on icon at bounding box center [1121, 225] width 10 height 9
click at [490, 399] on icon at bounding box center [490, 398] width 19 height 19
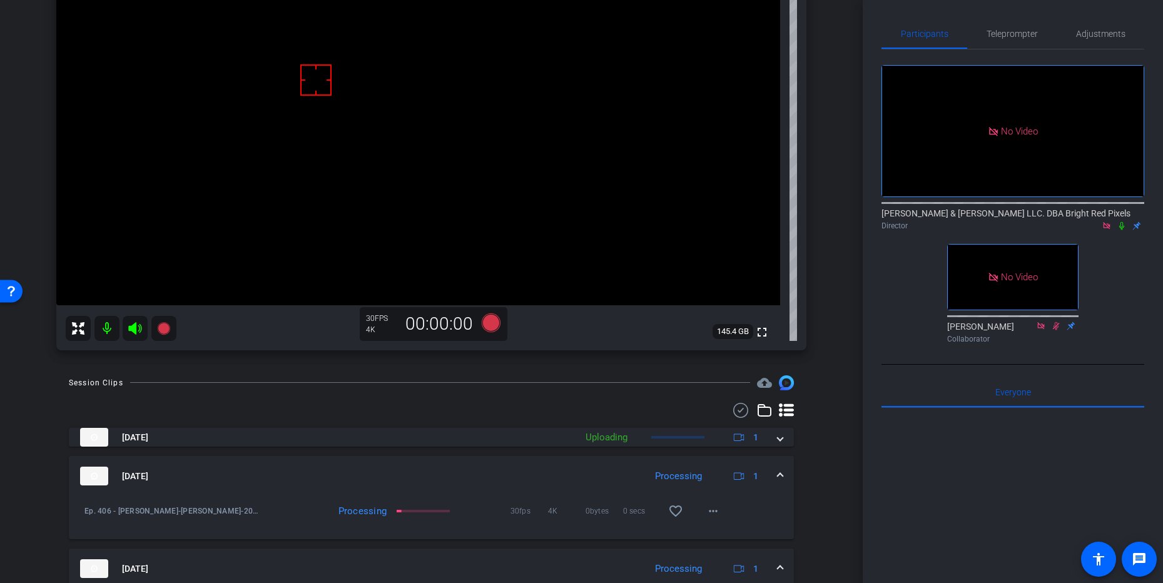
scroll to position [151, 0]
click at [490, 326] on icon at bounding box center [490, 324] width 19 height 19
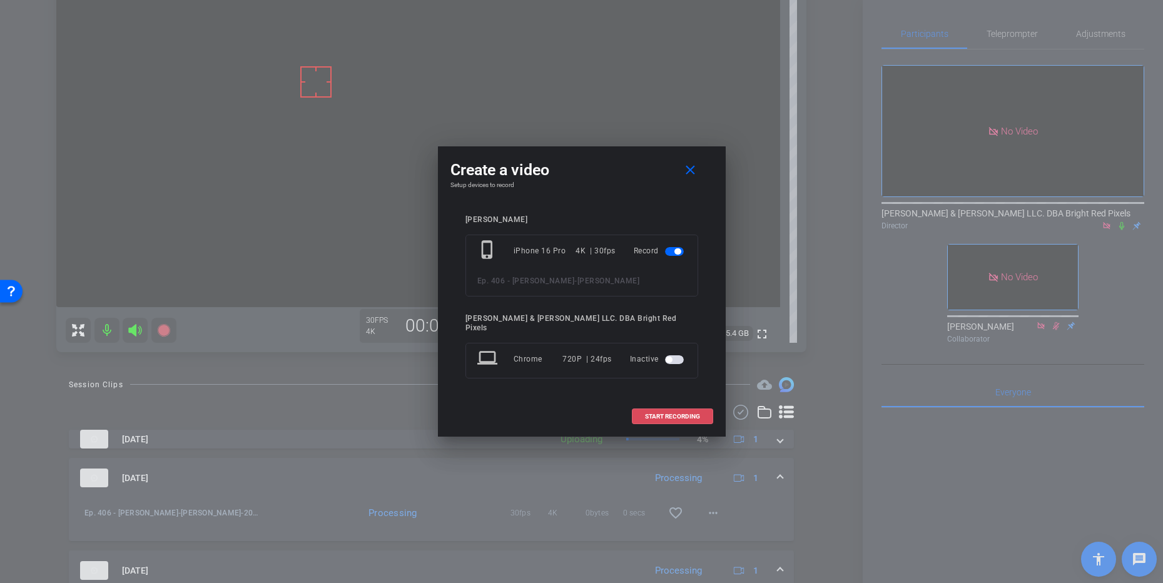
click at [647, 407] on span at bounding box center [672, 417] width 80 height 30
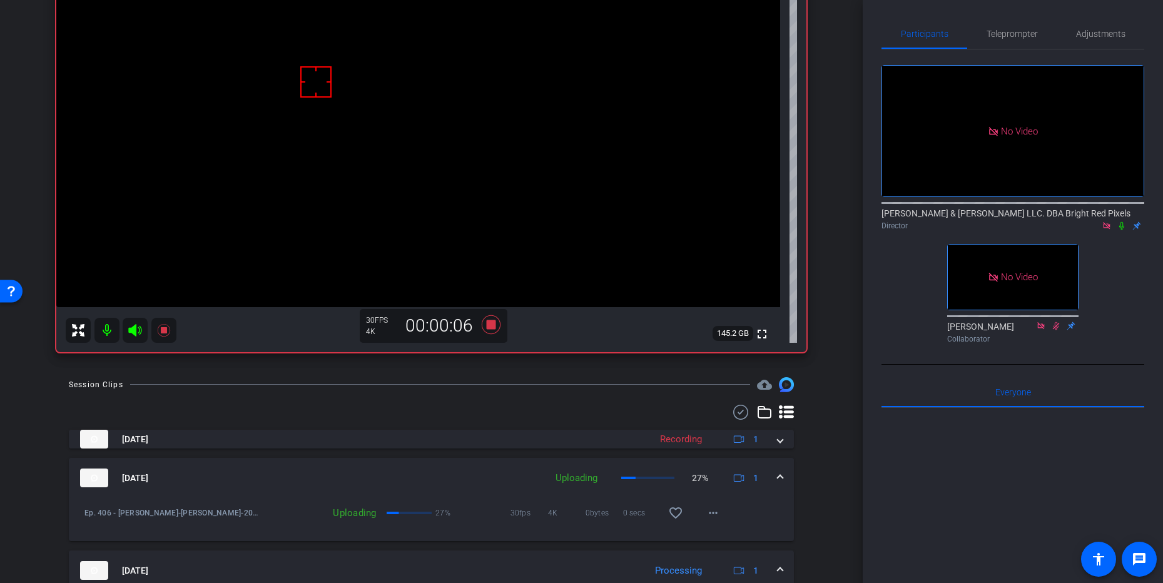
click at [1123, 221] on icon at bounding box center [1121, 225] width 10 height 9
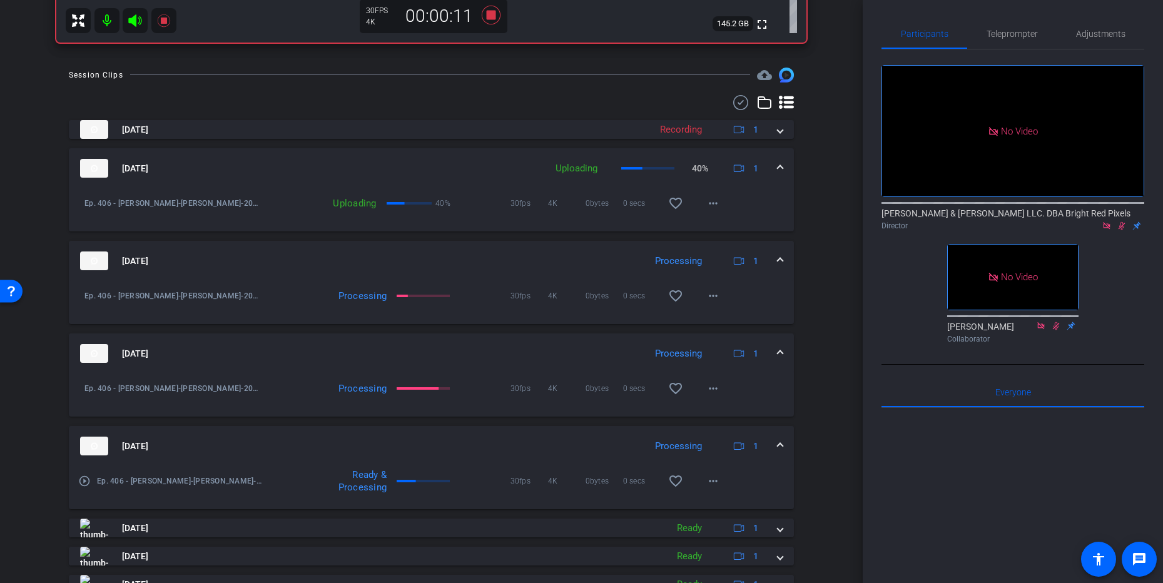
scroll to position [516, 0]
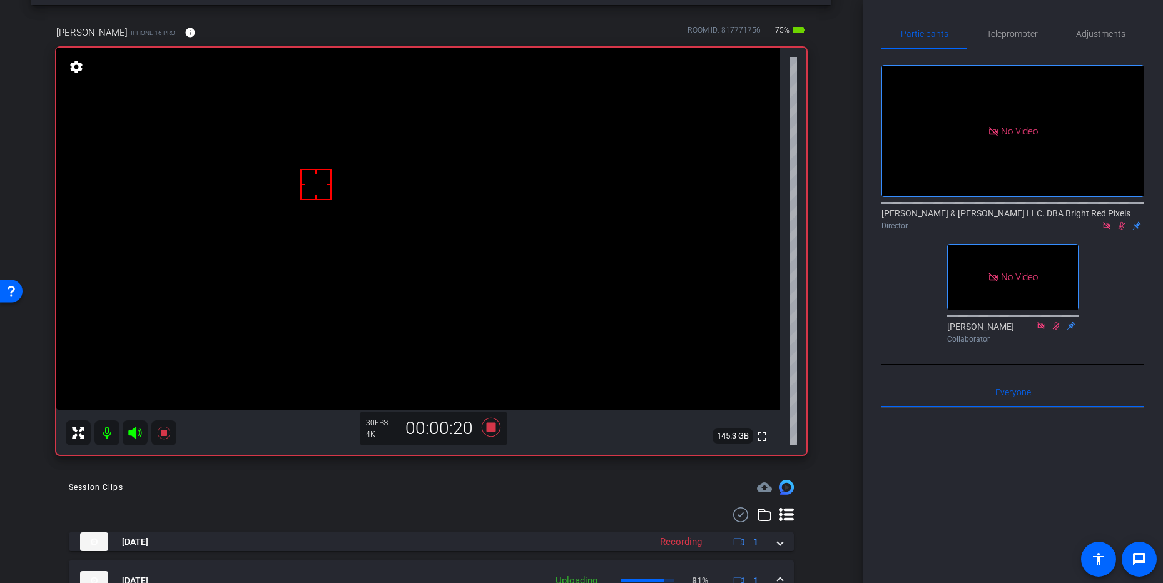
click at [826, 342] on div "[PERSON_NAME] iPhone 16 Pro info ROOM ID: 817771756 75% battery_std fullscreen …" at bounding box center [431, 236] width 800 height 462
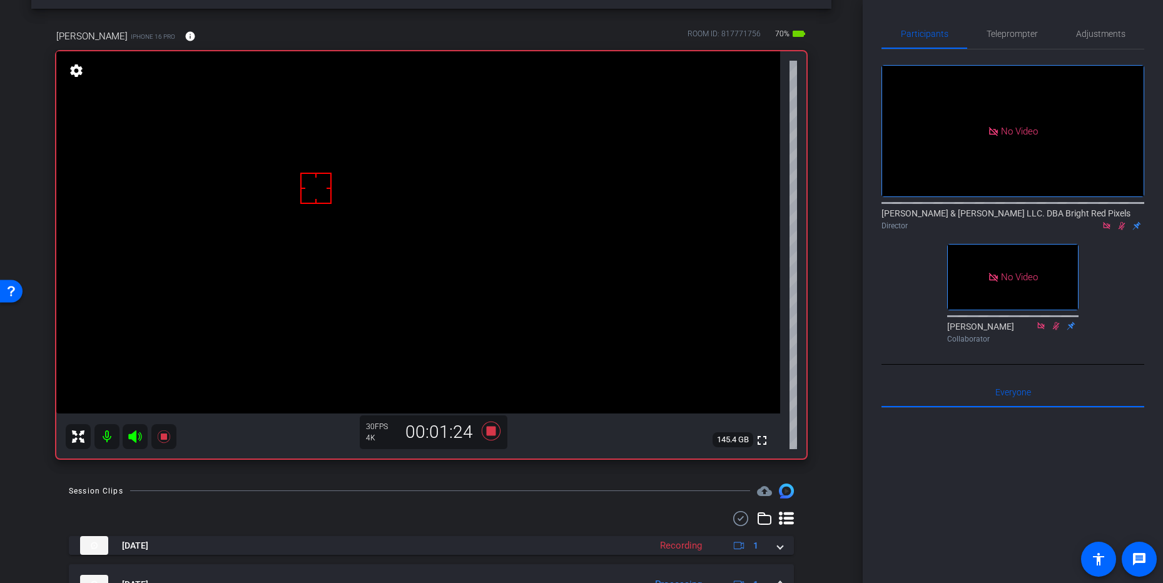
scroll to position [44, 0]
click at [1123, 221] on icon at bounding box center [1121, 225] width 10 height 9
click at [491, 432] on icon at bounding box center [490, 432] width 19 height 19
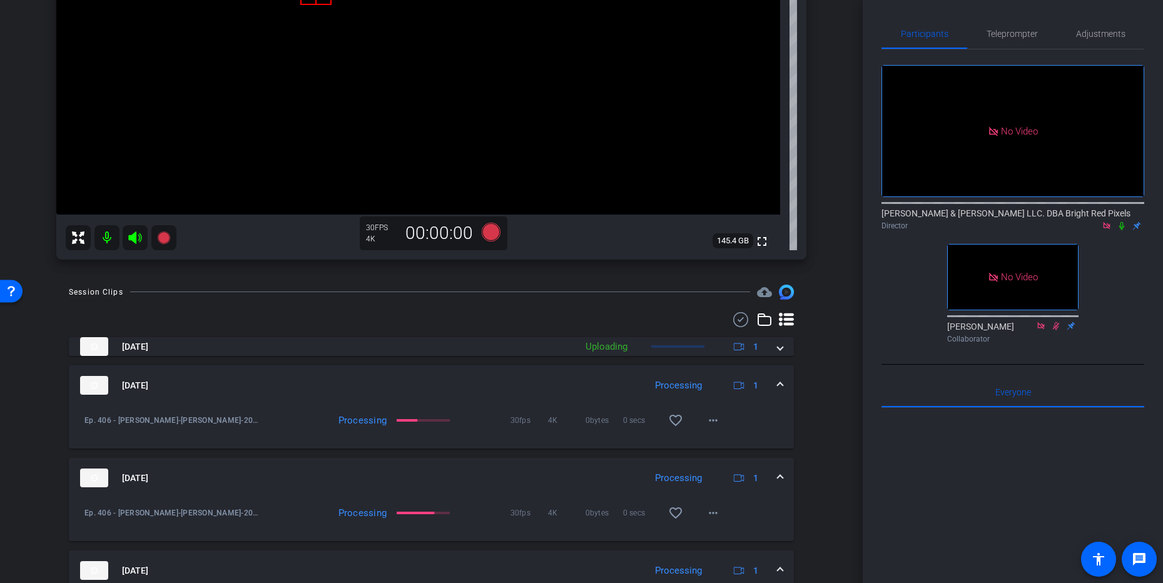
scroll to position [248, 0]
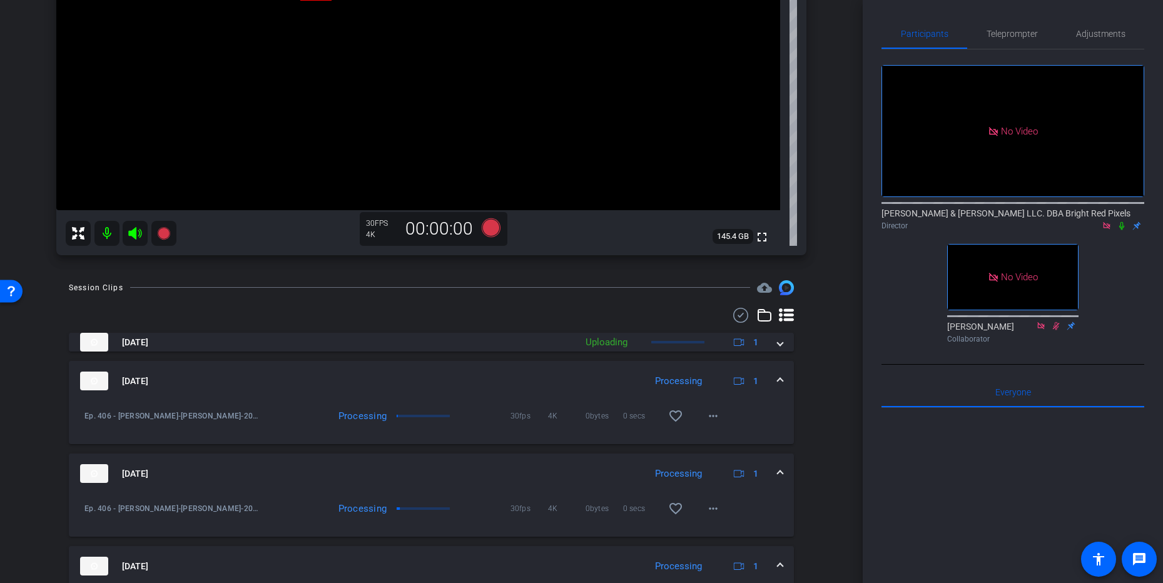
click at [849, 372] on div "arrow_back Ep. 406 - [PERSON_NAME] Back to project Send invite account_box grid…" at bounding box center [431, 291] width 863 height 583
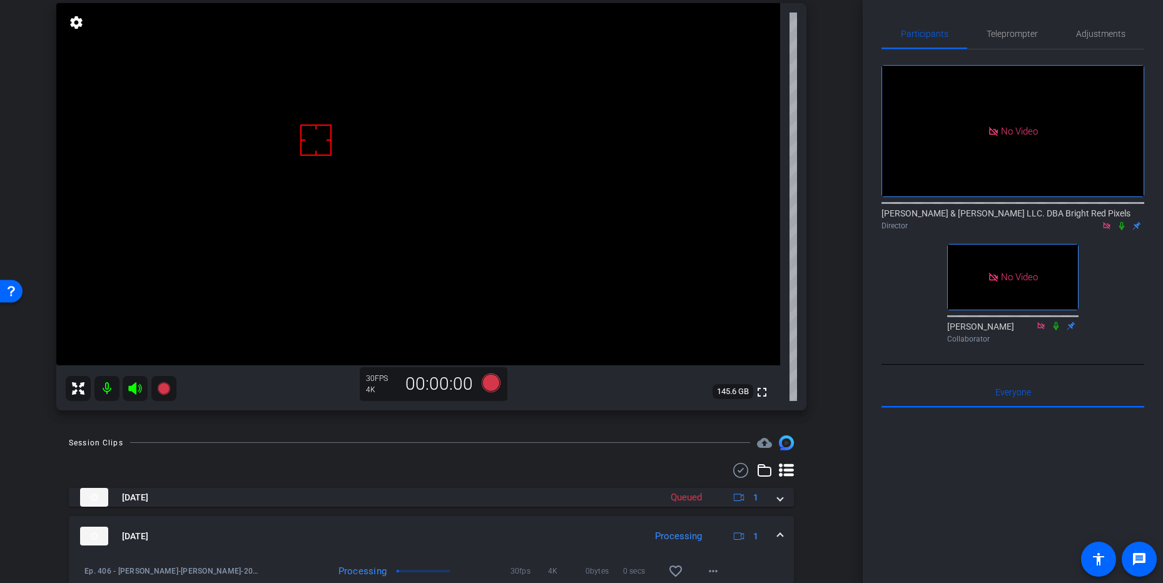
scroll to position [0, 0]
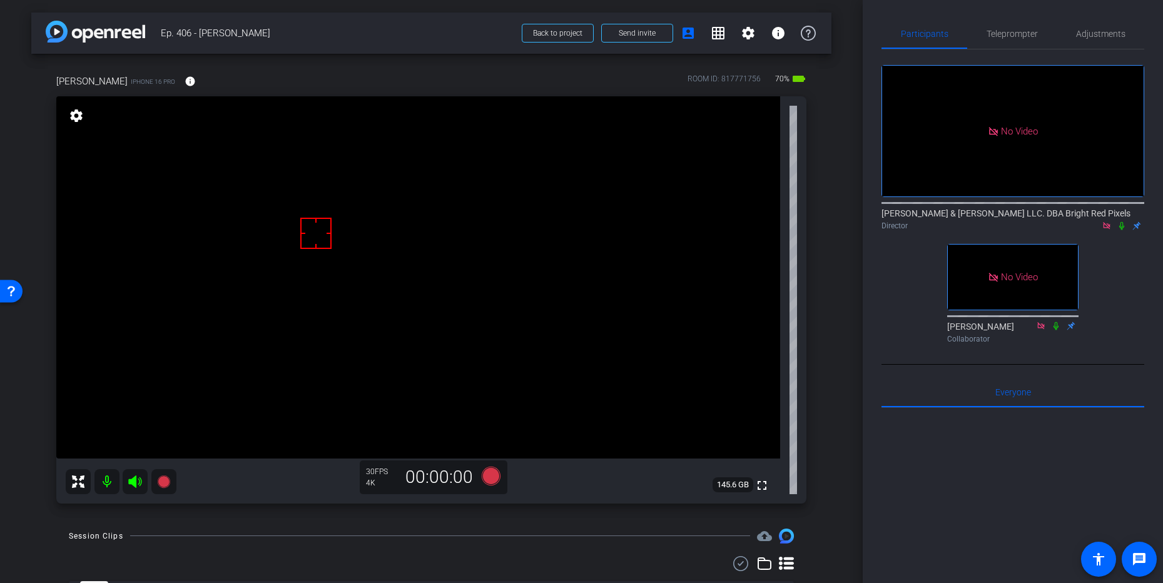
click at [836, 375] on div "arrow_back Ep. 406 - [PERSON_NAME] Back to project Send invite account_box grid…" at bounding box center [431, 291] width 863 height 583
click at [837, 375] on div "arrow_back Ep. 406 - [PERSON_NAME] Back to project Send invite account_box grid…" at bounding box center [431, 291] width 863 height 583
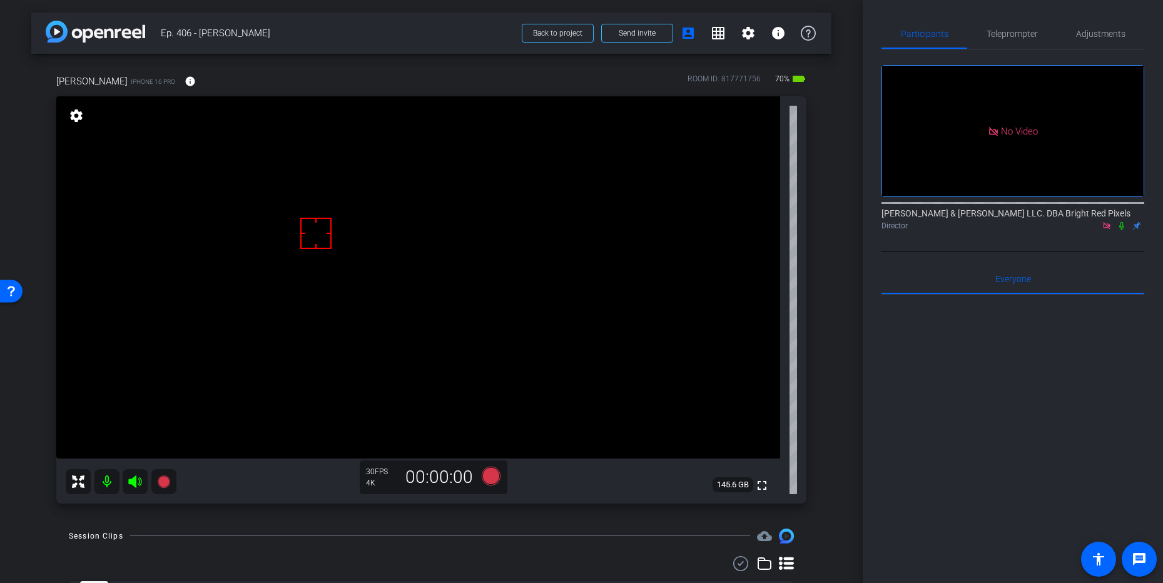
click at [1123, 221] on icon at bounding box center [1121, 225] width 10 height 9
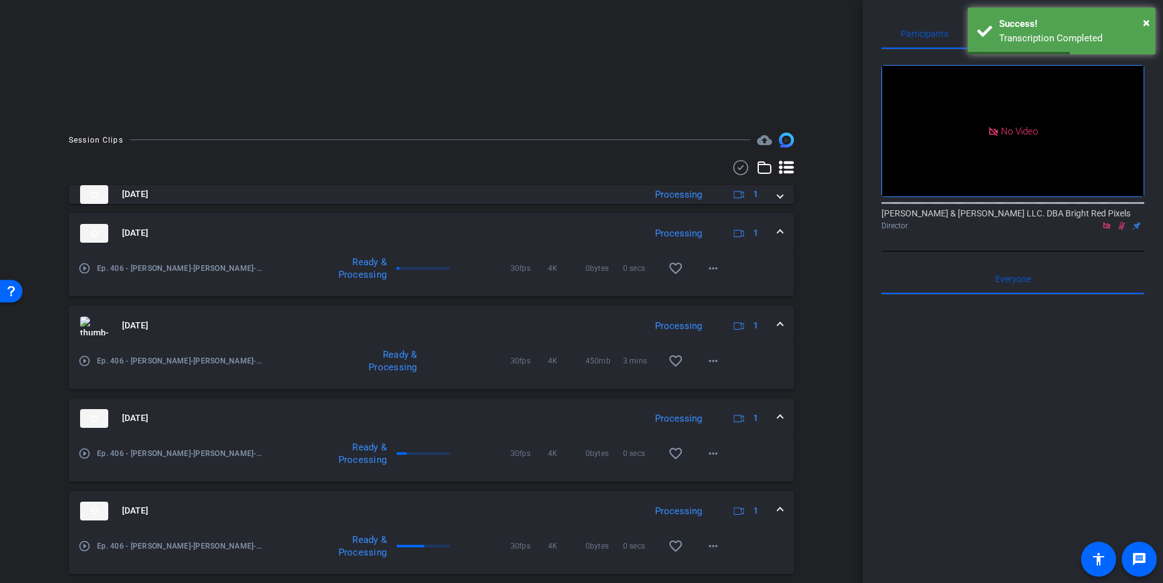
scroll to position [318, 0]
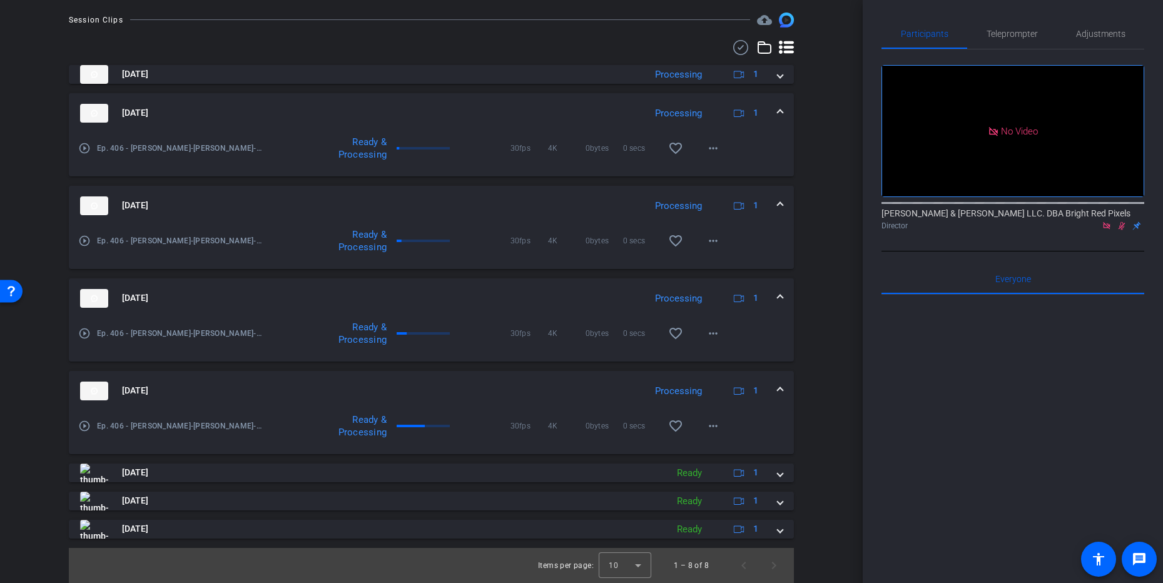
click at [811, 237] on div "Session Clips cloud_upload [DATE] Processing 1 [DATE] Processing 1 play_circle_…" at bounding box center [431, 298] width 800 height 570
click at [779, 567] on span "Next page" at bounding box center [774, 565] width 30 height 30
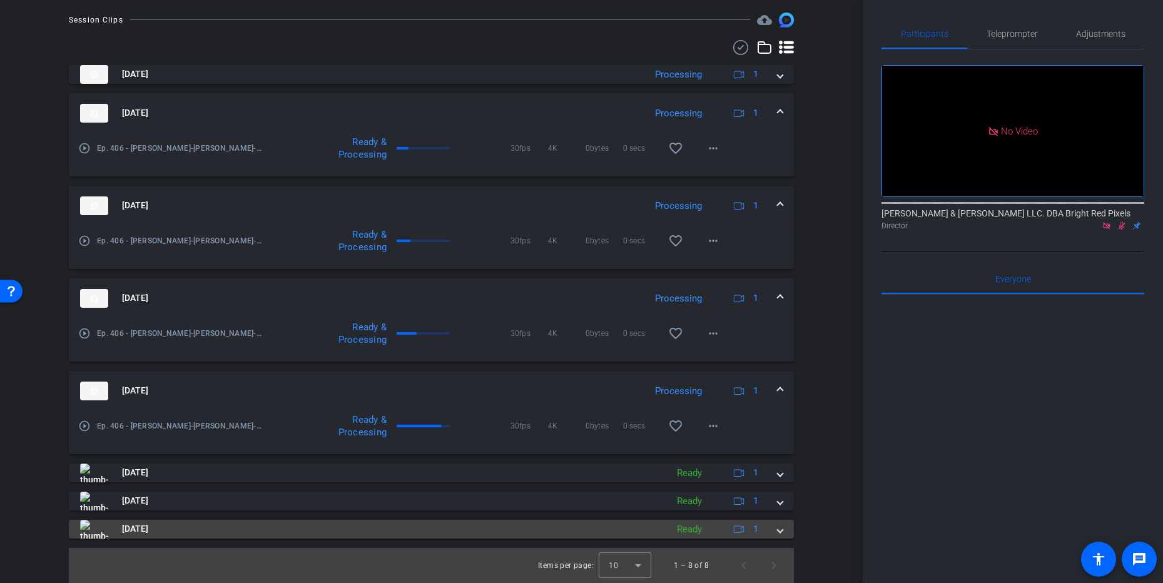
click at [776, 534] on div "[DATE] Ready 1" at bounding box center [428, 529] width 697 height 19
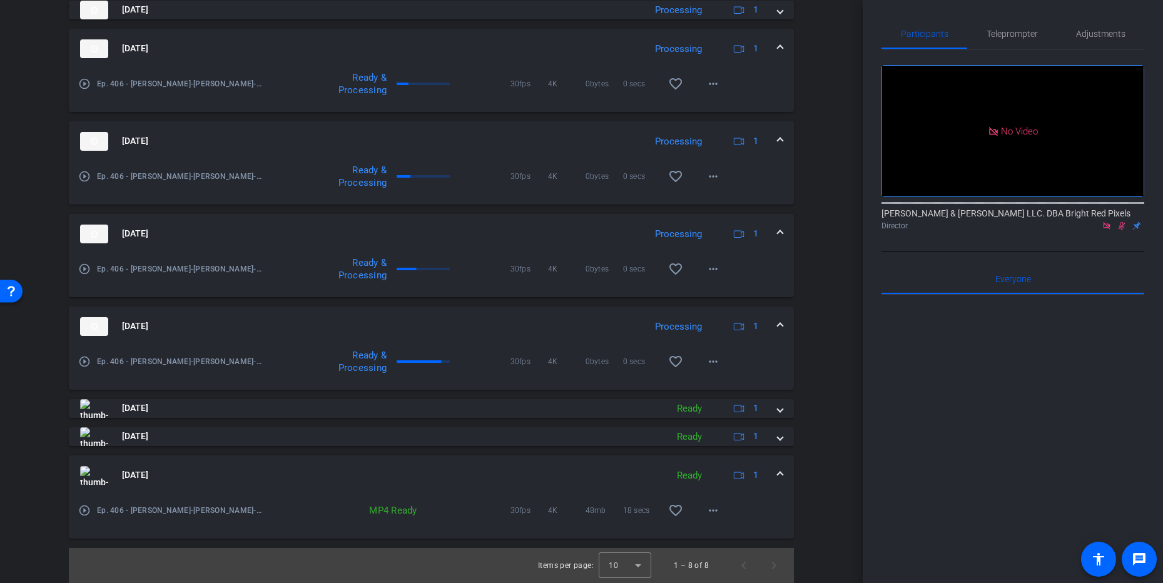
scroll to position [365, 0]
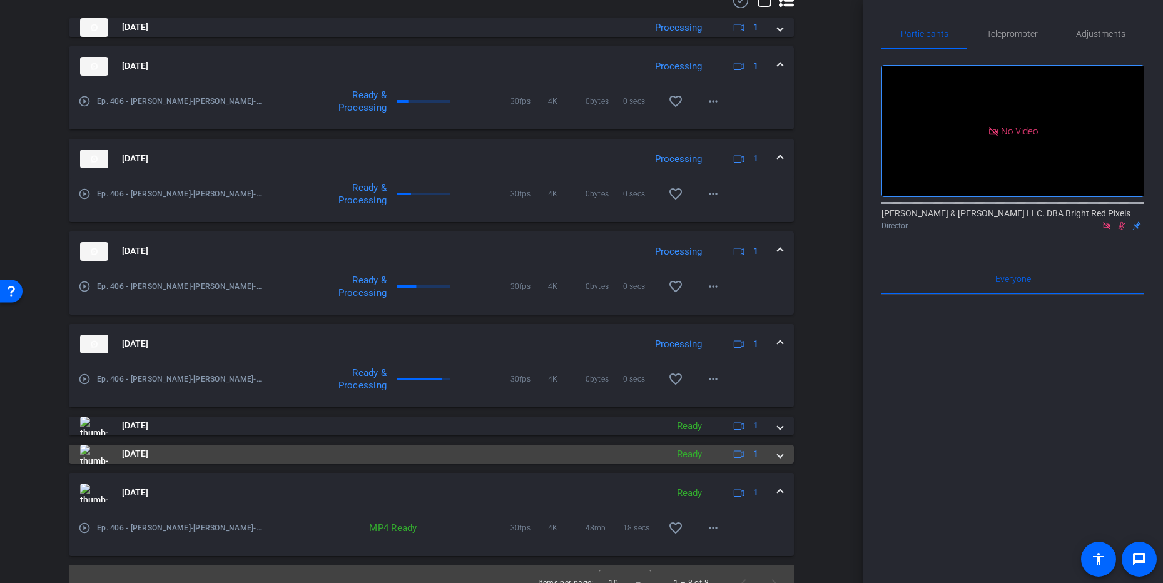
click at [775, 457] on div "[DATE] Ready 1" at bounding box center [428, 454] width 697 height 19
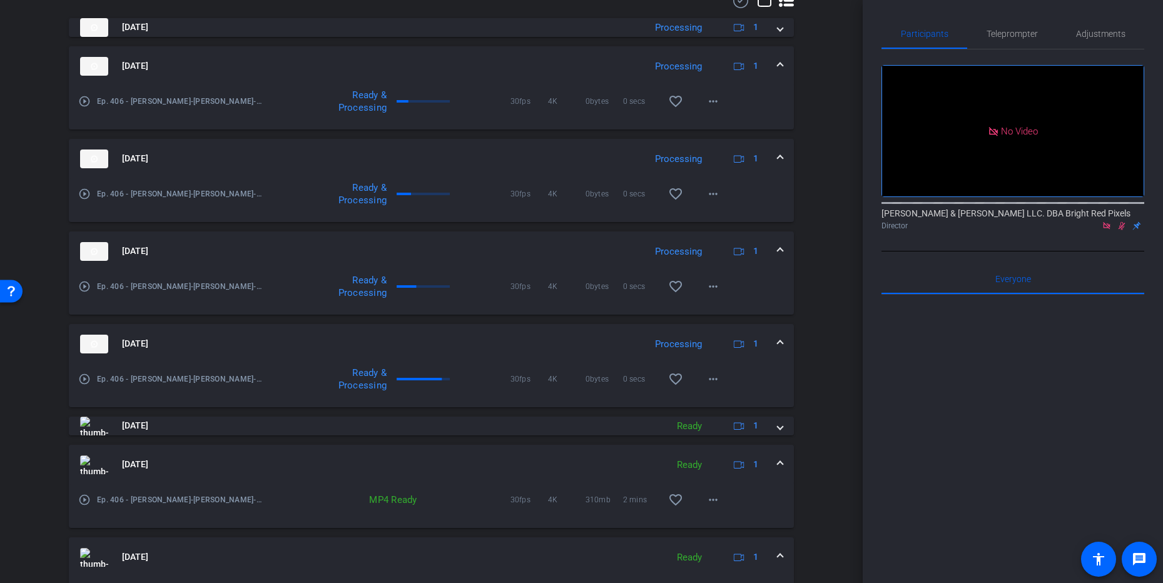
scroll to position [447, 0]
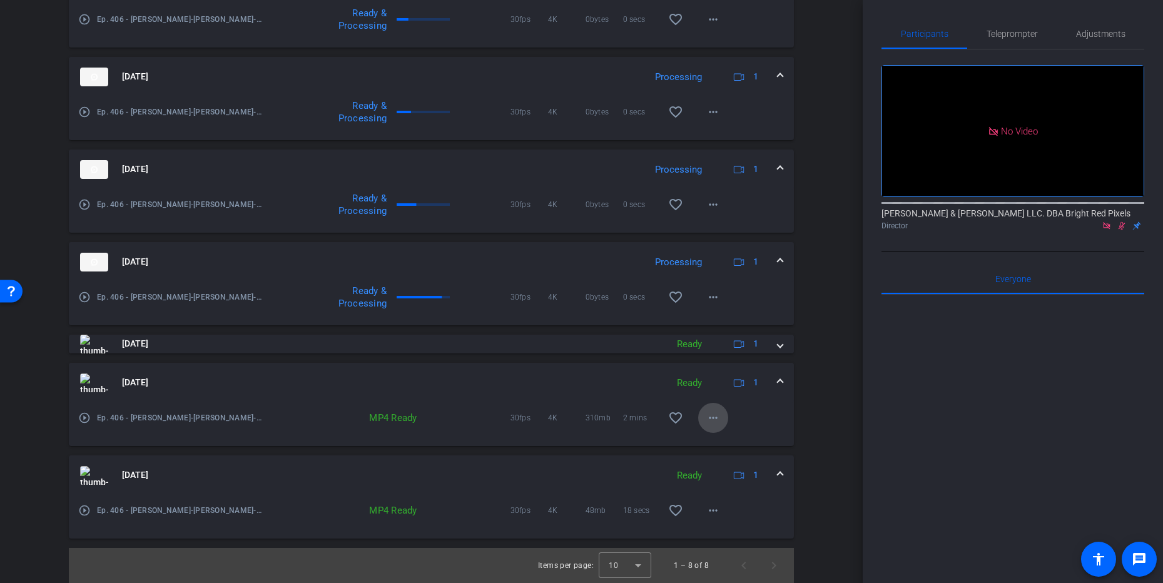
click at [707, 418] on mat-icon "more_horiz" at bounding box center [713, 417] width 15 height 15
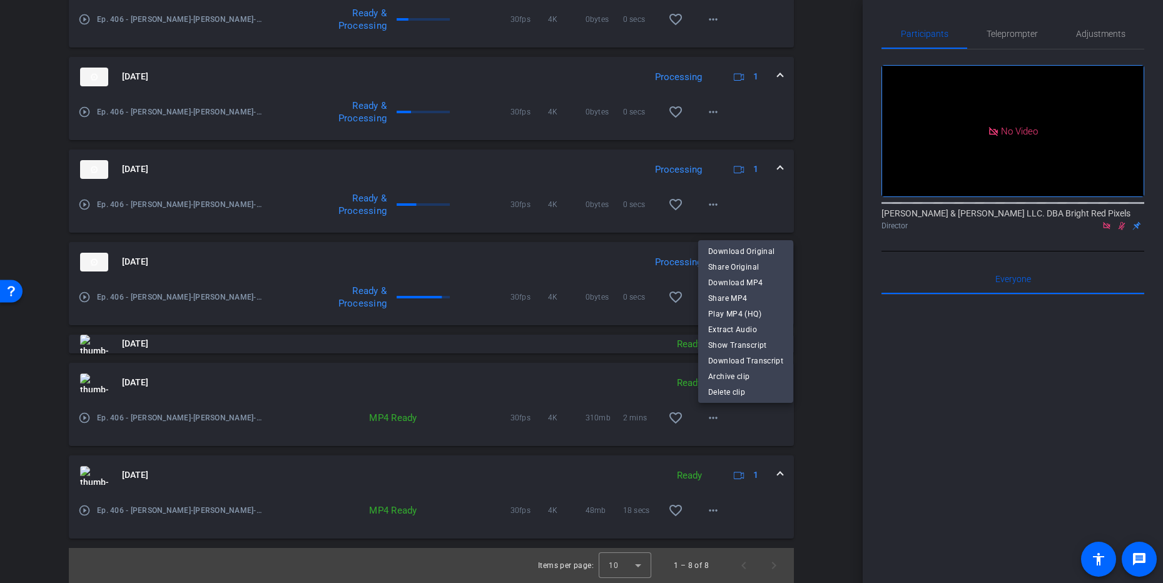
click at [726, 251] on span "Download Original" at bounding box center [745, 251] width 75 height 15
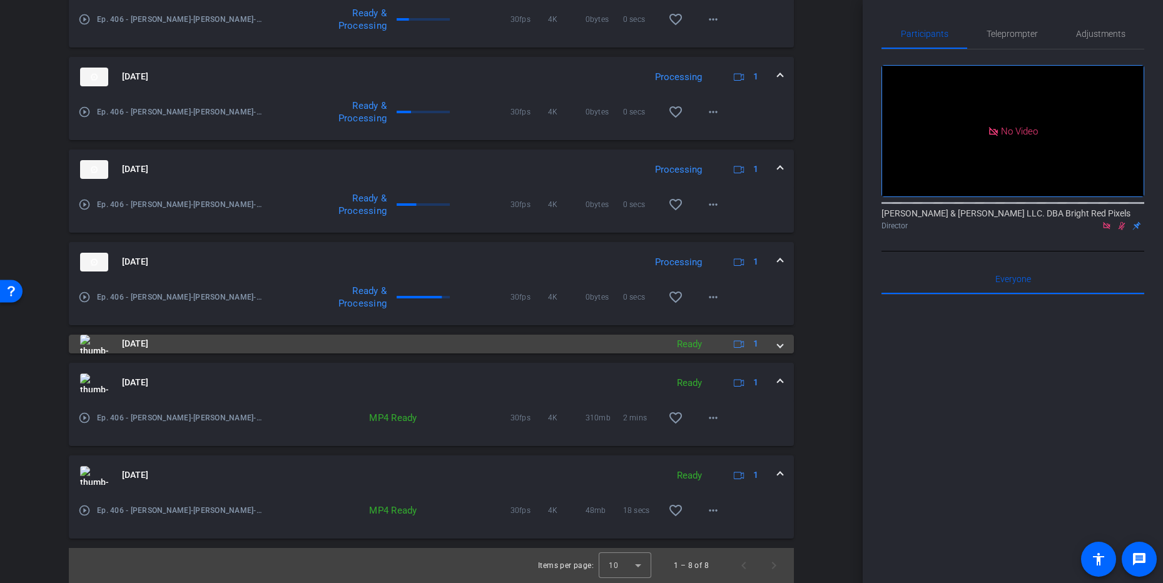
drag, startPoint x: 781, startPoint y: 350, endPoint x: 769, endPoint y: 355, distance: 13.5
click at [781, 350] on span at bounding box center [779, 343] width 5 height 13
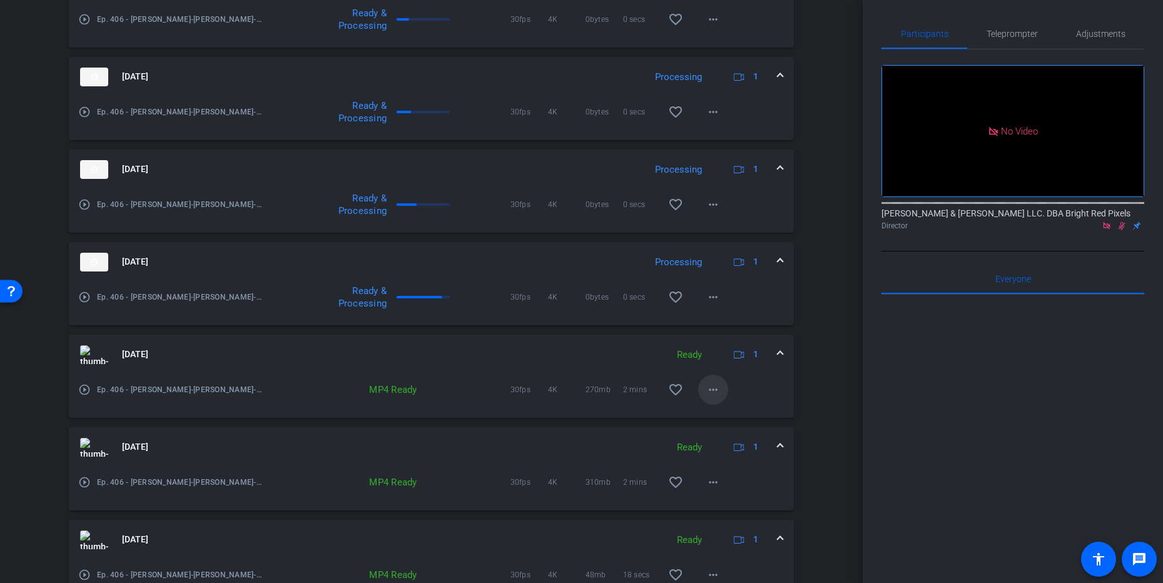
click at [716, 390] on mat-icon "more_horiz" at bounding box center [713, 389] width 15 height 15
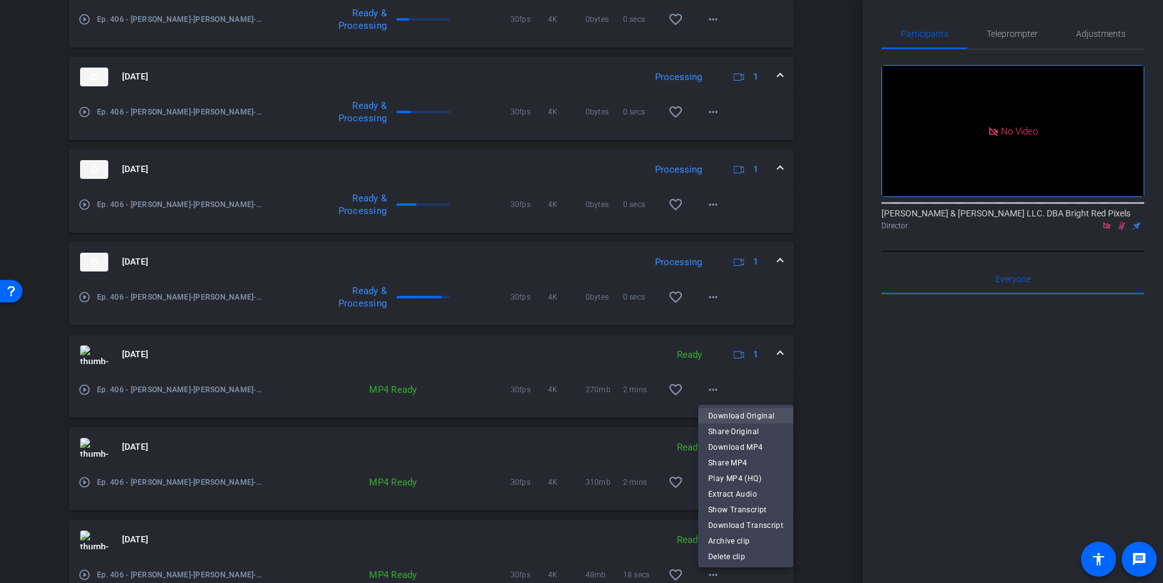
click at [733, 419] on span "Download Original" at bounding box center [745, 415] width 75 height 15
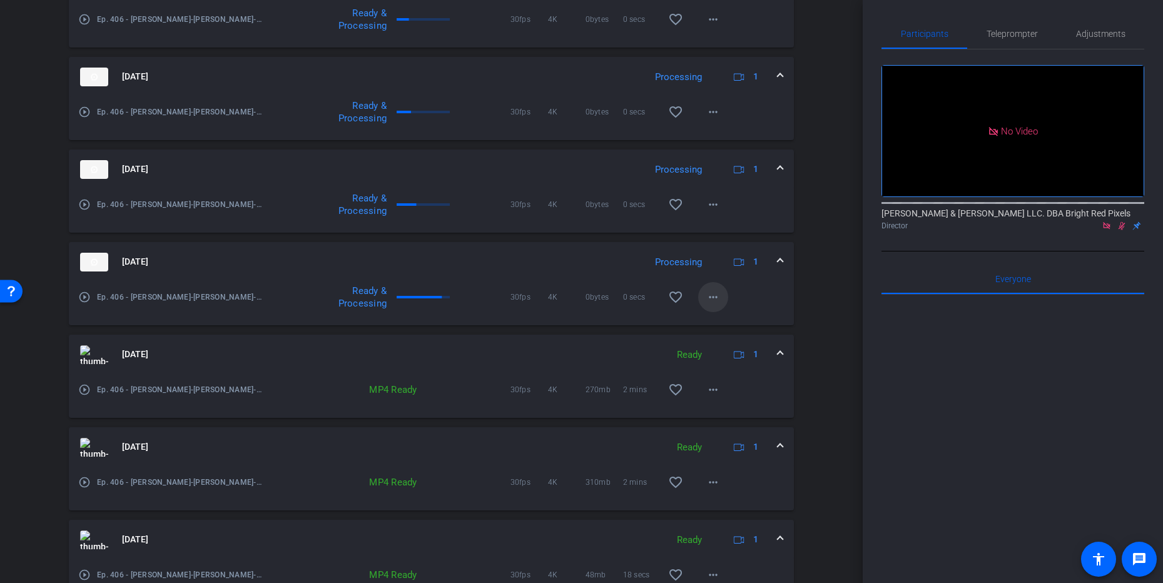
click at [714, 299] on mat-icon "more_horiz" at bounding box center [713, 297] width 15 height 15
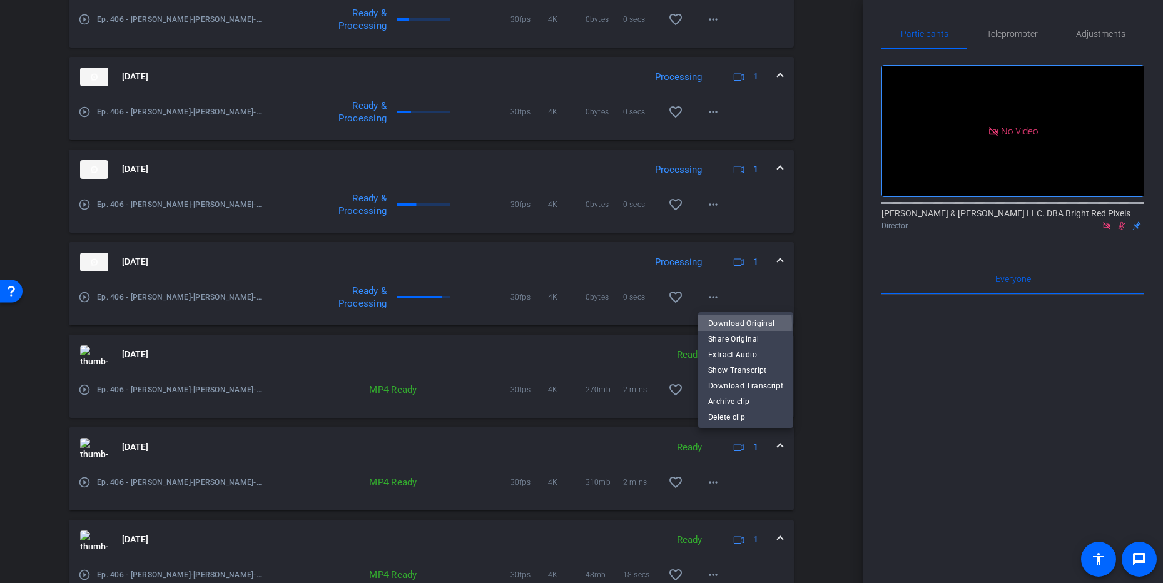
click at [720, 325] on span "Download Original" at bounding box center [745, 323] width 75 height 15
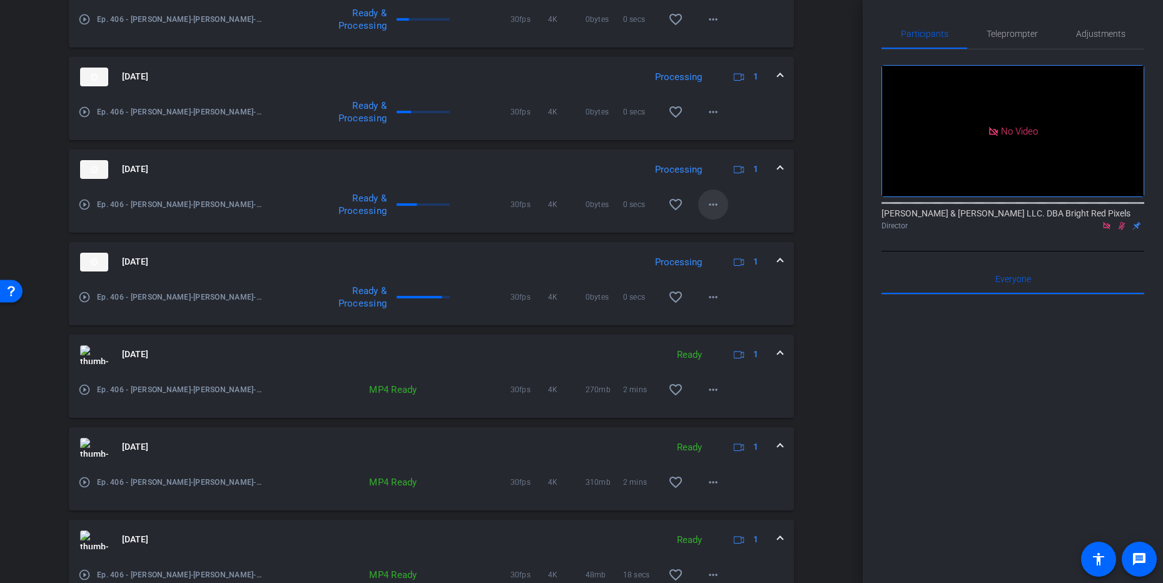
click at [706, 202] on mat-icon "more_horiz" at bounding box center [713, 204] width 15 height 15
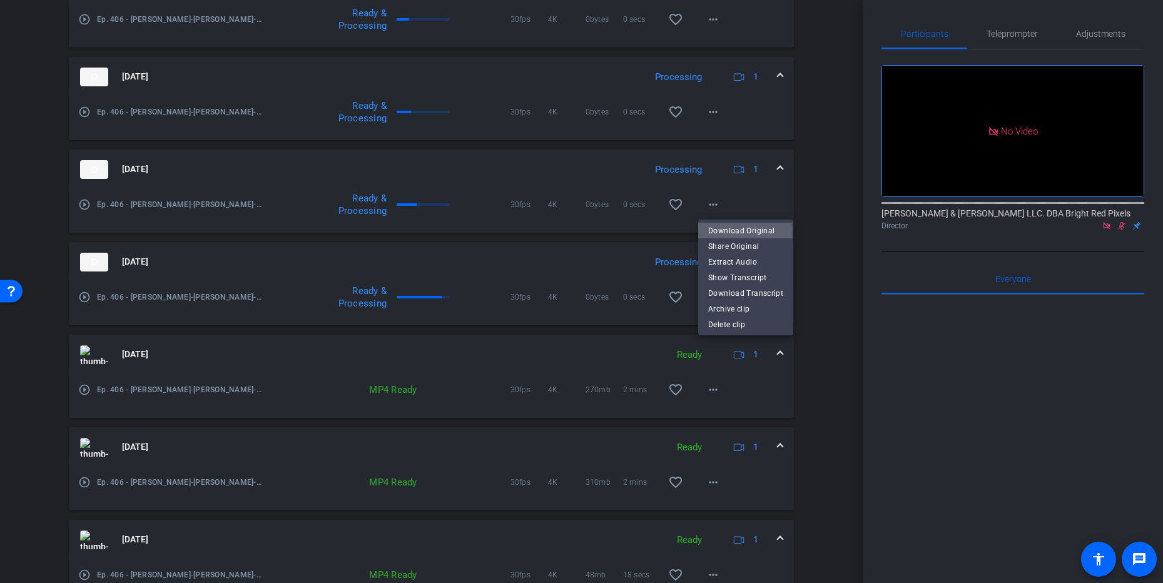
click at [717, 230] on span "Download Original" at bounding box center [745, 230] width 75 height 15
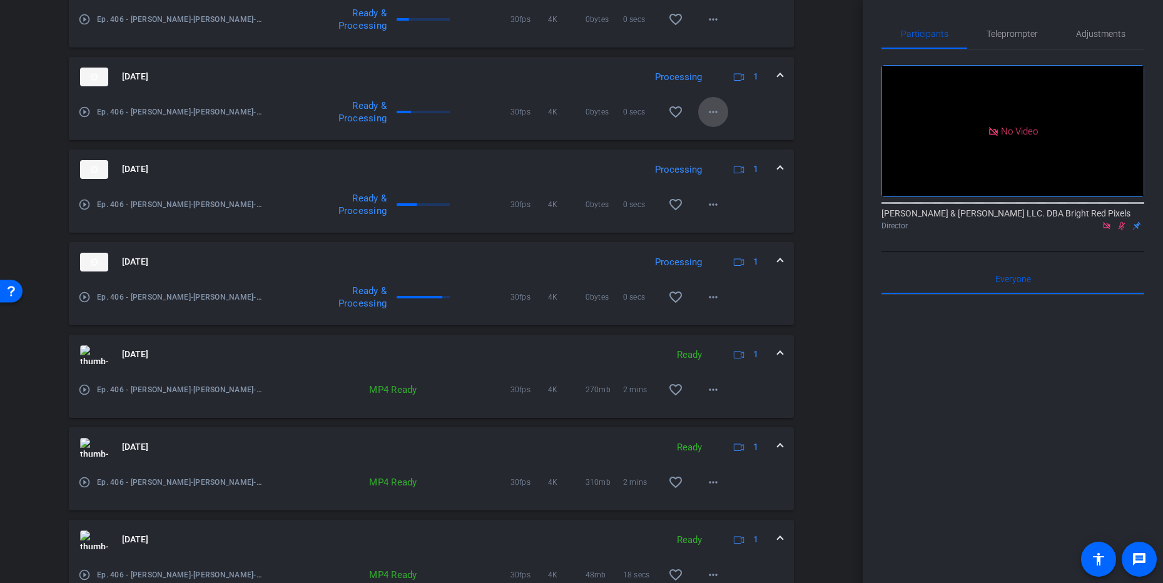
click at [707, 111] on mat-icon "more_horiz" at bounding box center [713, 111] width 15 height 15
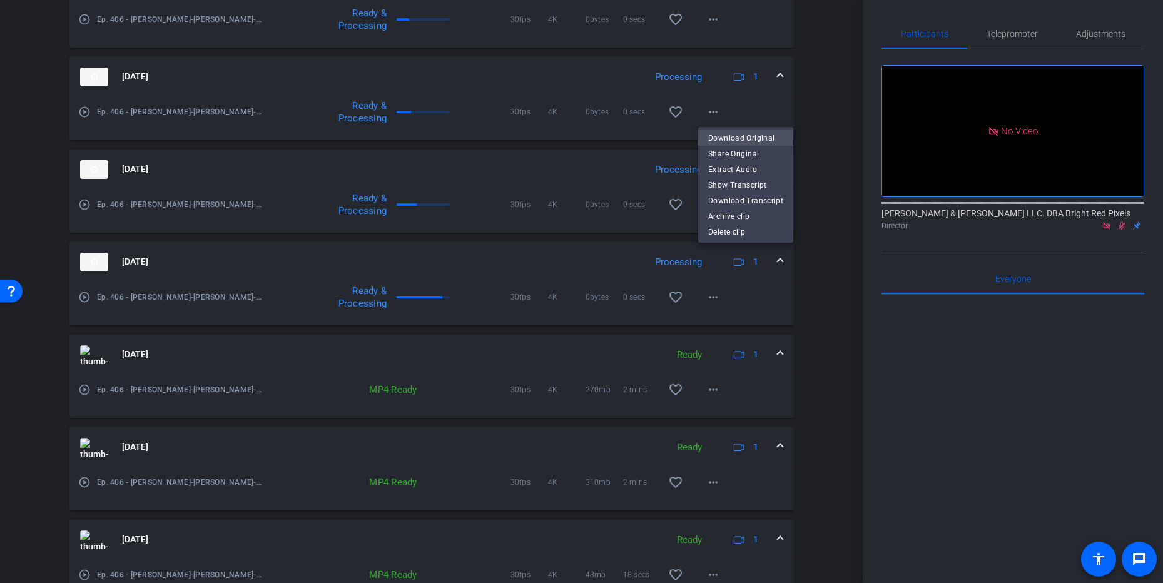
click at [714, 135] on span "Download Original" at bounding box center [745, 138] width 75 height 15
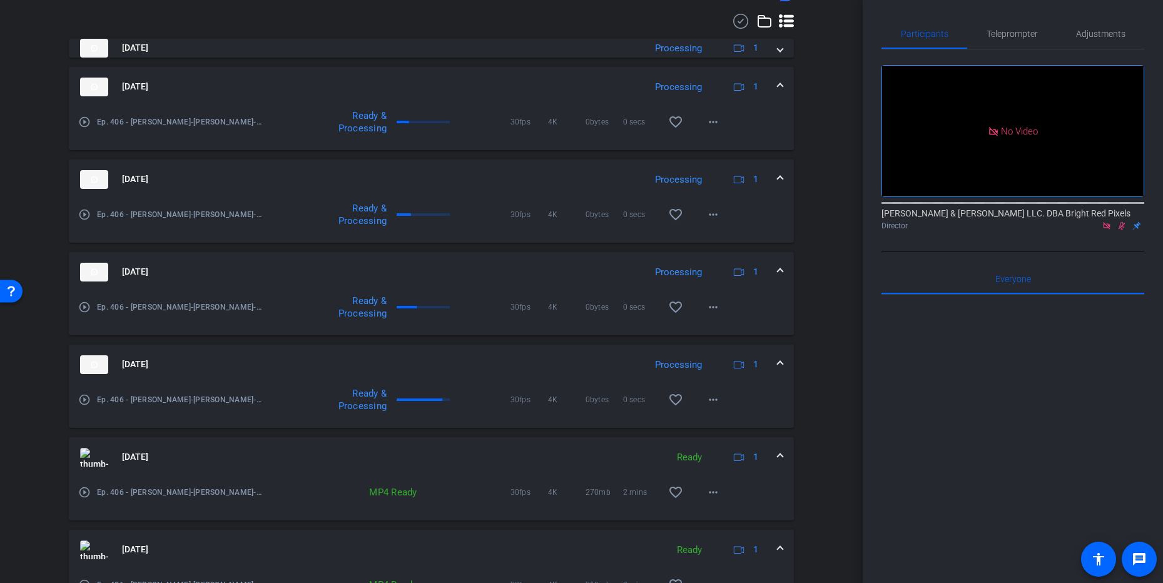
scroll to position [342, 0]
click at [711, 125] on mat-icon "more_horiz" at bounding box center [713, 124] width 15 height 15
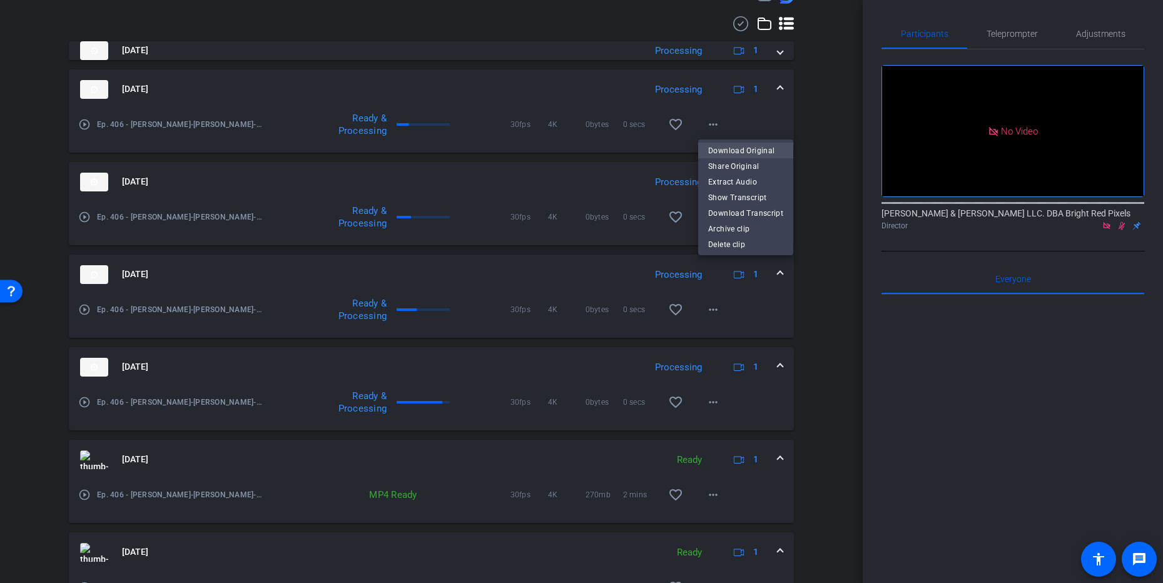
click at [717, 148] on span "Download Original" at bounding box center [745, 150] width 75 height 15
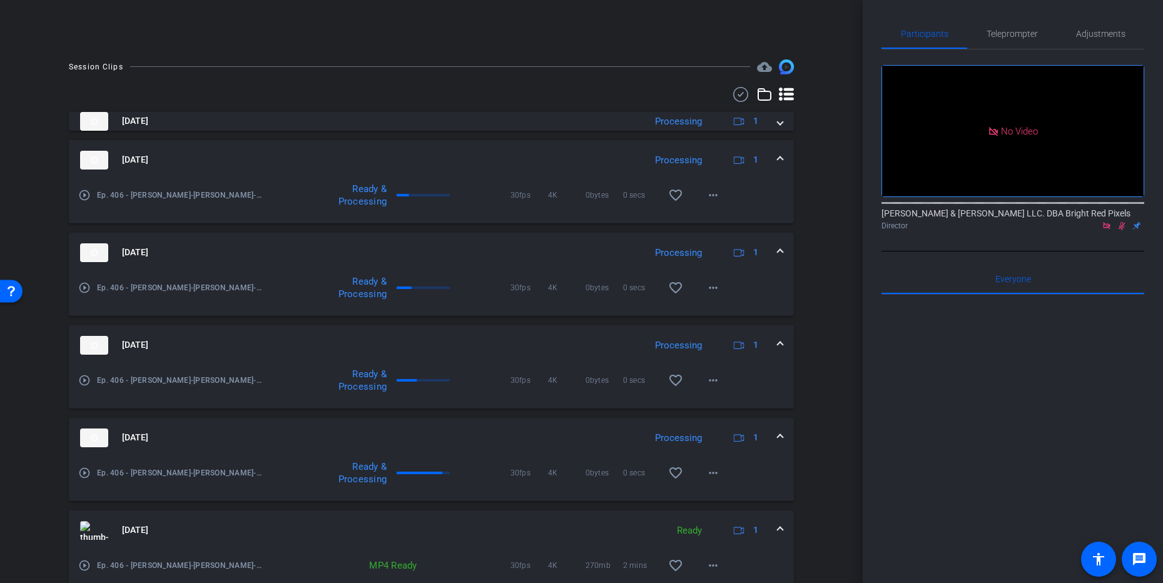
scroll to position [266, 0]
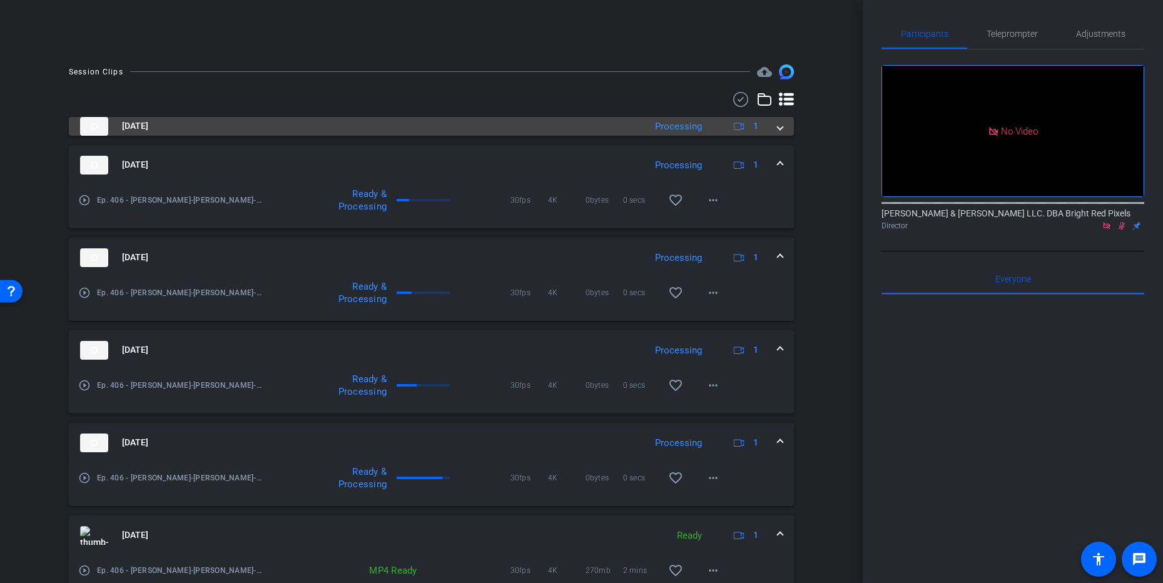
click at [786, 128] on mat-expansion-panel-header "[DATE] Processing 1" at bounding box center [431, 126] width 725 height 19
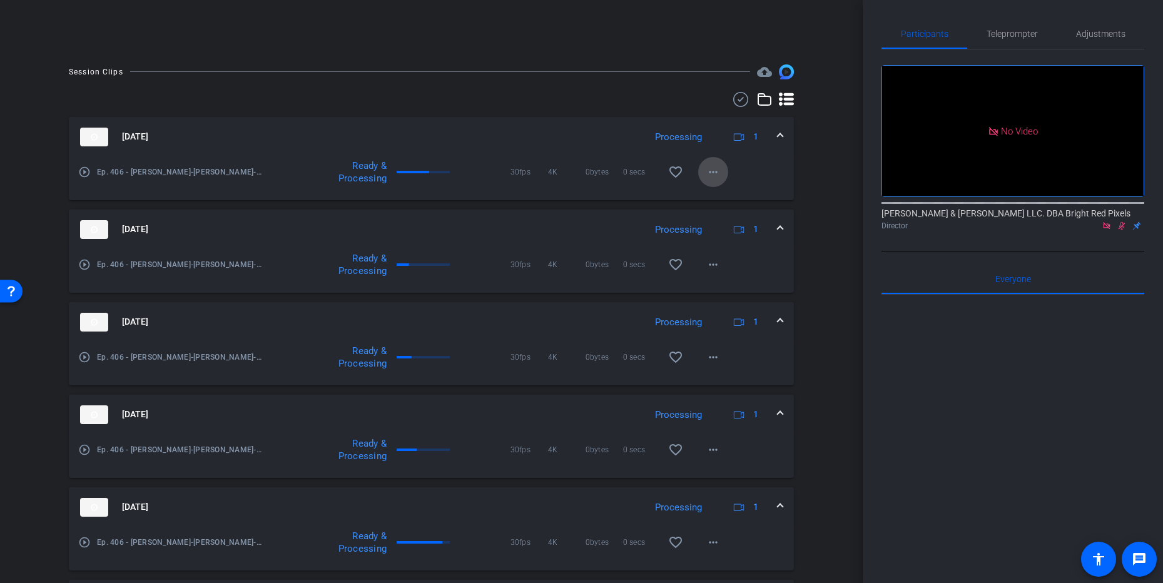
click at [711, 170] on mat-icon "more_horiz" at bounding box center [713, 172] width 15 height 15
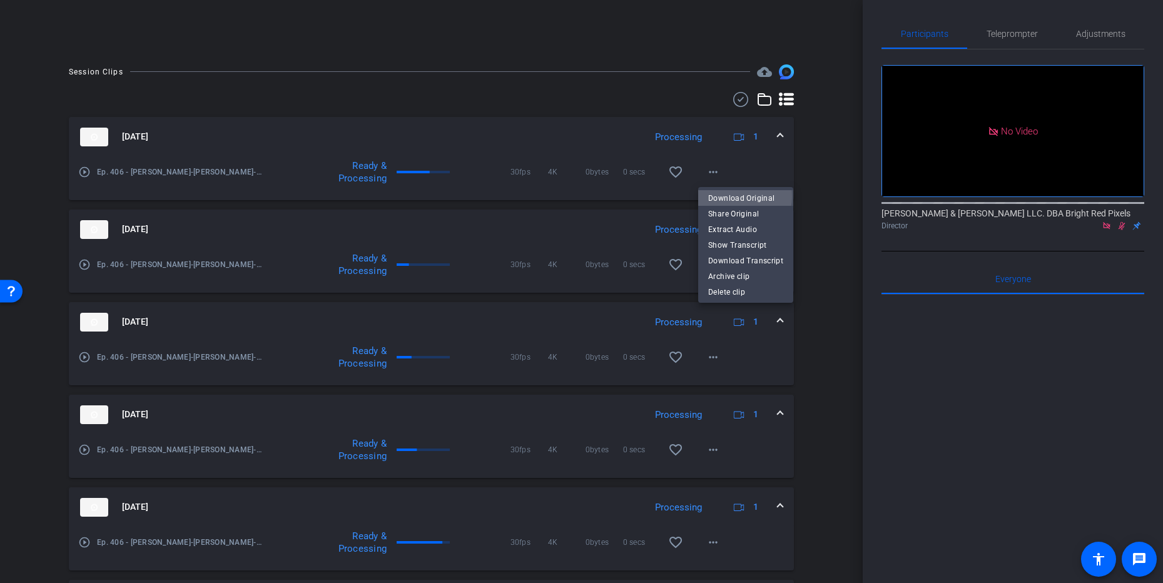
click at [732, 196] on span "Download Original" at bounding box center [745, 198] width 75 height 15
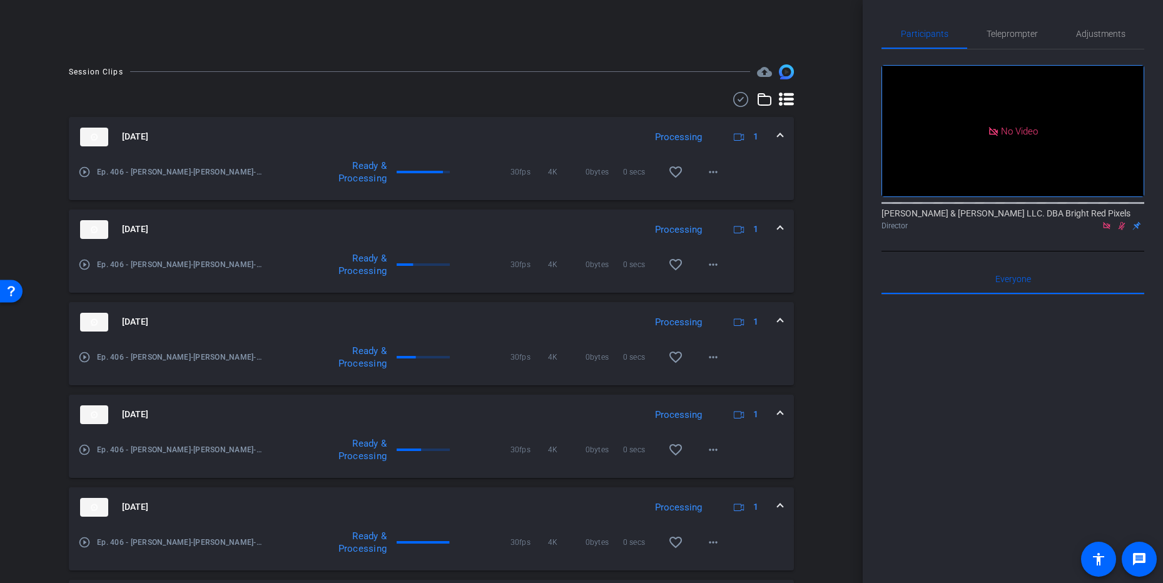
scroll to position [0, 0]
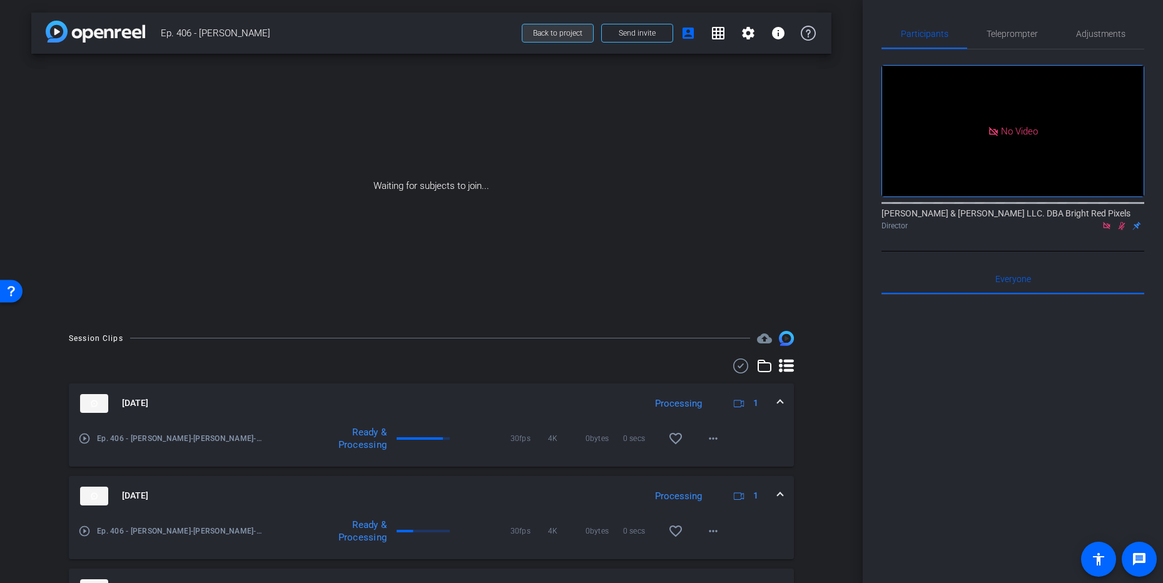
click at [551, 36] on span "Back to project" at bounding box center [557, 33] width 49 height 9
